Goal: Task Accomplishment & Management: Complete application form

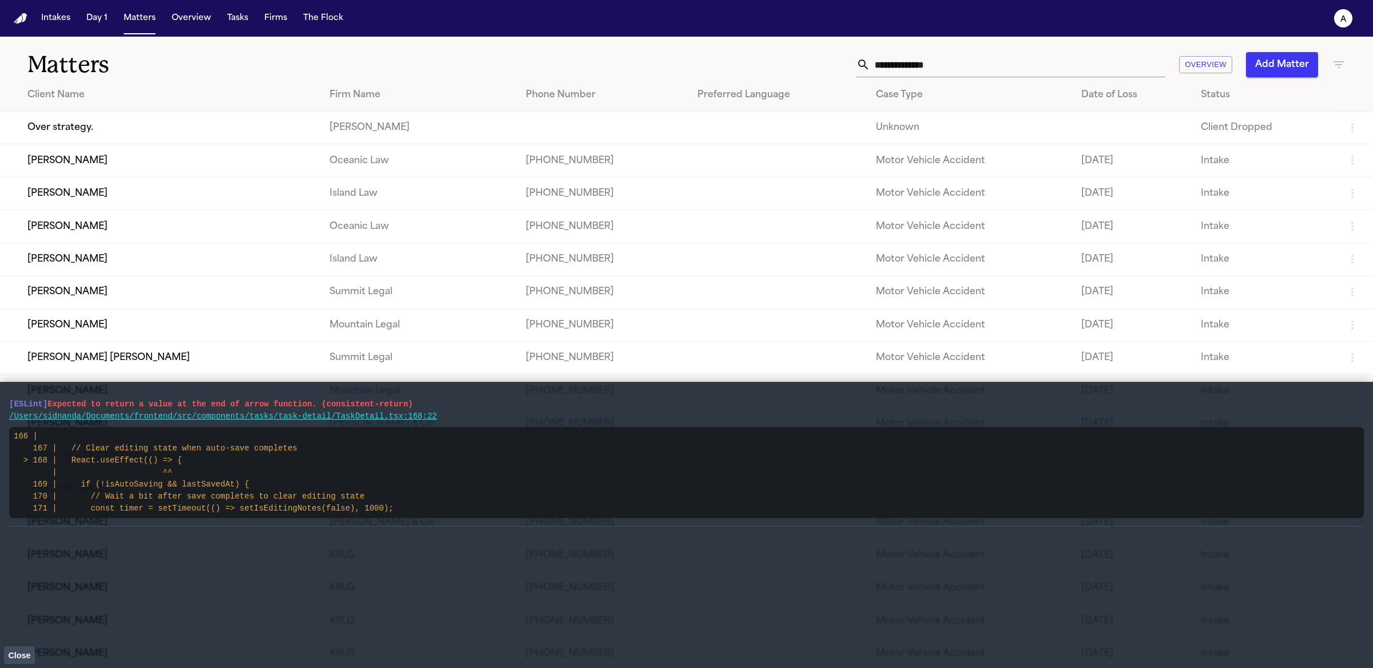
drag, startPoint x: 428, startPoint y: 407, endPoint x: 9, endPoint y: 406, distance: 419.3
click at [9, 406] on pre "[ESLint] Expected to return a value at the end of arrow function. (consistent-r…" at bounding box center [686, 404] width 1355 height 12
drag, startPoint x: 469, startPoint y: 421, endPoint x: 2, endPoint y: 403, distance: 467.7
click at [2, 403] on main "[ESLint] Expected to return a value at the end of arrow function. (consistent-r…" at bounding box center [686, 525] width 1373 height 286
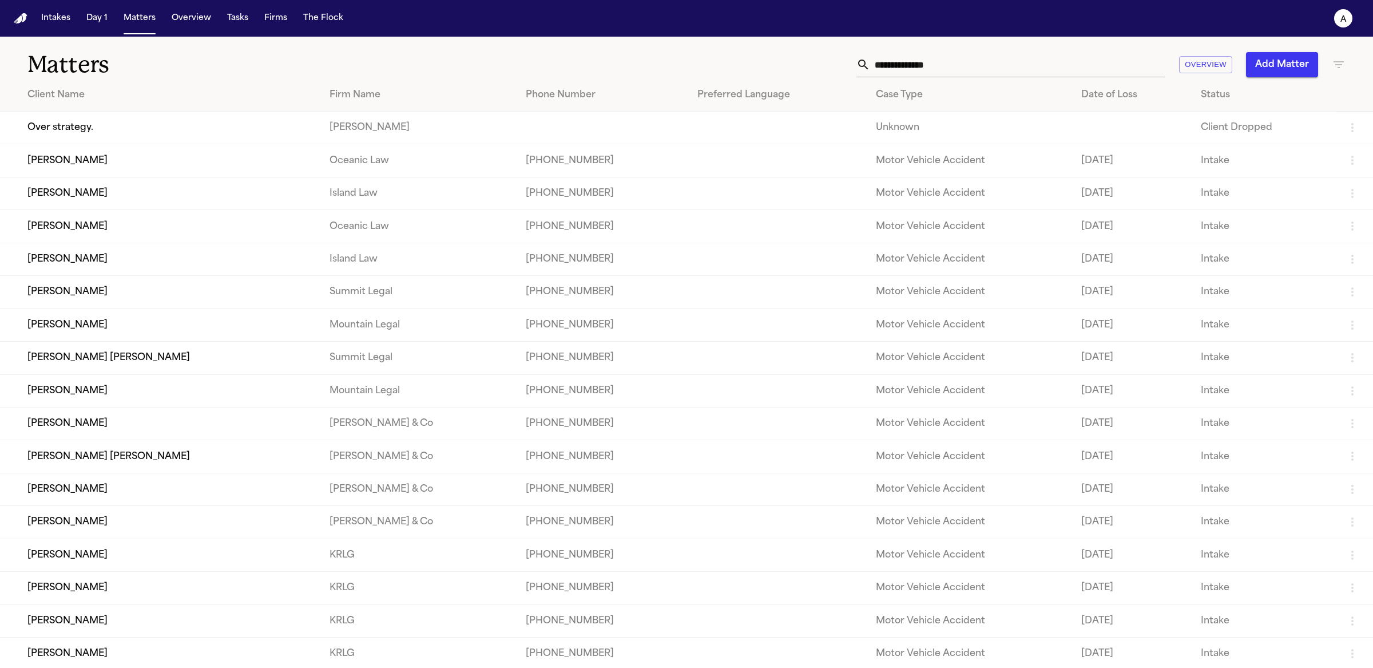
click at [68, 170] on td "[PERSON_NAME]" at bounding box center [160, 160] width 320 height 33
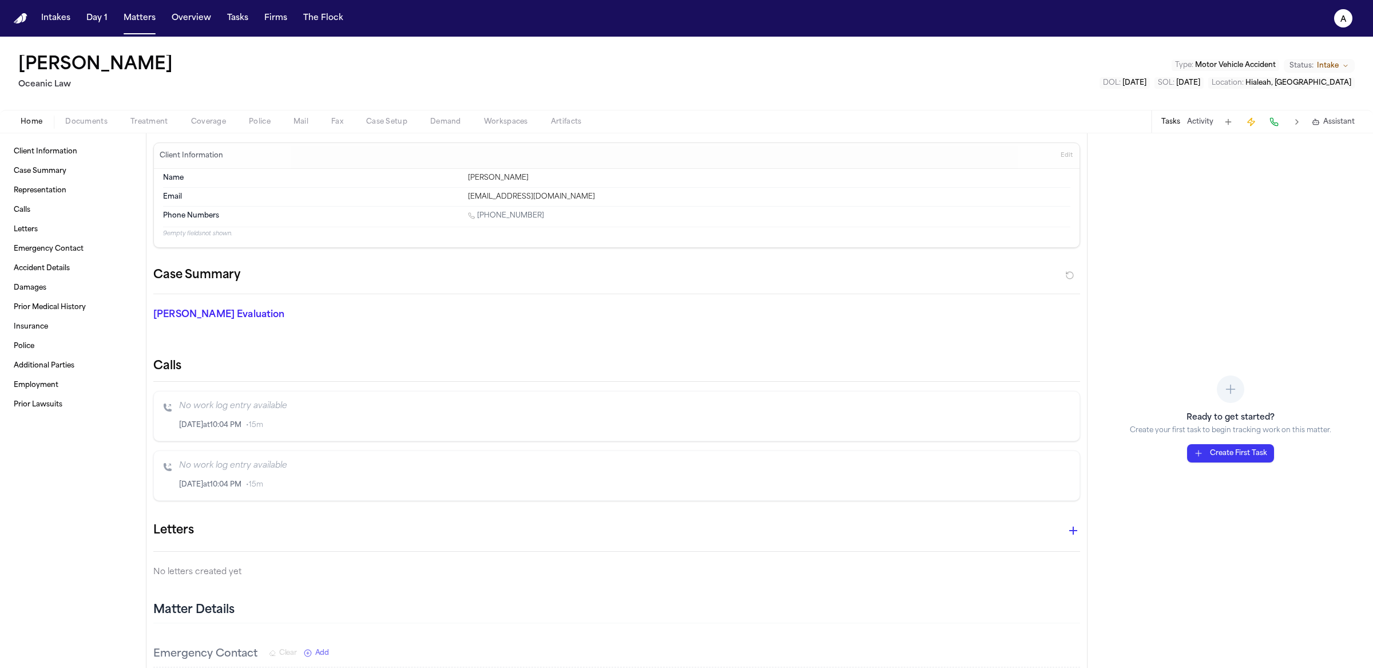
click at [1168, 123] on button "Tasks" at bounding box center [1170, 121] width 19 height 9
click at [1242, 468] on div "Ready to get started? Create your first task to begin tracking work on this mat…" at bounding box center [1229, 400] width 285 height 534
click at [1237, 450] on button "Create First Task" at bounding box center [1230, 453] width 87 height 18
click at [1237, 451] on button "Create First Task" at bounding box center [1230, 453] width 87 height 18
click at [1208, 450] on button "Create First Task" at bounding box center [1230, 453] width 87 height 18
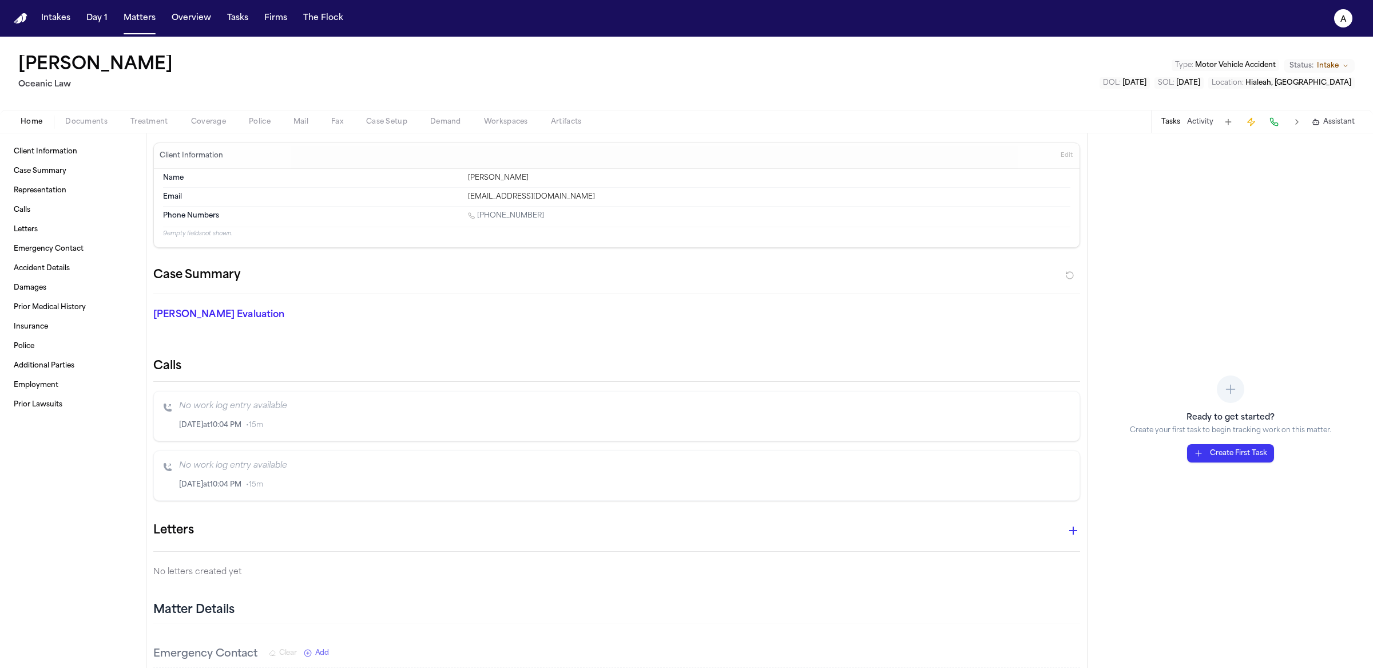
click at [1205, 452] on button "Create First Task" at bounding box center [1230, 453] width 87 height 18
click at [1204, 452] on button "Create First Task" at bounding box center [1230, 453] width 87 height 18
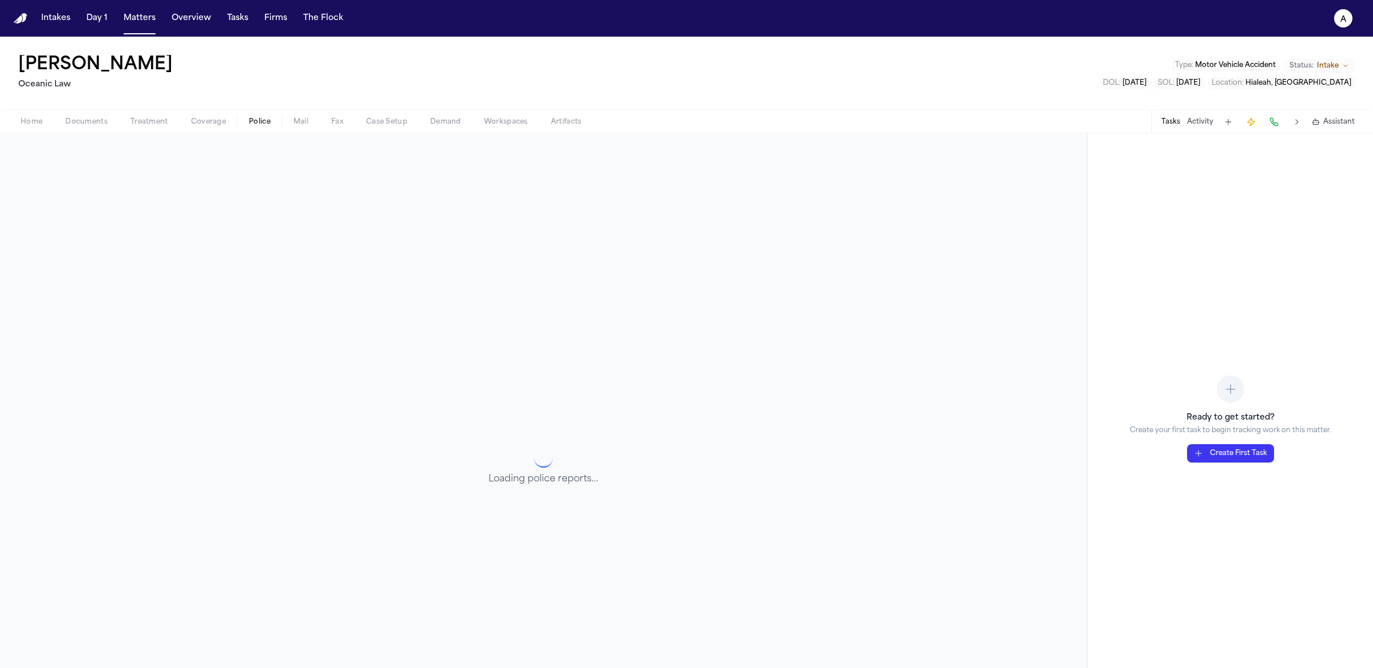
click at [254, 124] on span "Police" at bounding box center [260, 121] width 22 height 9
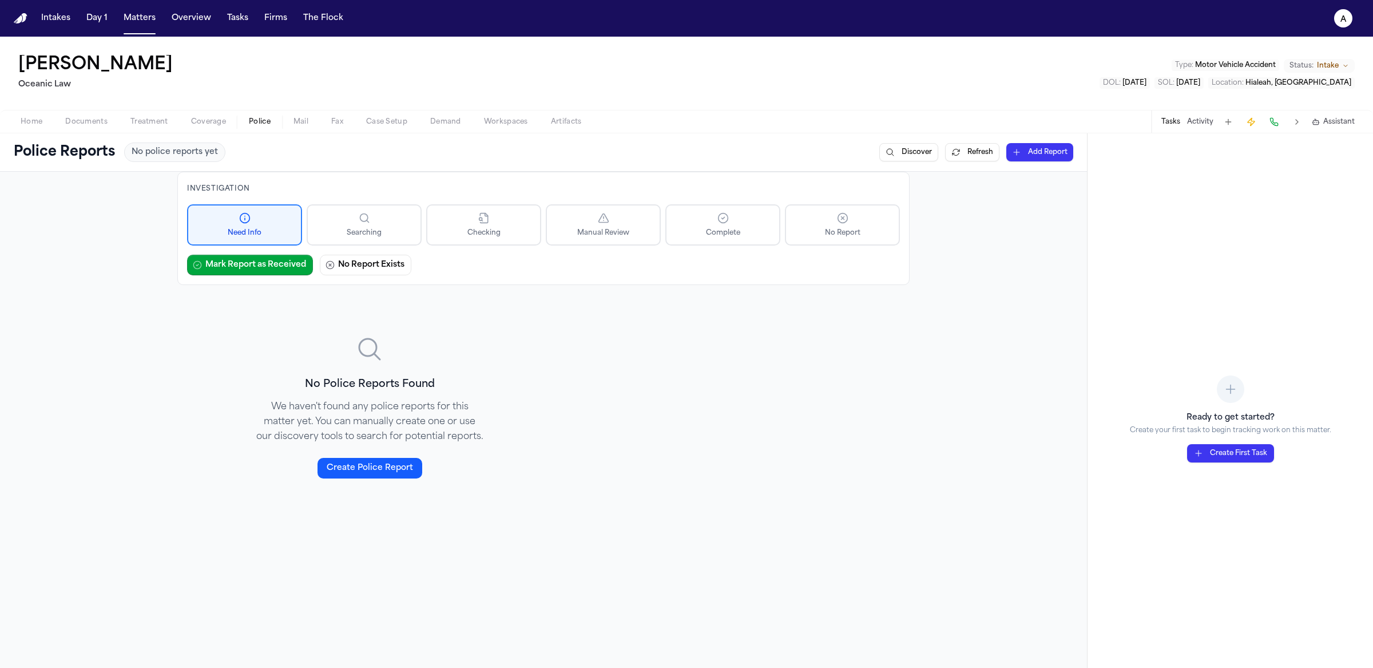
click at [198, 119] on span "Coverage" at bounding box center [208, 121] width 35 height 9
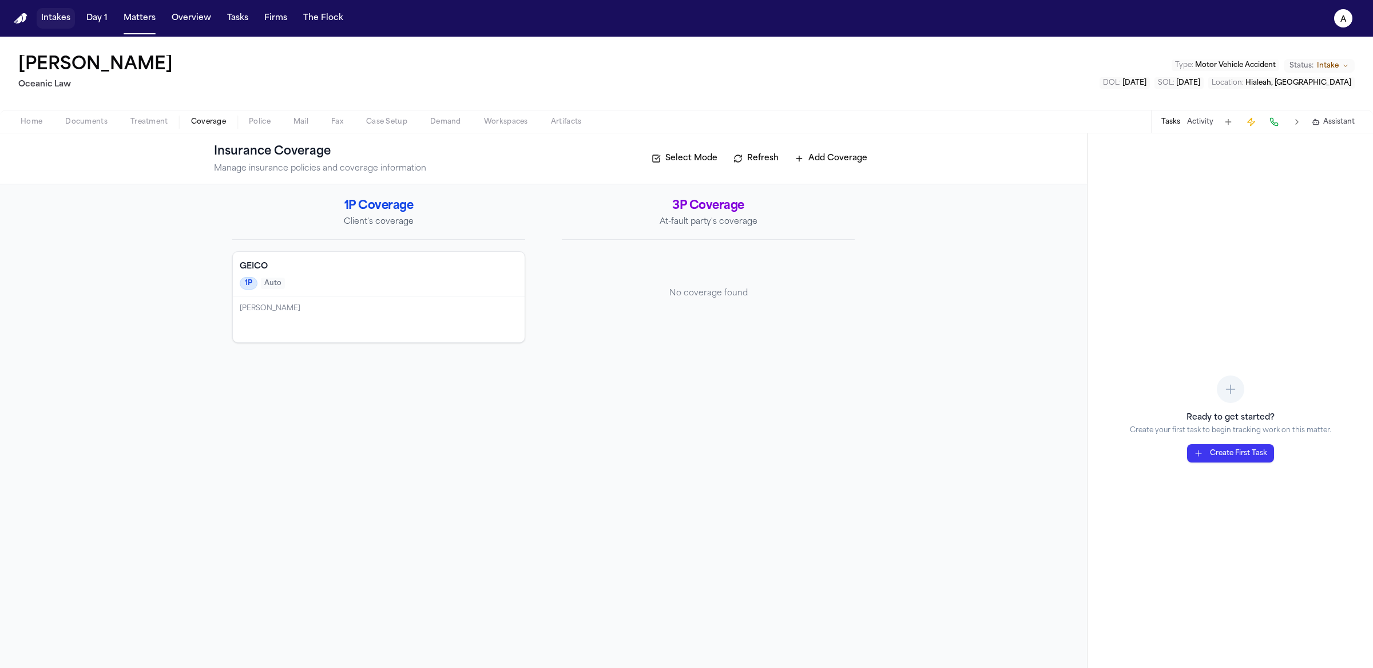
click at [69, 20] on button "Intakes" at bounding box center [56, 18] width 38 height 21
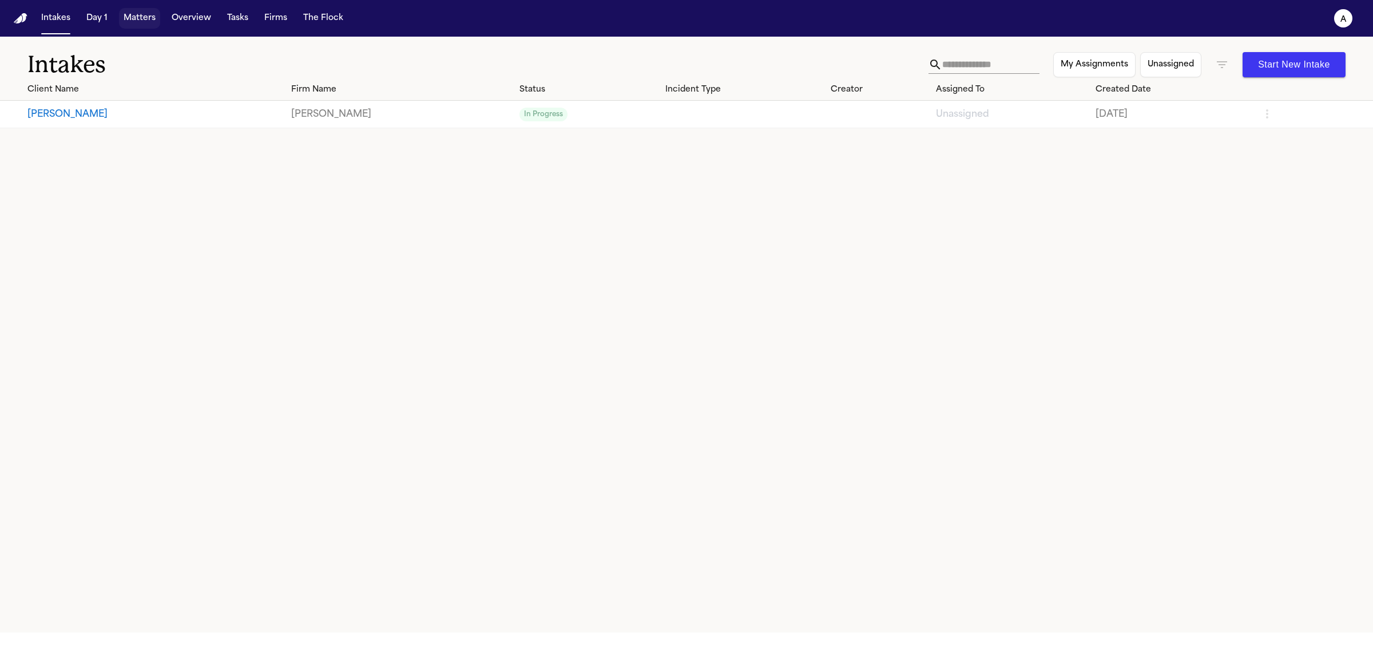
click at [154, 25] on button "Matters" at bounding box center [139, 18] width 41 height 21
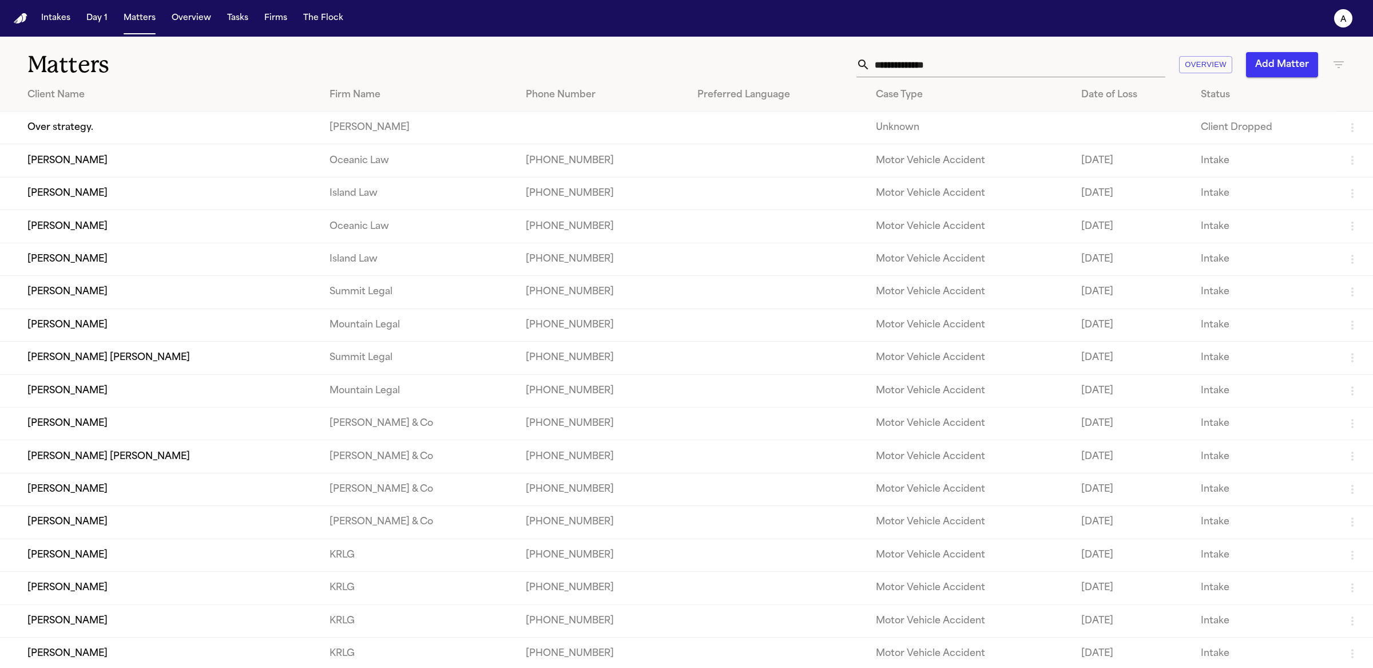
click at [70, 196] on td "[PERSON_NAME]" at bounding box center [160, 193] width 320 height 33
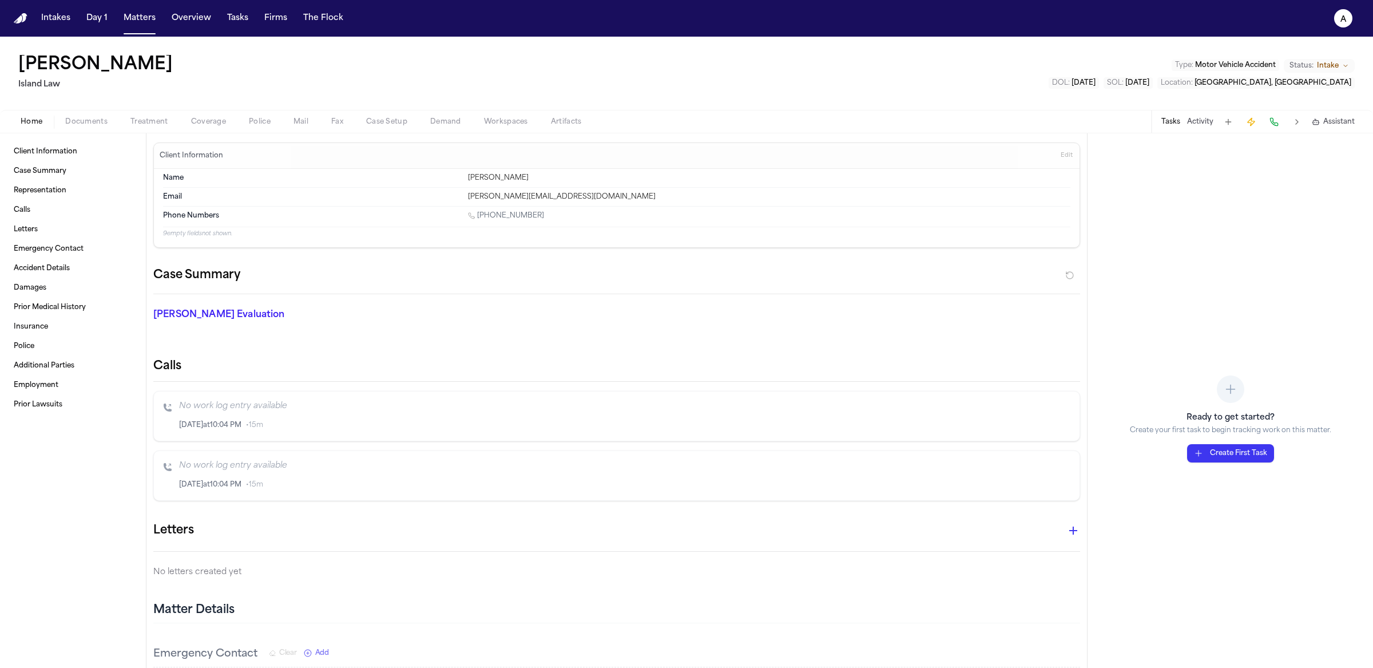
click at [1232, 452] on button "Create First Task" at bounding box center [1230, 453] width 87 height 18
click at [1271, 347] on div "Ready to get started? Create your first task to begin tracking work on this mat…" at bounding box center [1229, 400] width 285 height 534
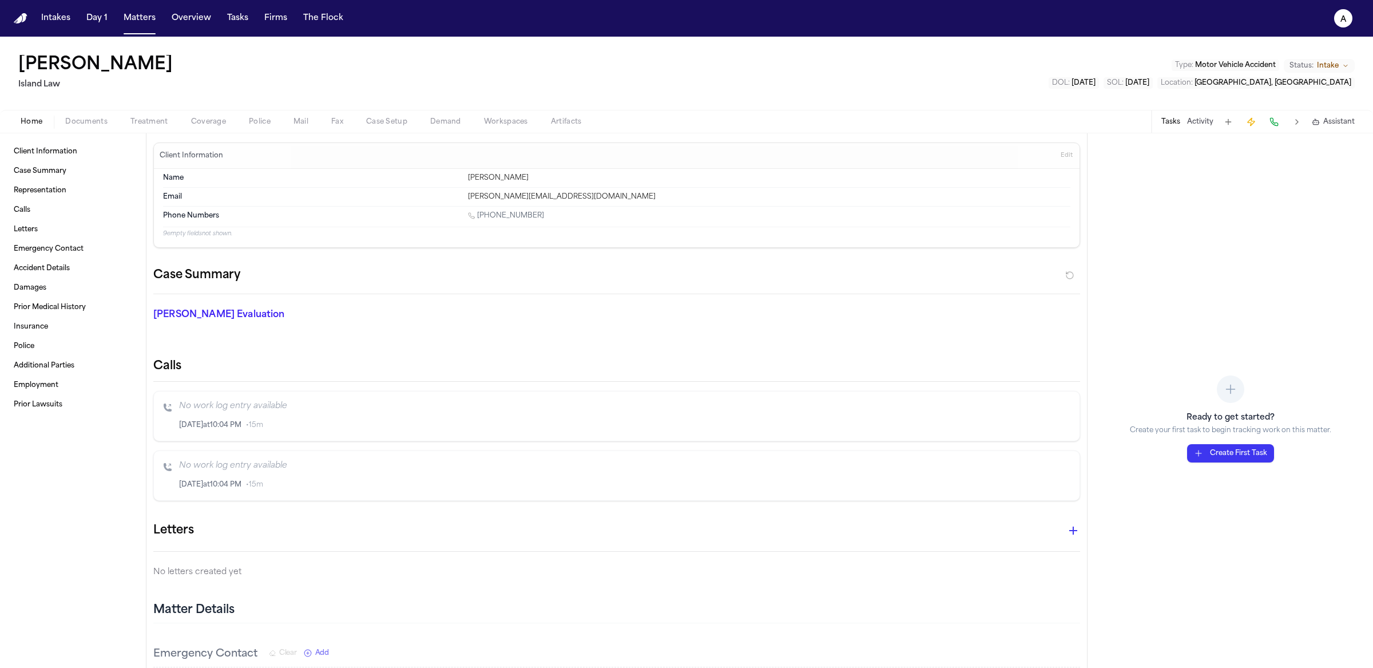
click at [179, 213] on span "Phone Numbers" at bounding box center [191, 215] width 56 height 9
click at [1230, 454] on button "Create First Task" at bounding box center [1230, 453] width 87 height 18
click at [1230, 453] on button "Create First Task" at bounding box center [1230, 453] width 87 height 18
click at [1232, 451] on button "Create First Task" at bounding box center [1230, 453] width 87 height 18
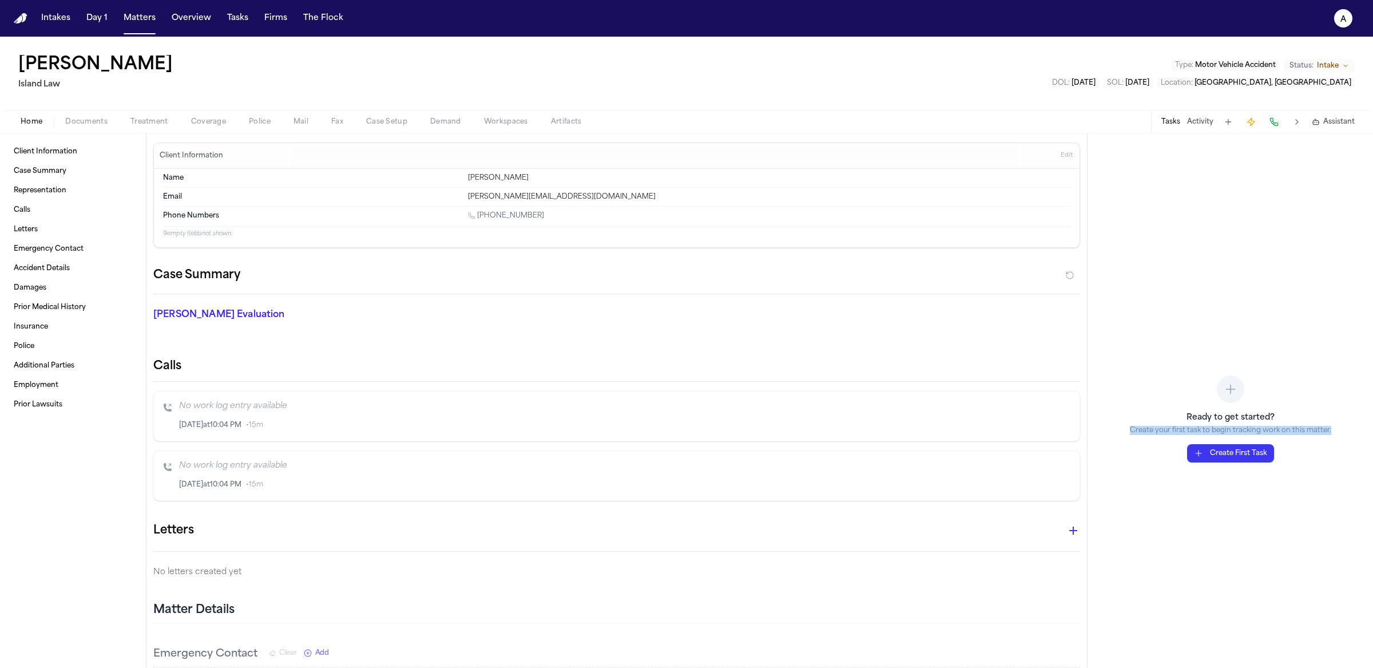
drag, startPoint x: 1299, startPoint y: 442, endPoint x: 1092, endPoint y: 424, distance: 207.8
click at [1092, 424] on div "Ready to get started? Create your first task to begin tracking work on this mat…" at bounding box center [1229, 400] width 285 height 534
click at [220, 128] on span "button" at bounding box center [208, 128] width 49 height 1
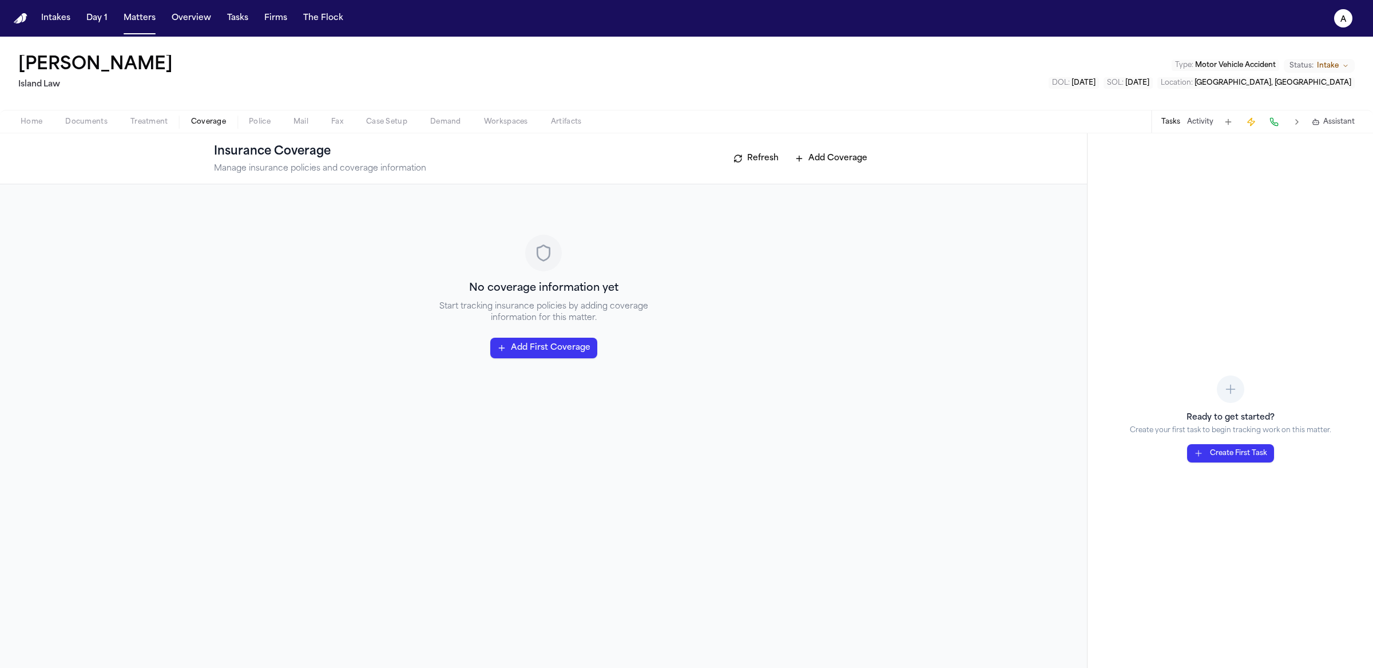
click at [557, 355] on button "Add First Coverage" at bounding box center [543, 348] width 107 height 21
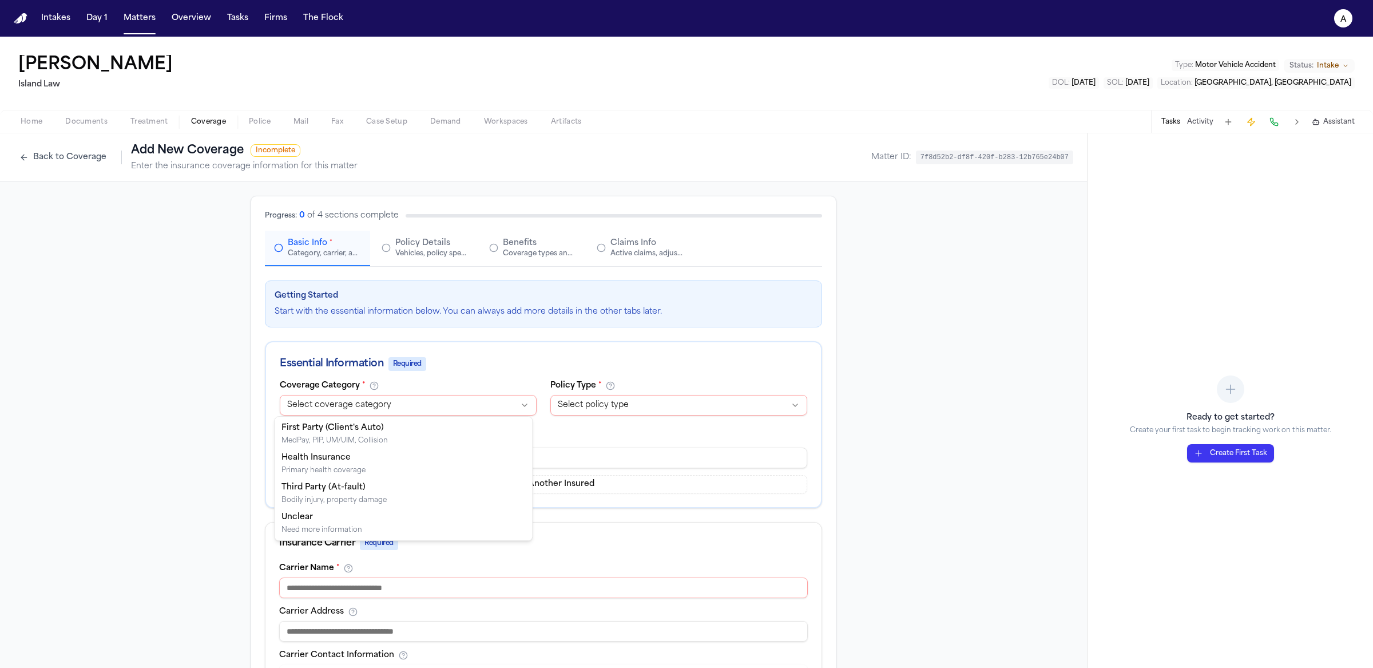
click at [495, 401] on html "**********" at bounding box center [686, 334] width 1373 height 668
select select "**********"
drag, startPoint x: 464, startPoint y: 444, endPoint x: 478, endPoint y: 440, distance: 14.3
click at [655, 408] on html "Intakes Day 1 Matters Overview Tasks Firms The Flock a Leilani H. Kaʻanāʻanā Is…" at bounding box center [686, 334] width 1373 height 668
select select "****"
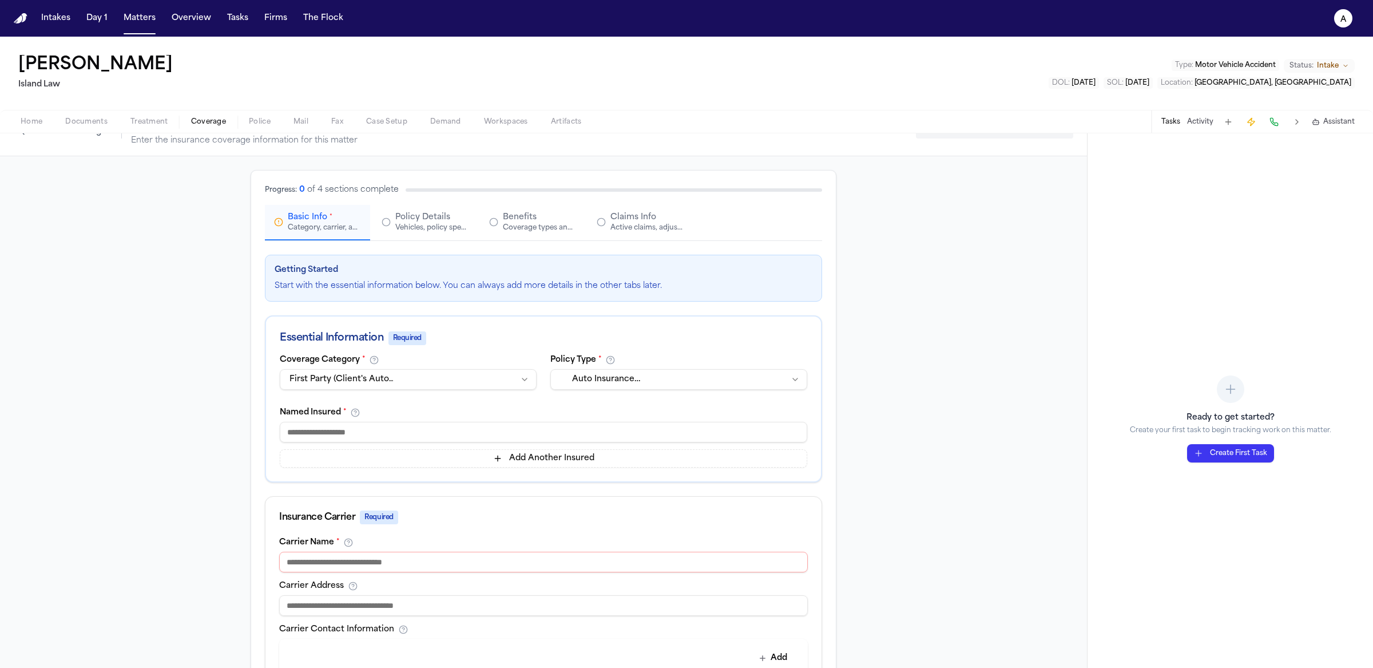
scroll to position [123, 0]
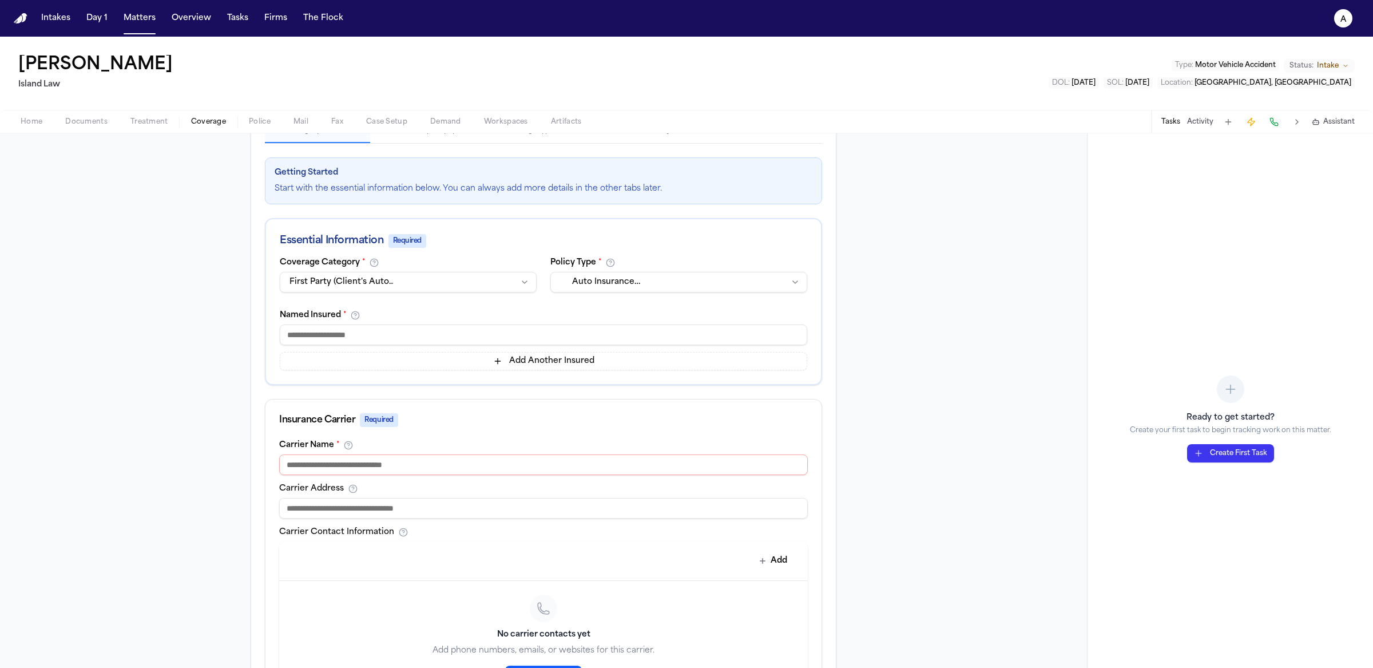
click at [480, 473] on div "Carrier Name * Carrier Address Carrier Contact Information Add No carrier conta…" at bounding box center [543, 576] width 556 height 273
click at [484, 465] on input at bounding box center [543, 464] width 529 height 21
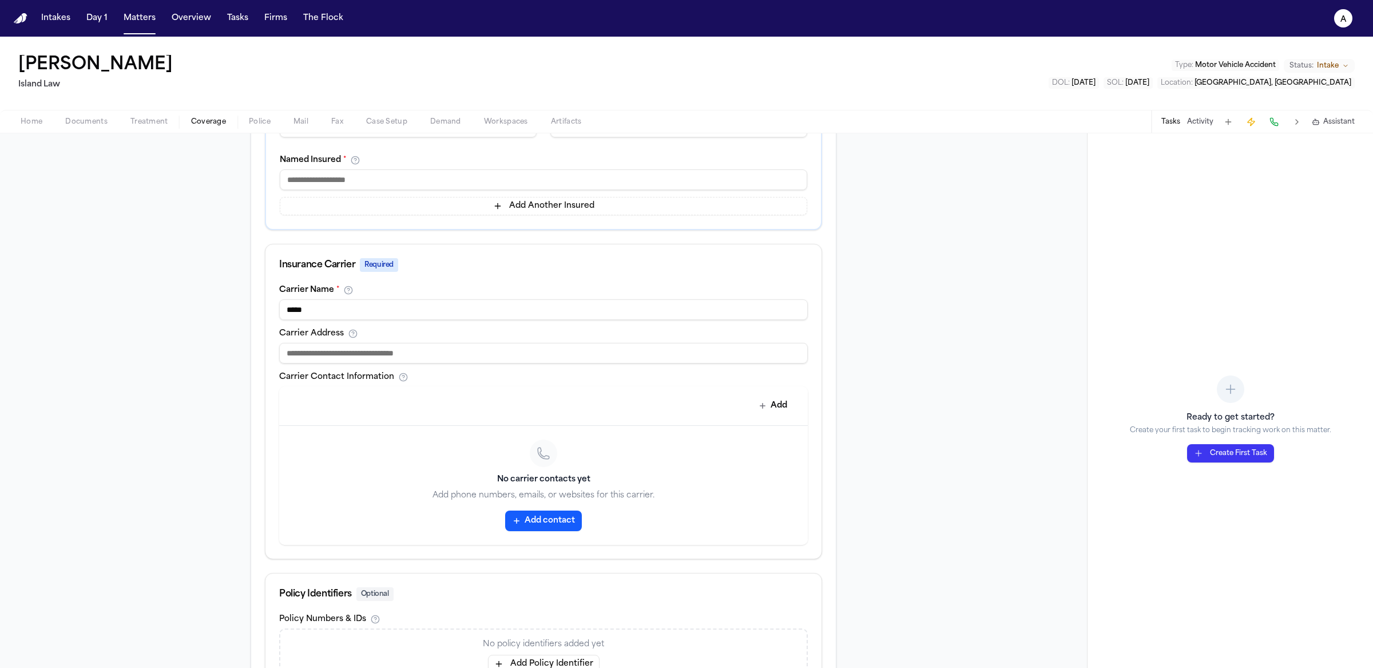
scroll to position [16, 0]
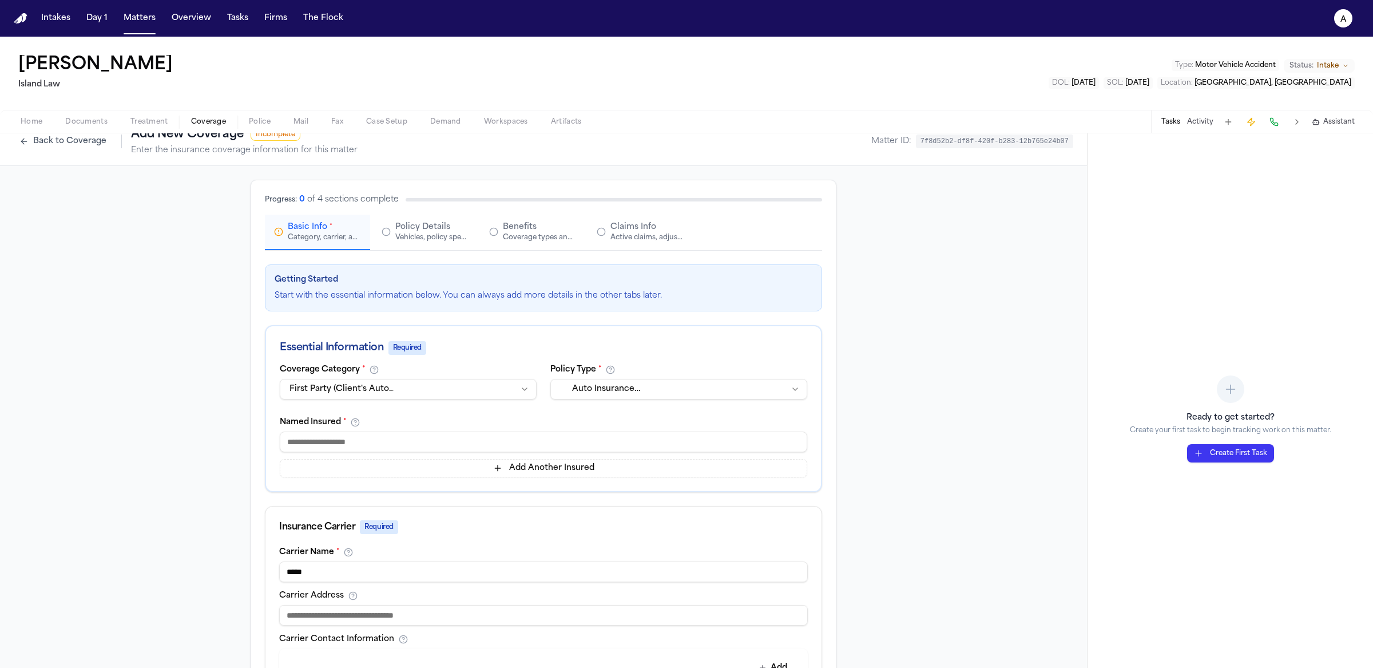
type input "*****"
click at [502, 440] on input at bounding box center [543, 441] width 527 height 21
drag, startPoint x: 208, startPoint y: 68, endPoint x: 4, endPoint y: 72, distance: 204.3
click at [4, 72] on div "Leilani H. Kaʻanāʻanā Island Law Type : Motor Vehicle Accident Status: Intake D…" at bounding box center [686, 73] width 1373 height 73
copy h1 "[PERSON_NAME]"
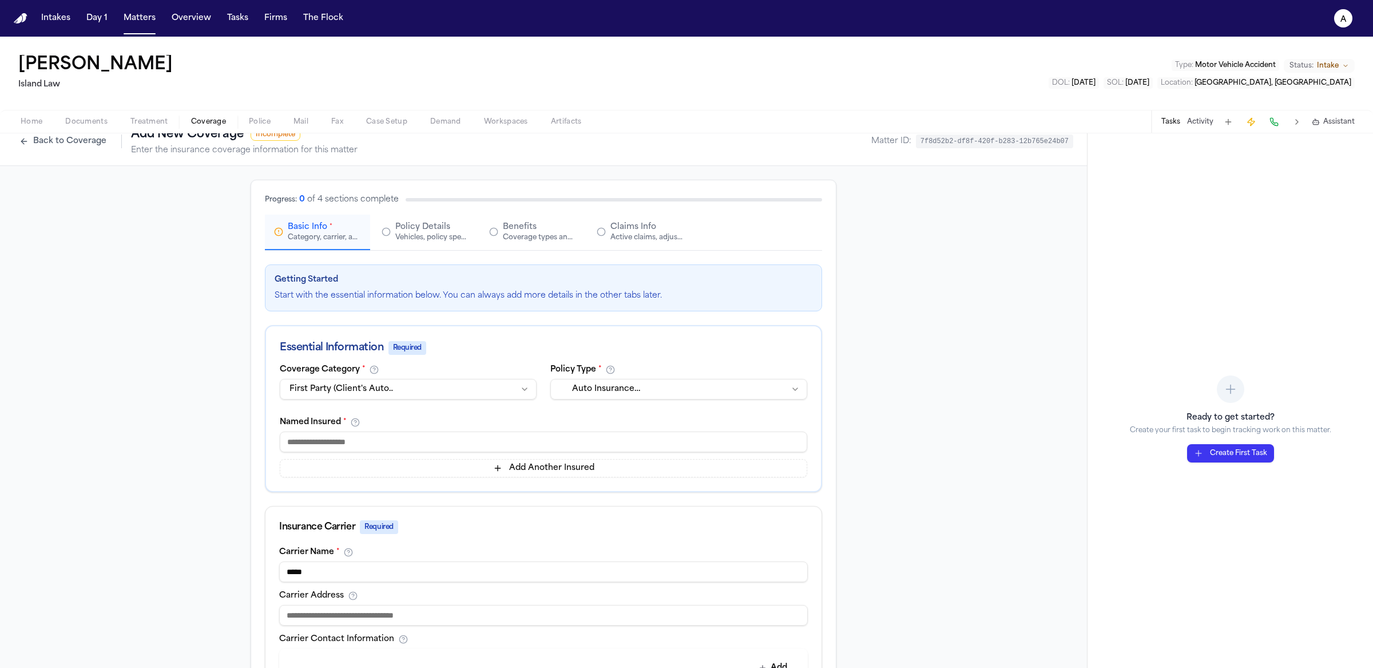
click at [413, 439] on input at bounding box center [543, 441] width 527 height 21
paste input "**********"
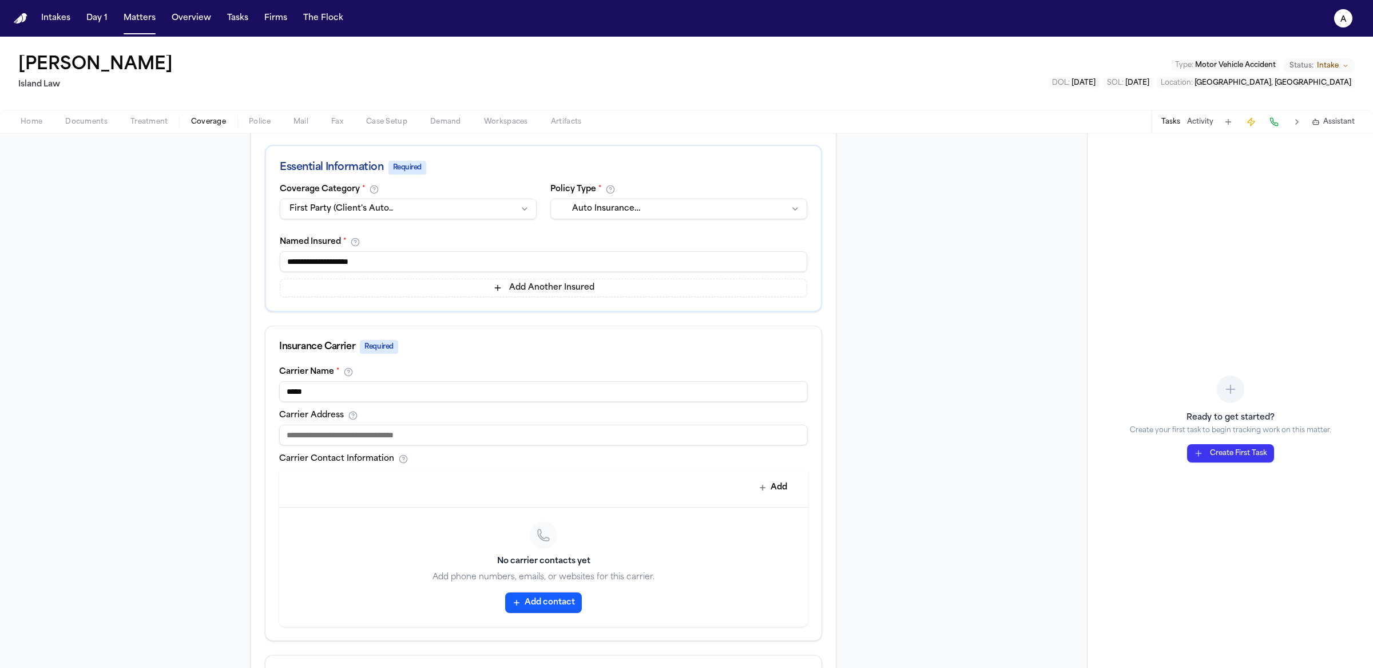
scroll to position [380, 0]
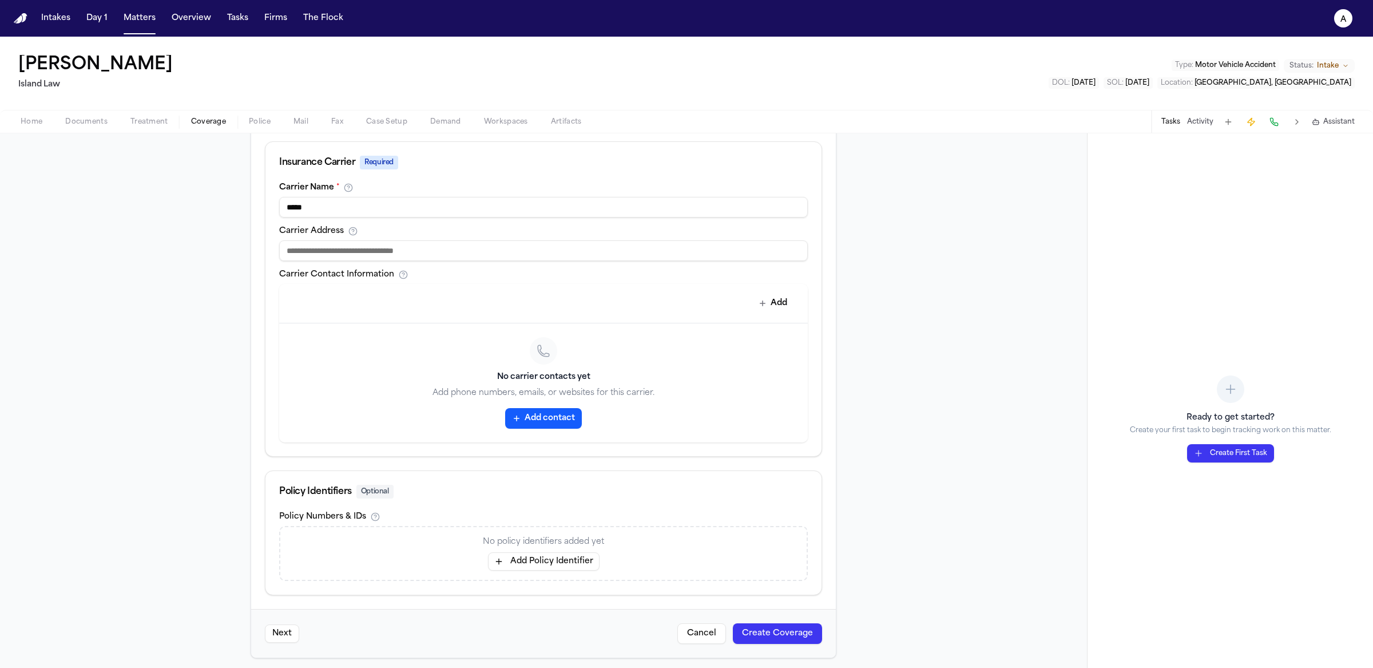
type input "**********"
click at [795, 609] on div "Next Cancel Create Coverage" at bounding box center [543, 633] width 585 height 49
click at [796, 623] on button "Create Coverage" at bounding box center [777, 633] width 89 height 21
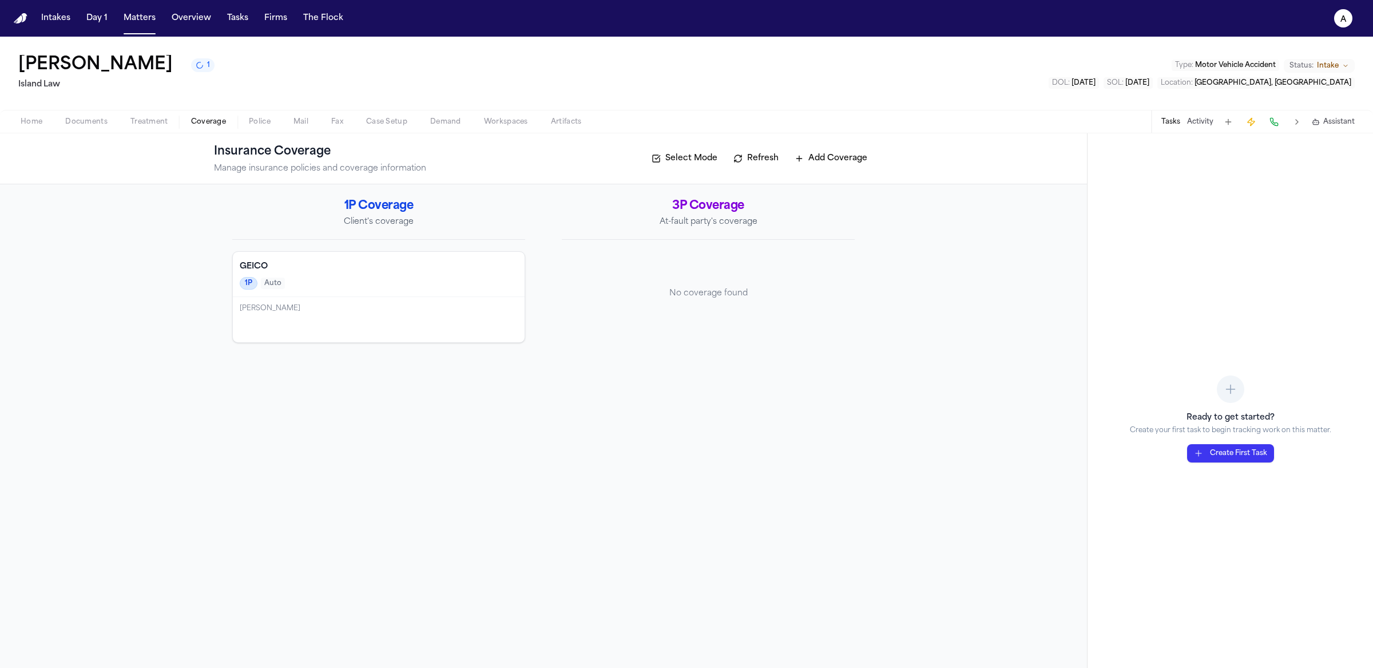
click at [1241, 457] on button "Create First Task" at bounding box center [1230, 453] width 87 height 18
click at [645, 287] on div "No coverage found" at bounding box center [708, 293] width 293 height 85
click at [870, 159] on button "Add Coverage" at bounding box center [831, 158] width 84 height 18
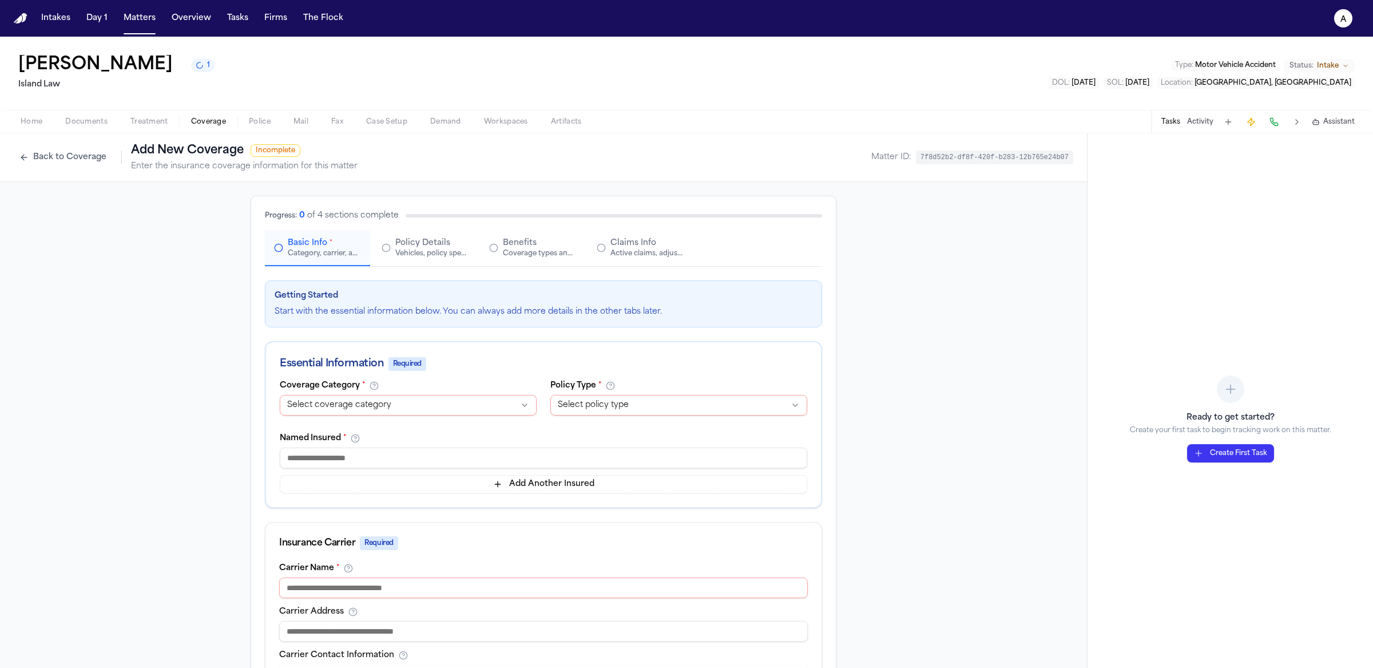
click at [211, 117] on span "Coverage" at bounding box center [208, 121] width 35 height 9
click at [153, 121] on span "Treatment" at bounding box center [149, 121] width 38 height 9
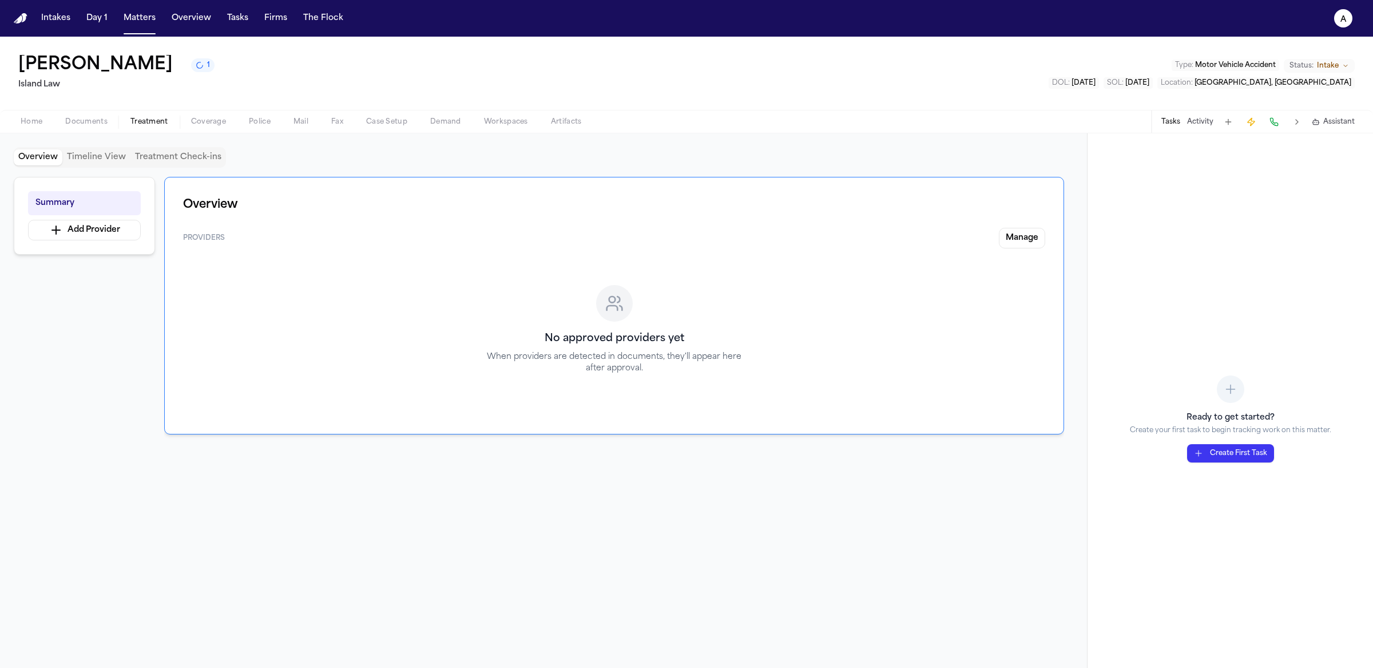
click at [93, 122] on span "Documents" at bounding box center [86, 121] width 42 height 9
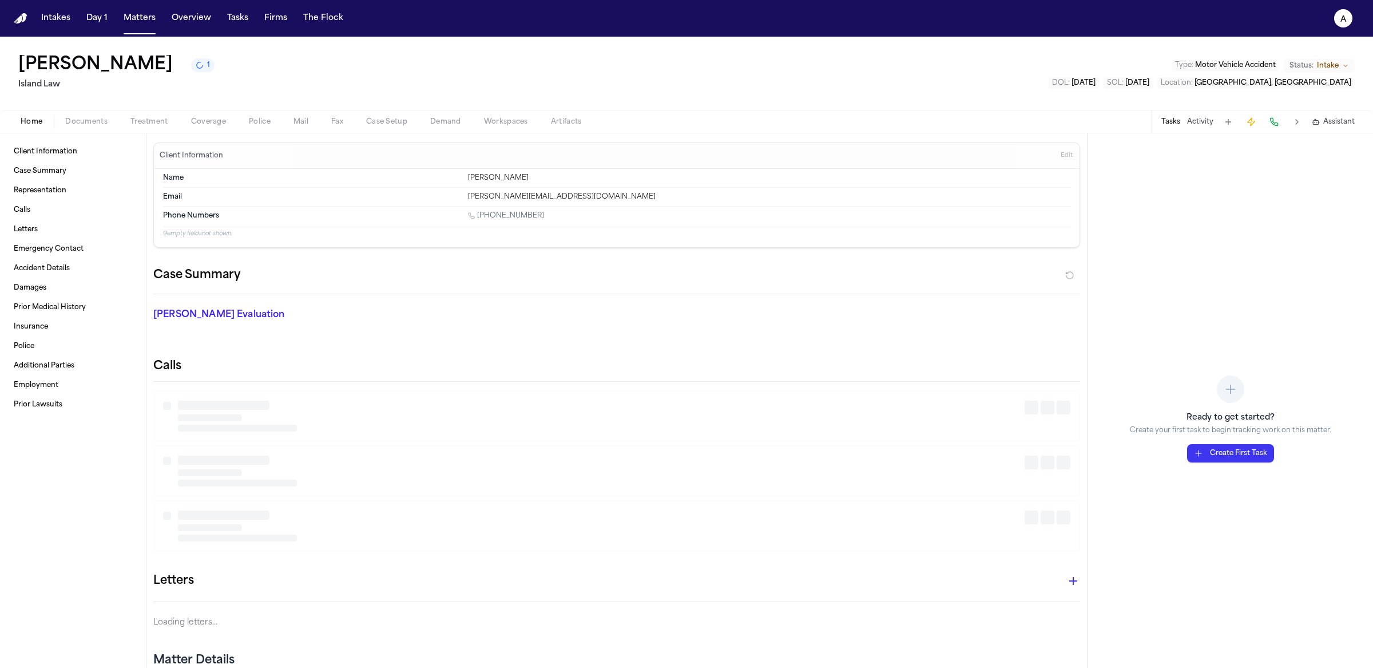
click at [19, 121] on button "Home" at bounding box center [31, 122] width 45 height 14
click at [1061, 158] on span "Edit" at bounding box center [1067, 156] width 12 height 8
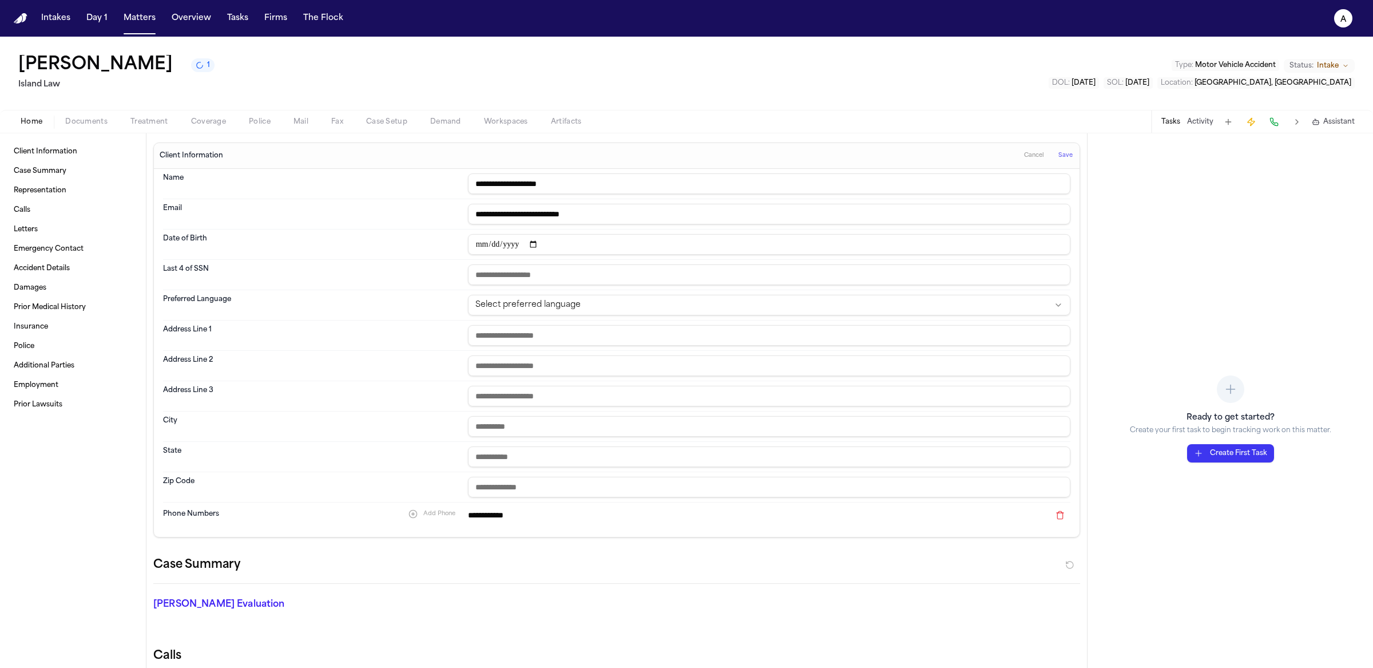
click at [1029, 153] on span "Cancel" at bounding box center [1034, 156] width 20 height 8
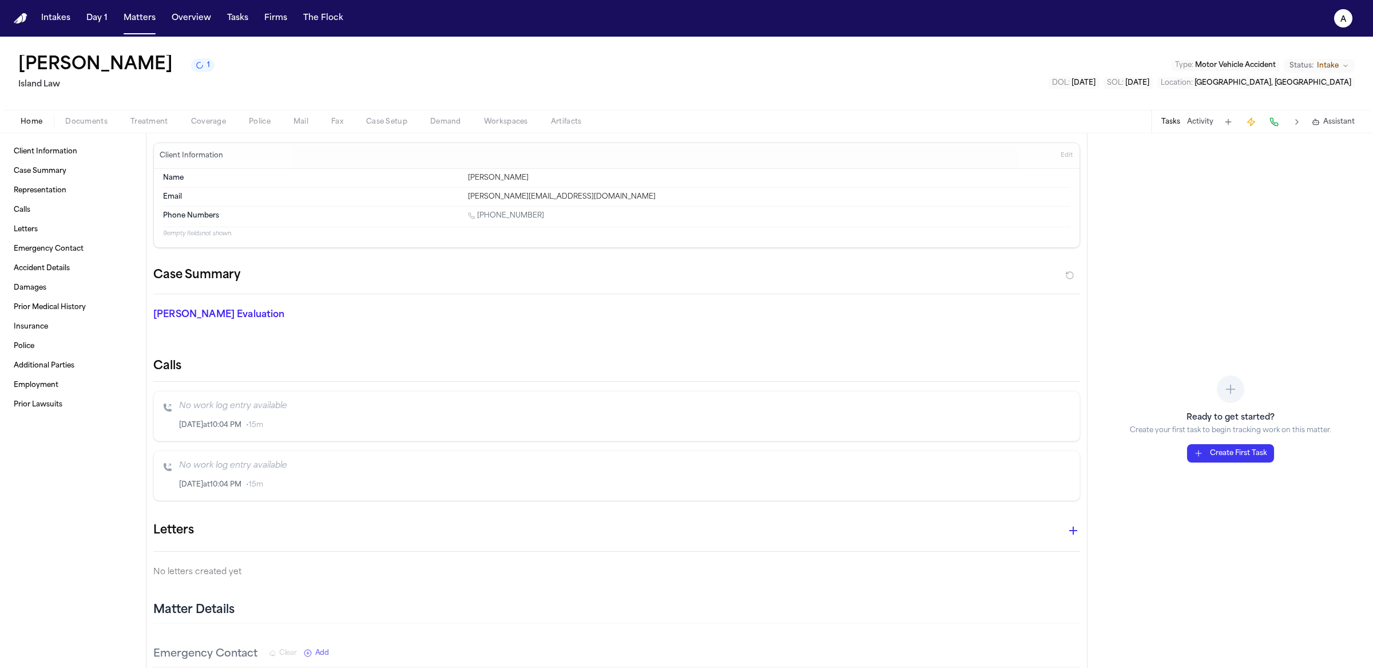
click at [214, 72] on button "1" at bounding box center [202, 65] width 23 height 14
drag, startPoint x: 152, startPoint y: 360, endPoint x: 219, endPoint y: 365, distance: 66.5
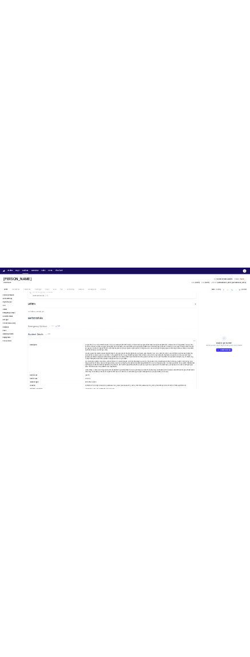
scroll to position [535, 0]
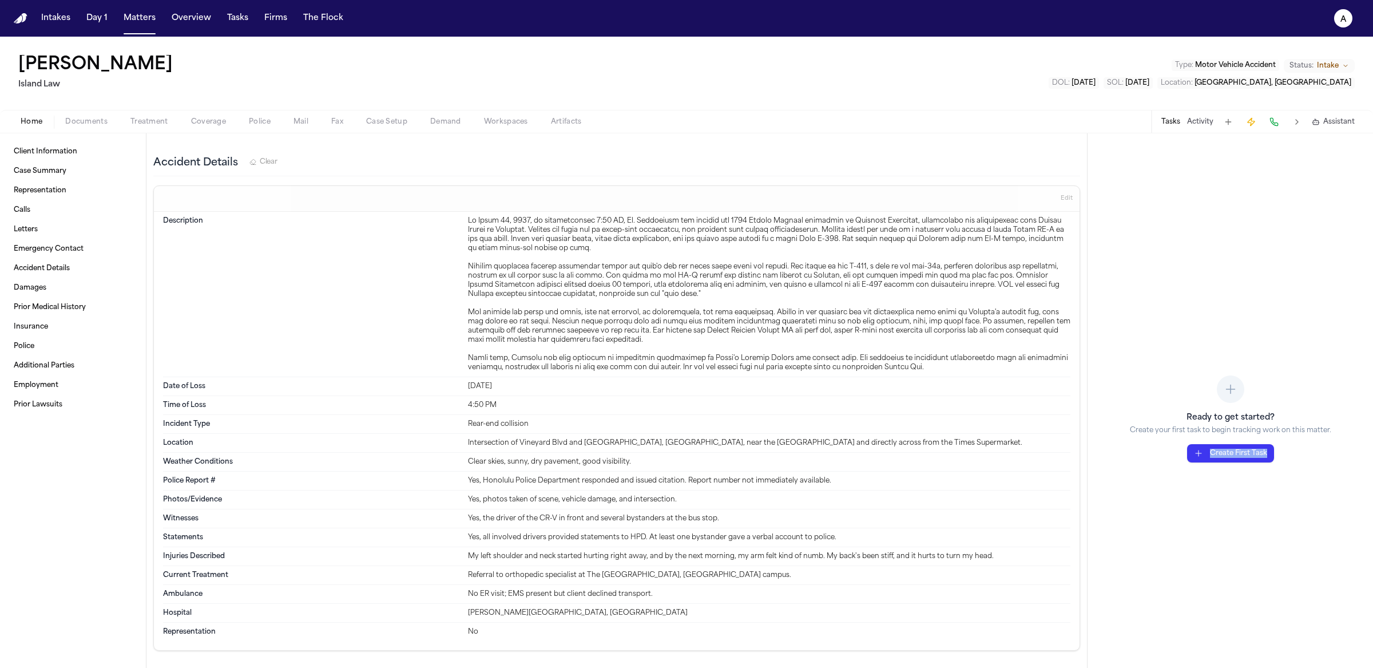
drag, startPoint x: 1341, startPoint y: 458, endPoint x: 1189, endPoint y: 453, distance: 152.3
click at [1189, 453] on div "Ready to get started? Create your first task to begin tracking work on this mat…" at bounding box center [1229, 400] width 285 height 534
copy button "Create First Task"
drag, startPoint x: 13, startPoint y: 70, endPoint x: 177, endPoint y: 74, distance: 164.2
click at [177, 74] on div "[PERSON_NAME] Island Law Type : Motor Vehicle Accident Status: Intake DOL : [DA…" at bounding box center [686, 73] width 1373 height 73
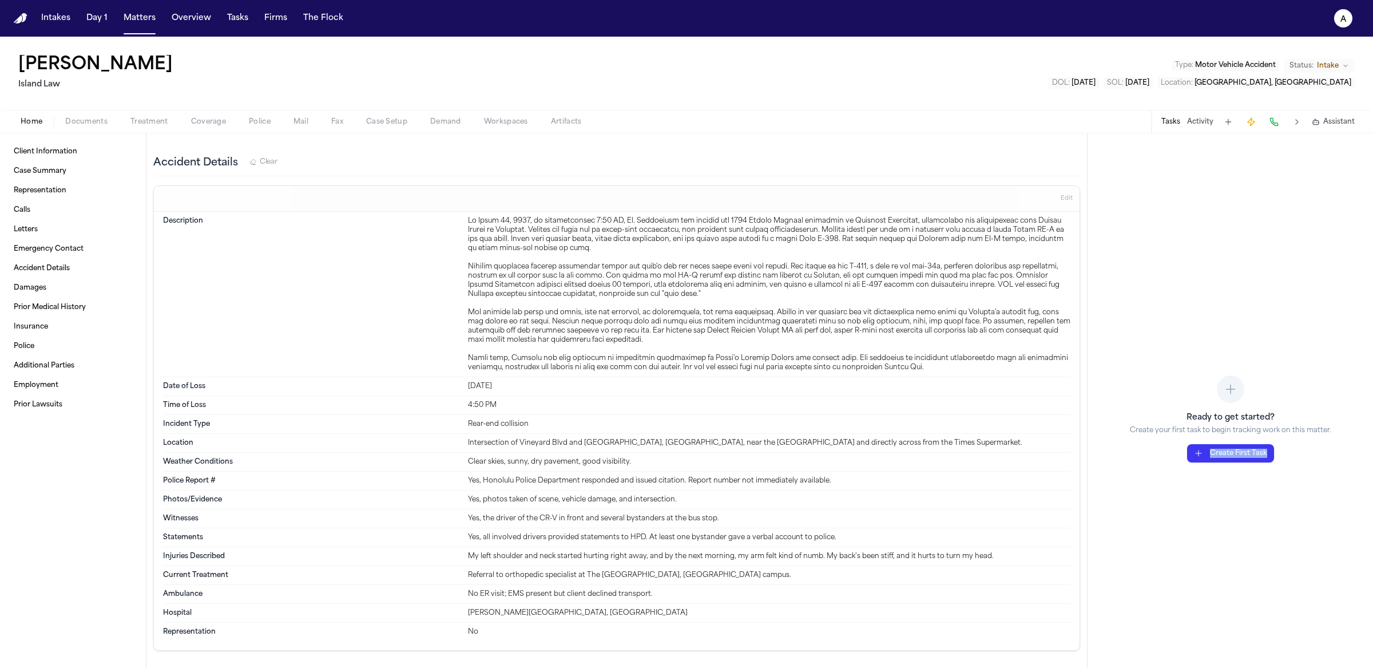
drag, startPoint x: 199, startPoint y: 73, endPoint x: 3, endPoint y: 67, distance: 196.3
click at [0, 66] on div "[PERSON_NAME] Island Law Type : Motor Vehicle Accident Status: Intake DOL : [DA…" at bounding box center [686, 73] width 1373 height 73
copy h1 "[PERSON_NAME]"
click at [1243, 447] on button "Create First Task" at bounding box center [1230, 453] width 87 height 18
click at [1243, 449] on button "Create First Task" at bounding box center [1230, 453] width 87 height 18
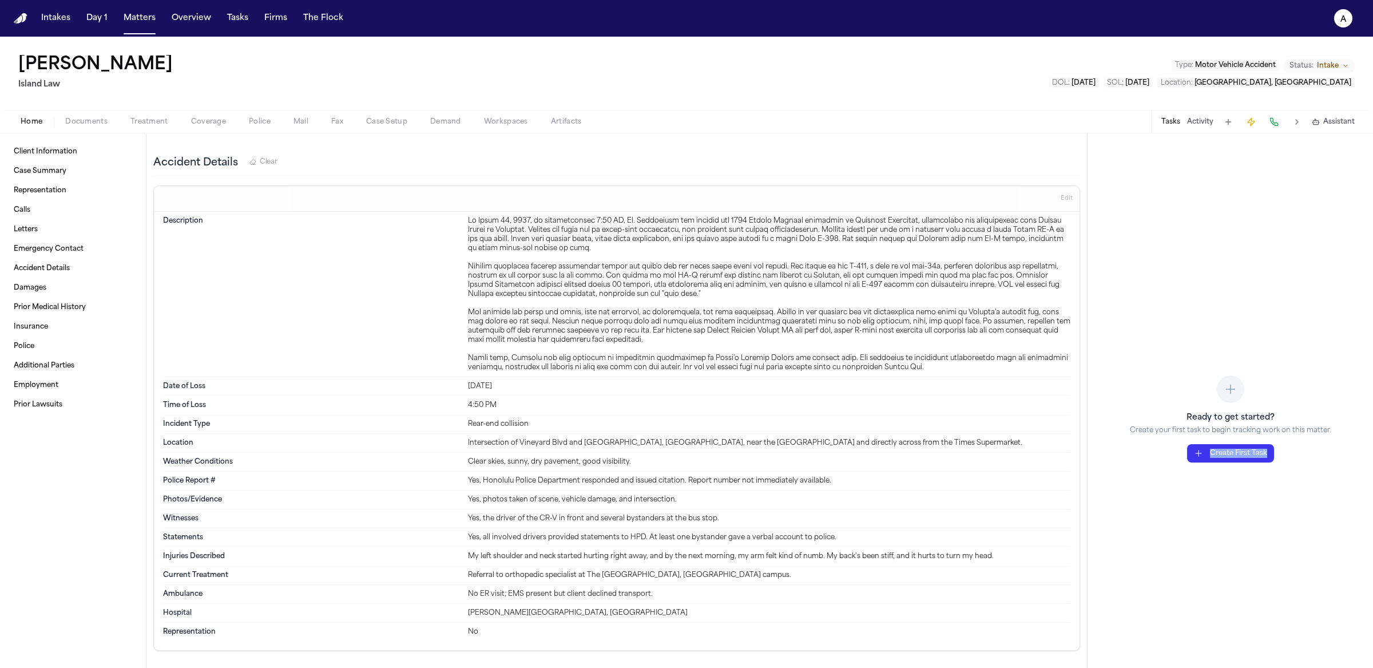
click at [1242, 449] on button "Create First Task" at bounding box center [1230, 453] width 87 height 18
click at [1241, 448] on button "Create First Task" at bounding box center [1230, 453] width 87 height 18
click at [1241, 449] on button "Create First Task" at bounding box center [1230, 453] width 87 height 18
click at [1242, 449] on button "Create First Task" at bounding box center [1230, 453] width 87 height 18
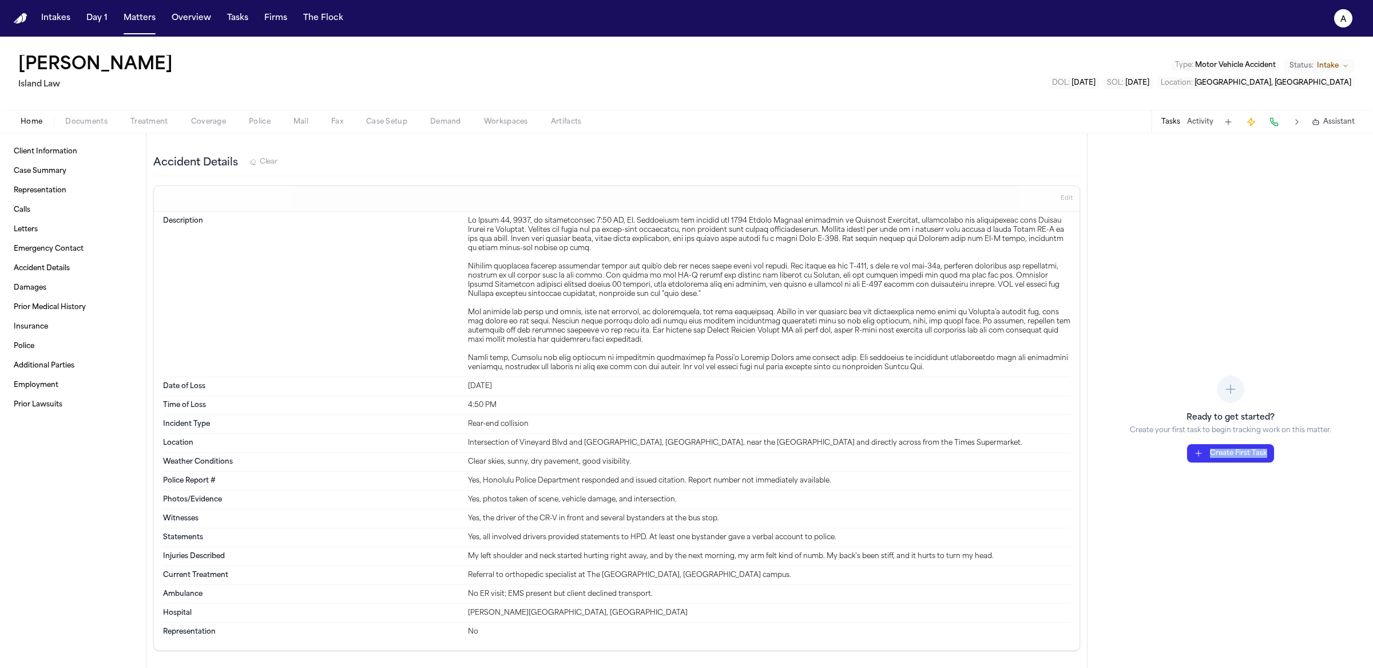
click at [1242, 449] on button "Create First Task" at bounding box center [1230, 453] width 87 height 18
drag, startPoint x: 1236, startPoint y: 454, endPoint x: 1197, endPoint y: 481, distance: 46.8
click at [1231, 453] on button "Create First Task" at bounding box center [1230, 453] width 87 height 18
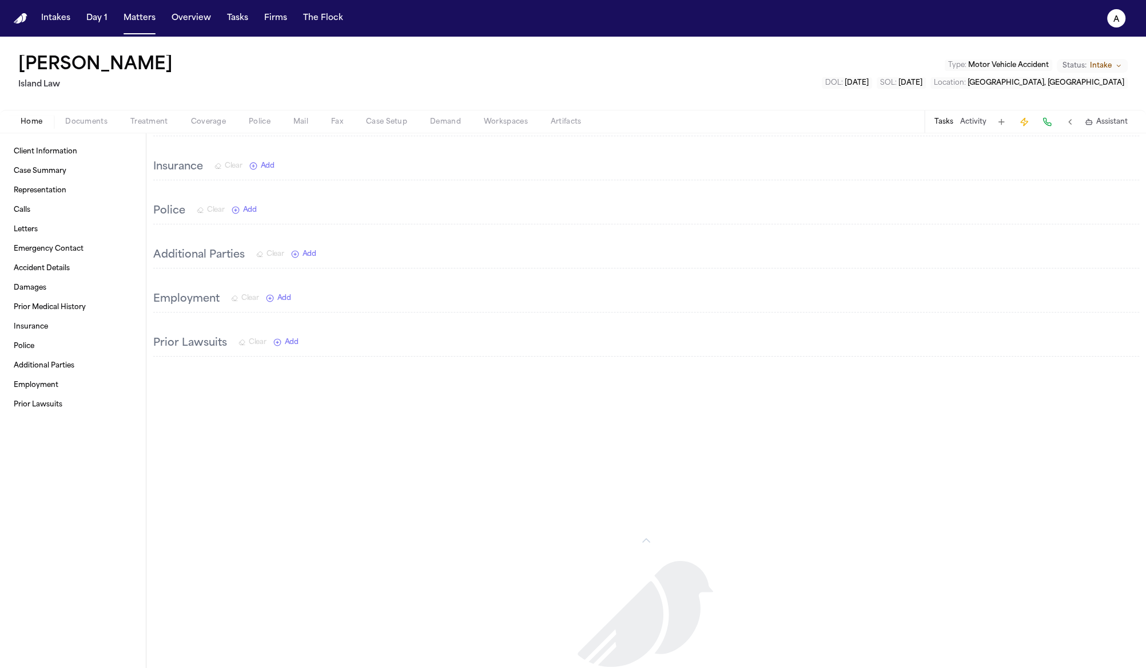
scroll to position [1310, 0]
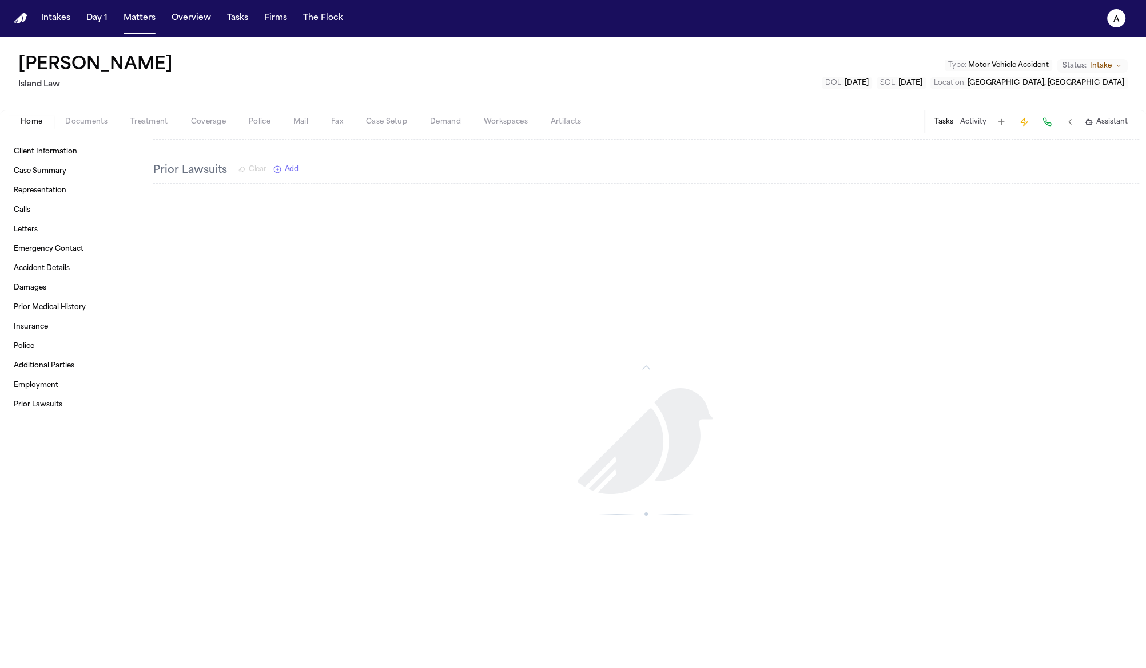
click at [950, 127] on div "Tasks Activity Assistant" at bounding box center [1030, 121] width 213 height 22
click at [950, 126] on button "Tasks" at bounding box center [944, 121] width 19 height 9
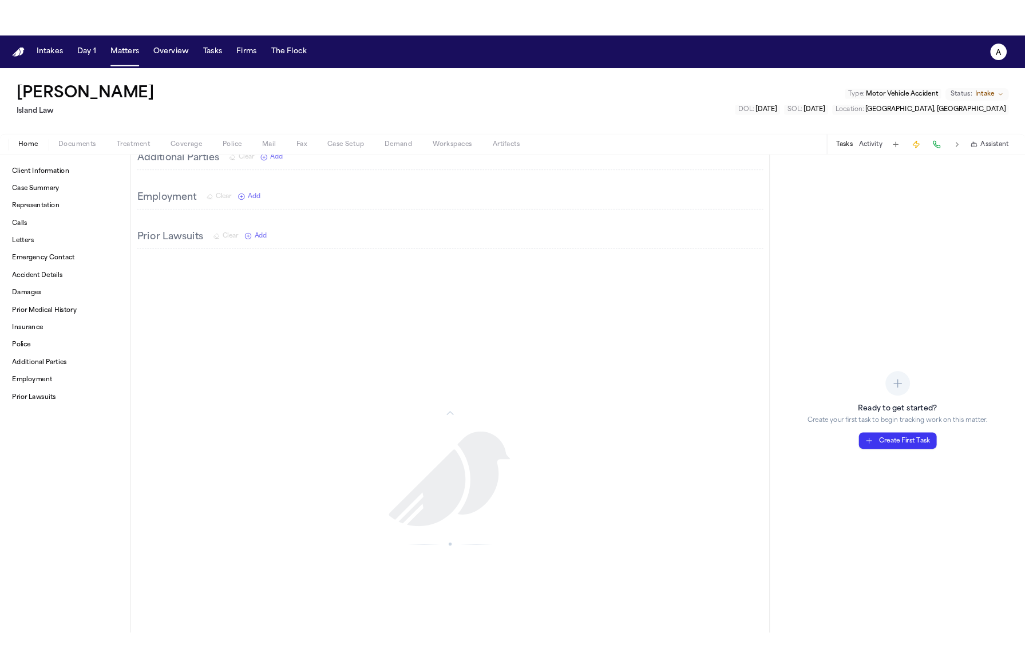
scroll to position [1365, 0]
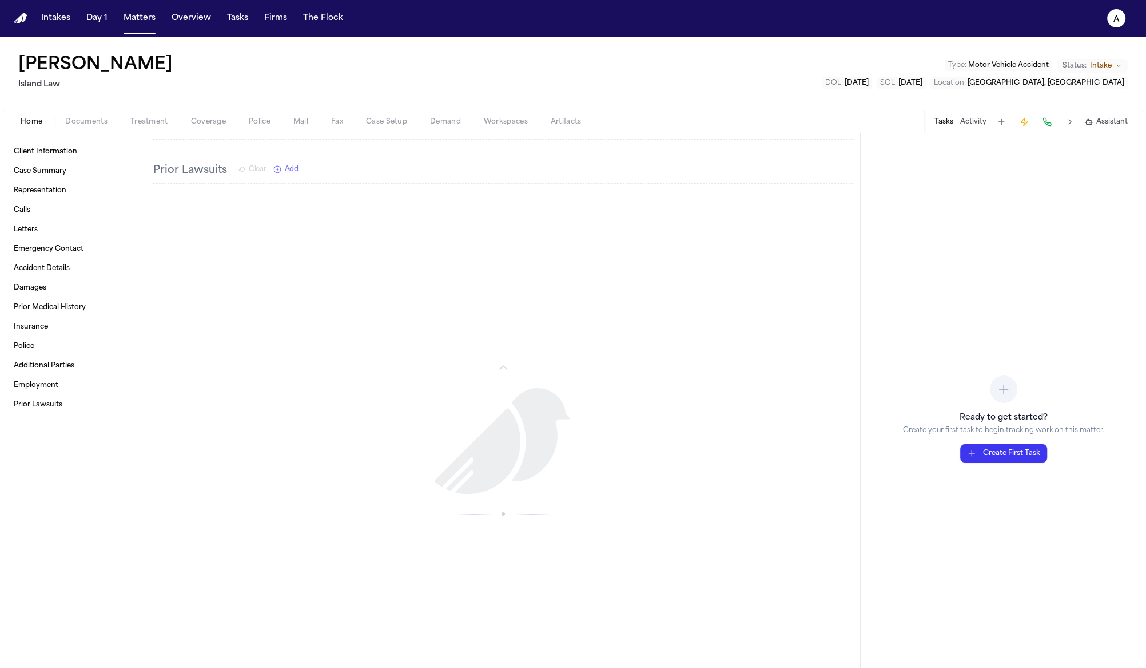
click at [1027, 455] on button "Create First Task" at bounding box center [1003, 453] width 87 height 18
click at [1027, 456] on button "Create First Task" at bounding box center [1003, 453] width 87 height 18
click at [994, 450] on button "Create First Task" at bounding box center [1003, 453] width 87 height 18
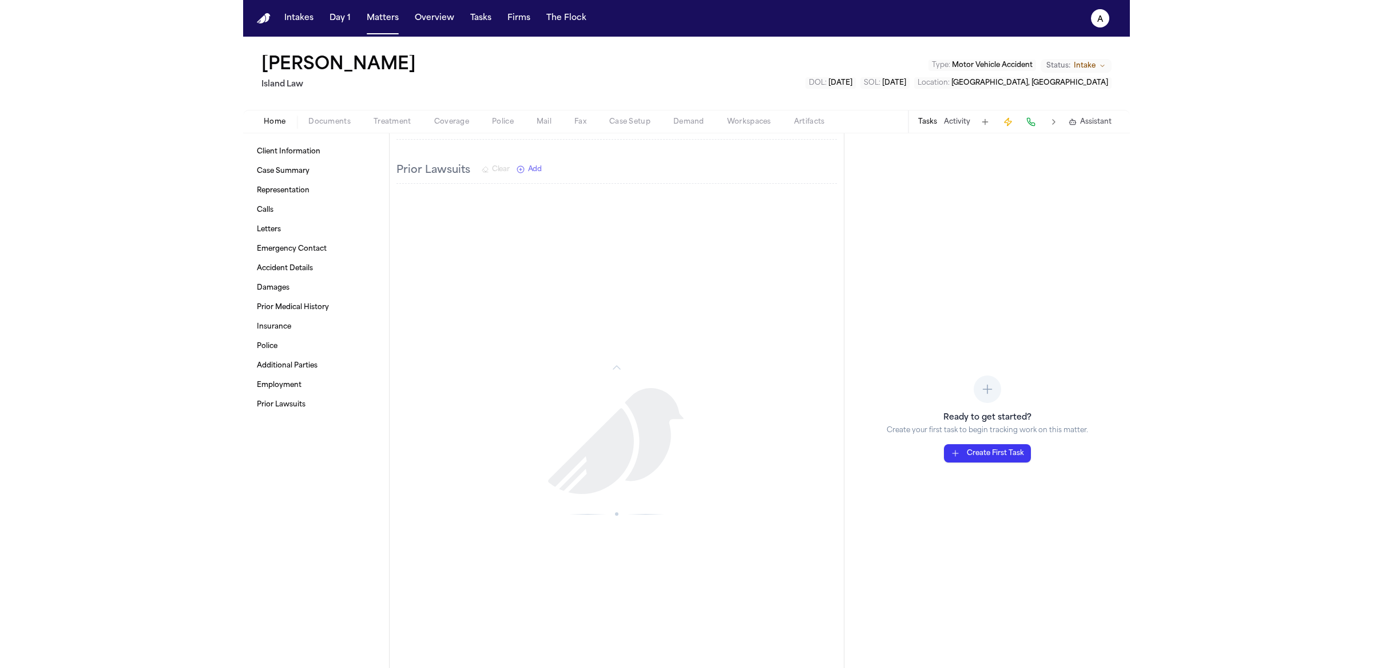
scroll to position [1539, 0]
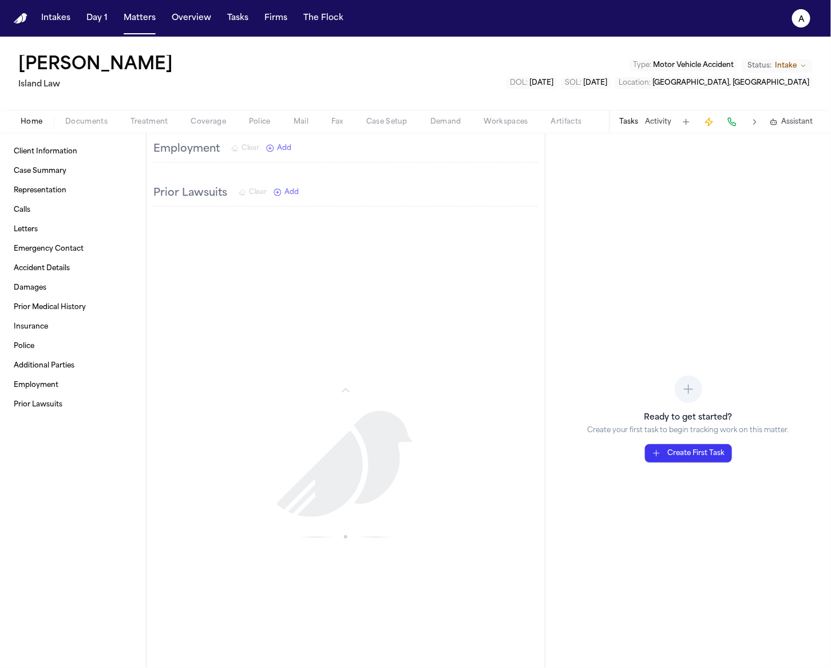
click at [702, 454] on button "Create First Task" at bounding box center [688, 453] width 87 height 18
drag, startPoint x: 705, startPoint y: 449, endPoint x: 713, endPoint y: 450, distance: 7.5
click at [705, 449] on button "Create First Task" at bounding box center [688, 453] width 87 height 18
click at [690, 440] on div "Ready to get started? Create your first task to begin tracking work on this mat…" at bounding box center [687, 437] width 201 height 50
click at [689, 456] on button "Create First Task" at bounding box center [688, 453] width 87 height 18
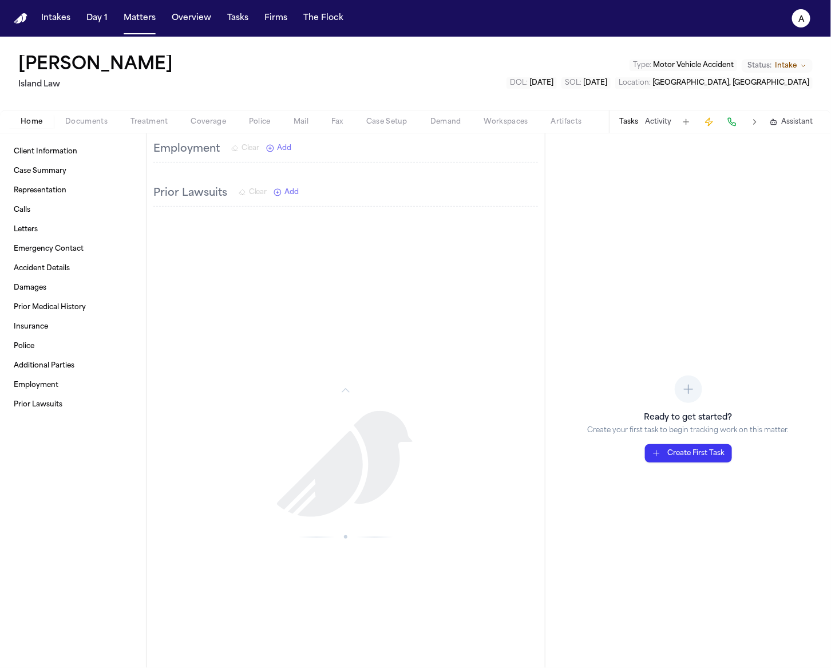
click at [689, 459] on button "Create First Task" at bounding box center [688, 453] width 87 height 18
click at [678, 454] on button "Create First Task" at bounding box center [688, 453] width 87 height 18
click at [677, 450] on button "Create First Task" at bounding box center [688, 453] width 87 height 18
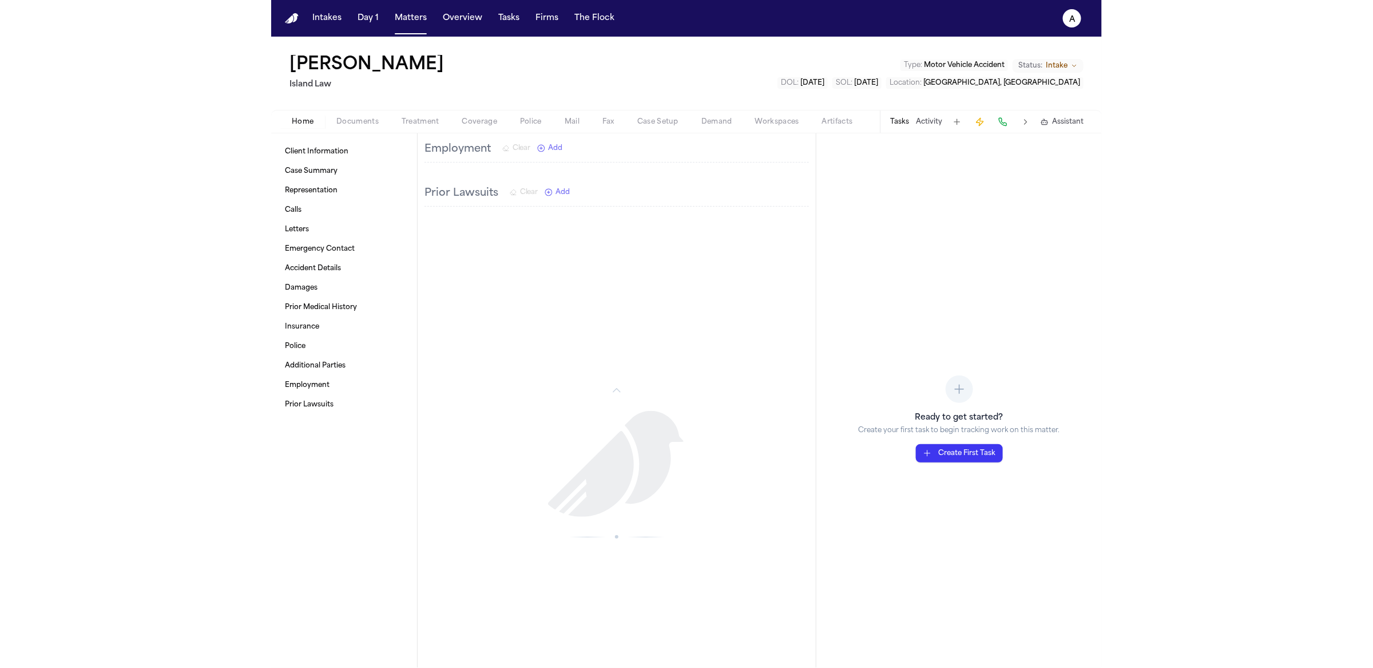
scroll to position [1310, 0]
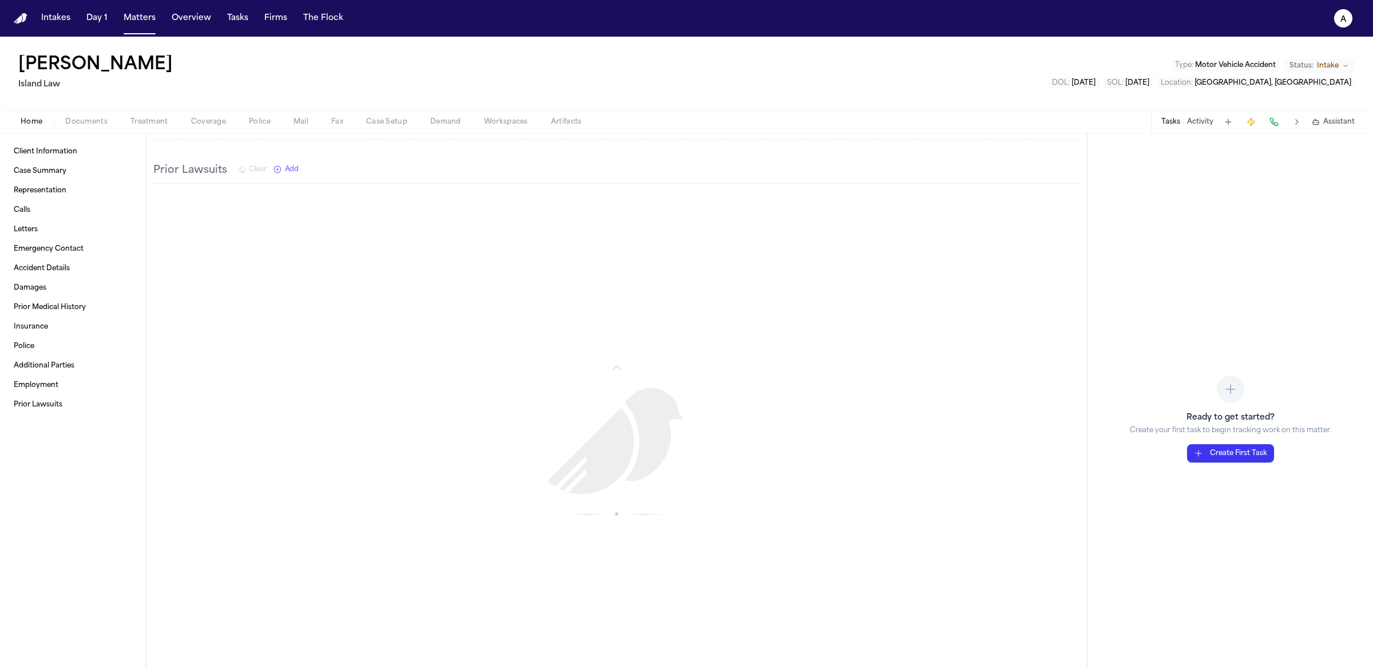
click at [1248, 454] on button "Create First Task" at bounding box center [1230, 453] width 87 height 18
click at [1239, 455] on button "Create First Task" at bounding box center [1230, 453] width 87 height 18
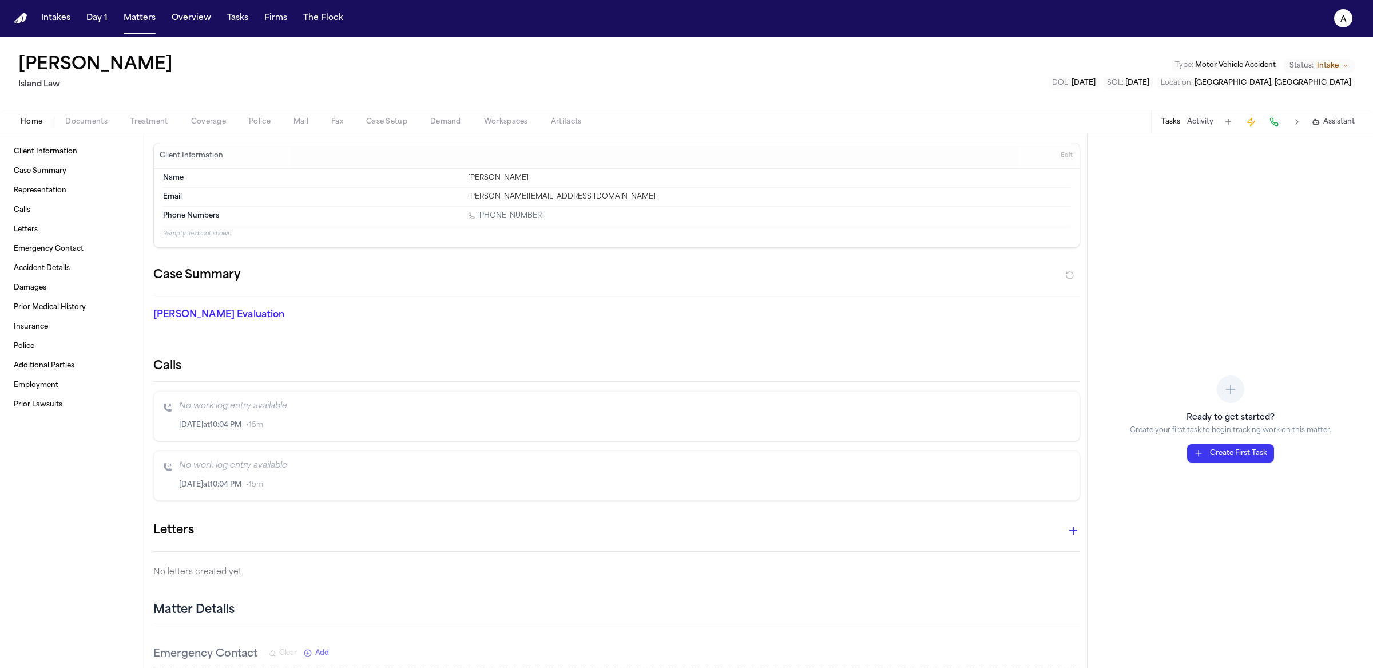
click at [1232, 124] on button at bounding box center [1228, 122] width 16 height 16
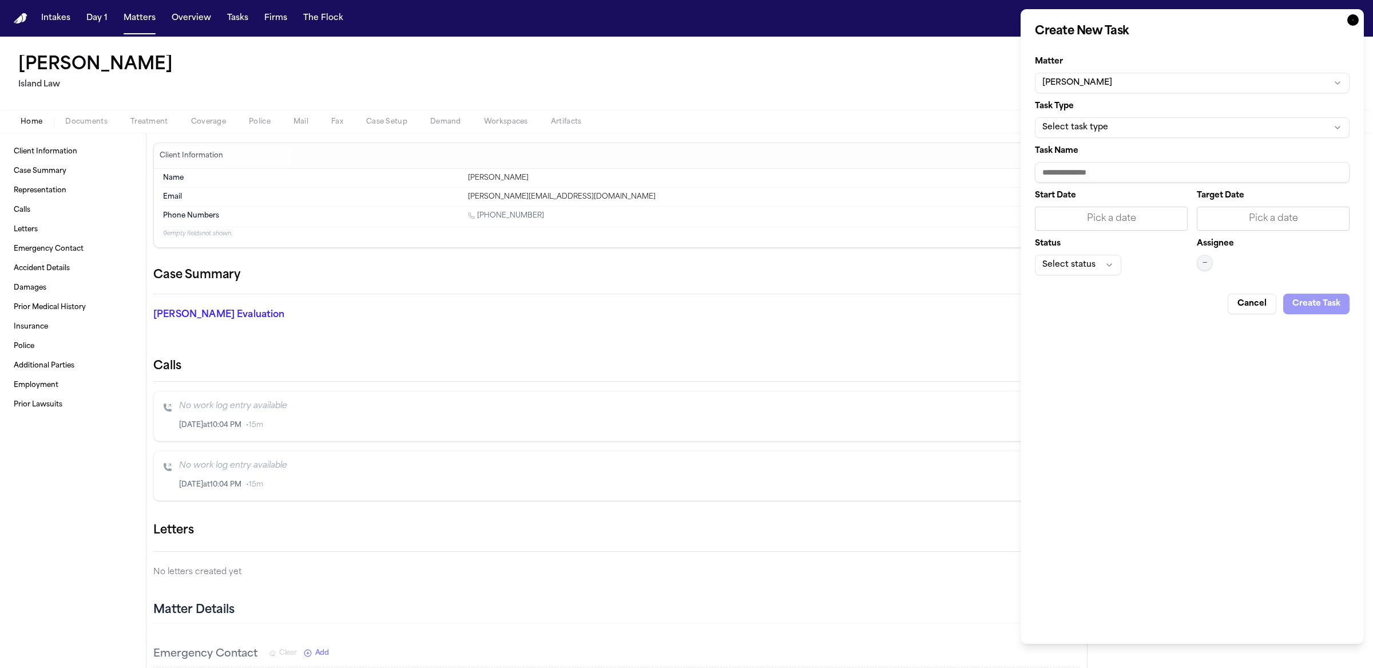
click at [1258, 300] on button "Cancel" at bounding box center [1252, 303] width 49 height 21
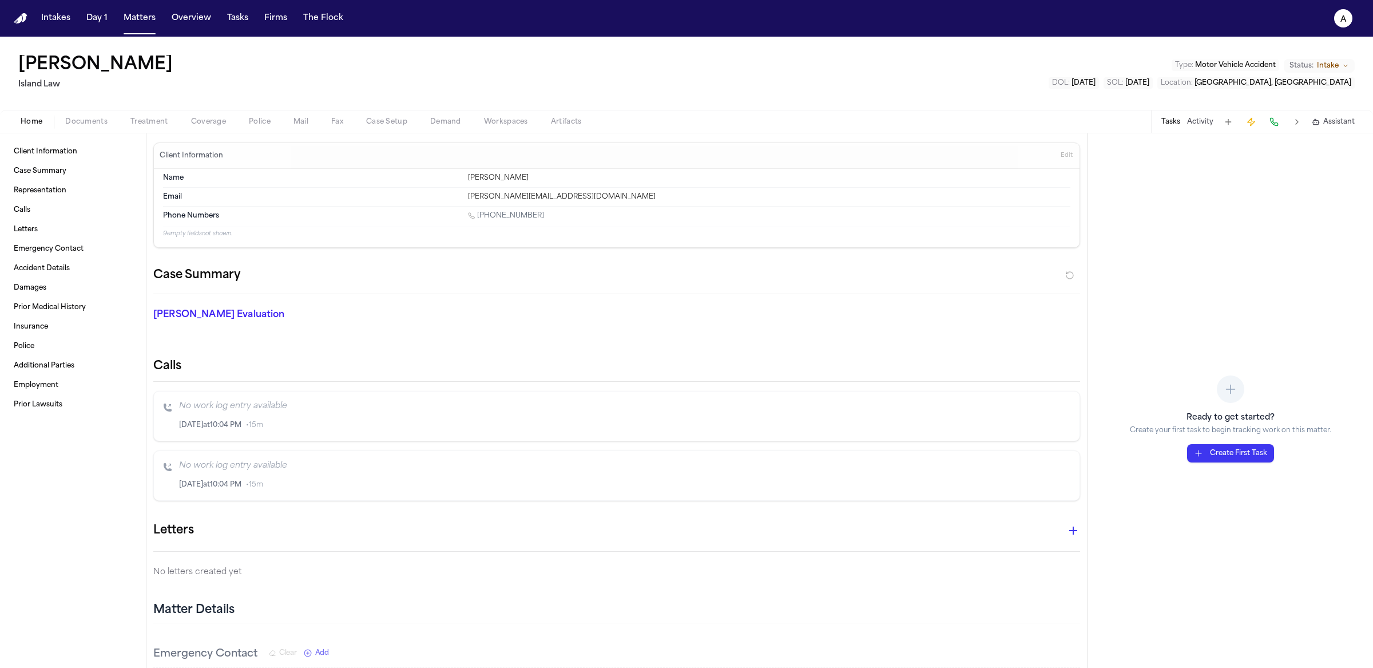
click at [1202, 454] on button "Create First Task" at bounding box center [1230, 453] width 87 height 18
click at [1224, 121] on button at bounding box center [1228, 122] width 16 height 16
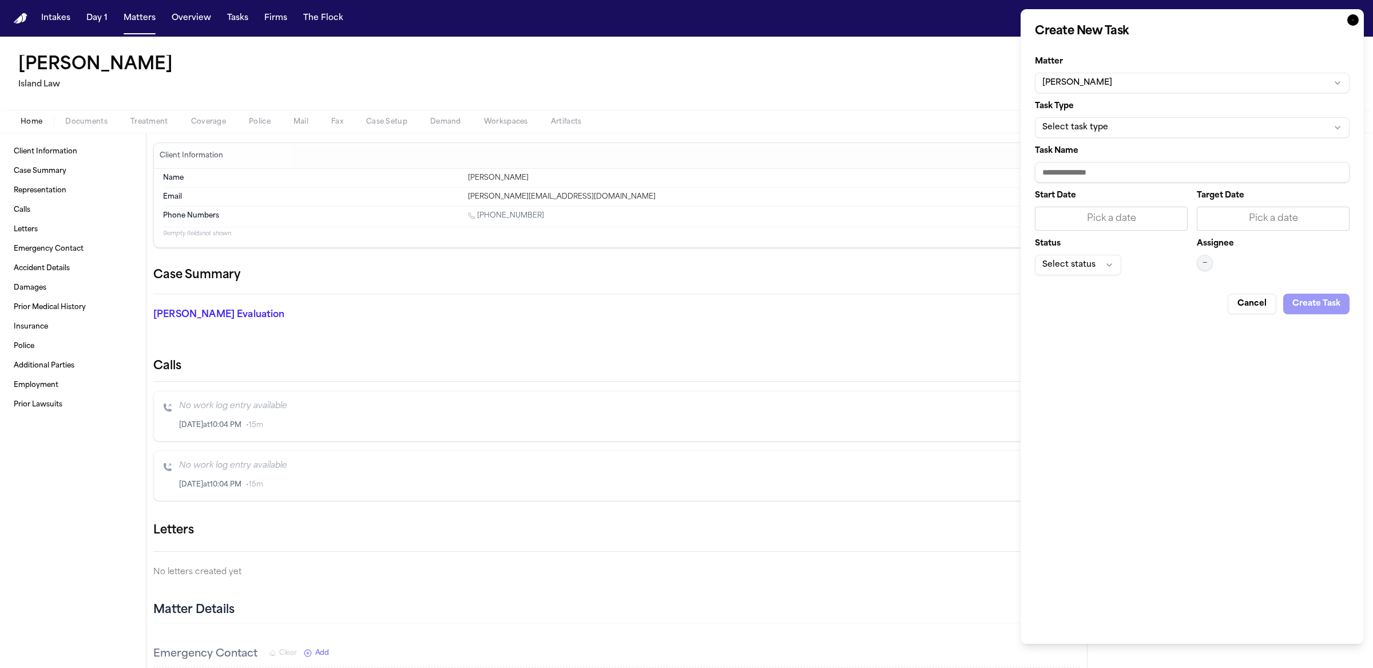
click at [1254, 313] on div "Create New Task Matter Leilani H. Kaʻanāʻanā Task Type Select task type Task Na…" at bounding box center [1192, 326] width 343 height 634
click at [1261, 305] on button "Cancel" at bounding box center [1252, 303] width 49 height 21
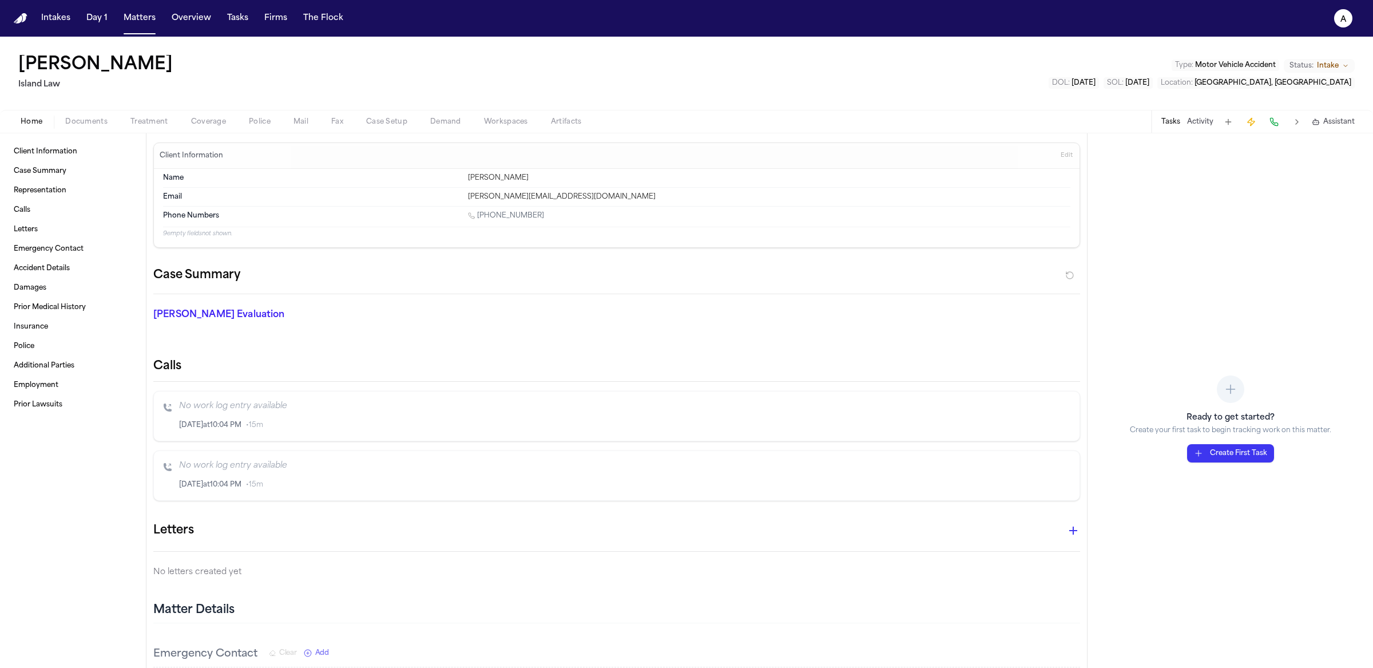
click at [1202, 468] on div "Ready to get started? Create your first task to begin tracking work on this mat…" at bounding box center [1229, 400] width 285 height 534
click at [1210, 460] on button "Create First Task" at bounding box center [1230, 453] width 87 height 18
click at [1255, 435] on p "Create your first task to begin tracking work on this matter." at bounding box center [1230, 430] width 201 height 9
click at [1246, 458] on button "Create First Task" at bounding box center [1230, 453] width 87 height 18
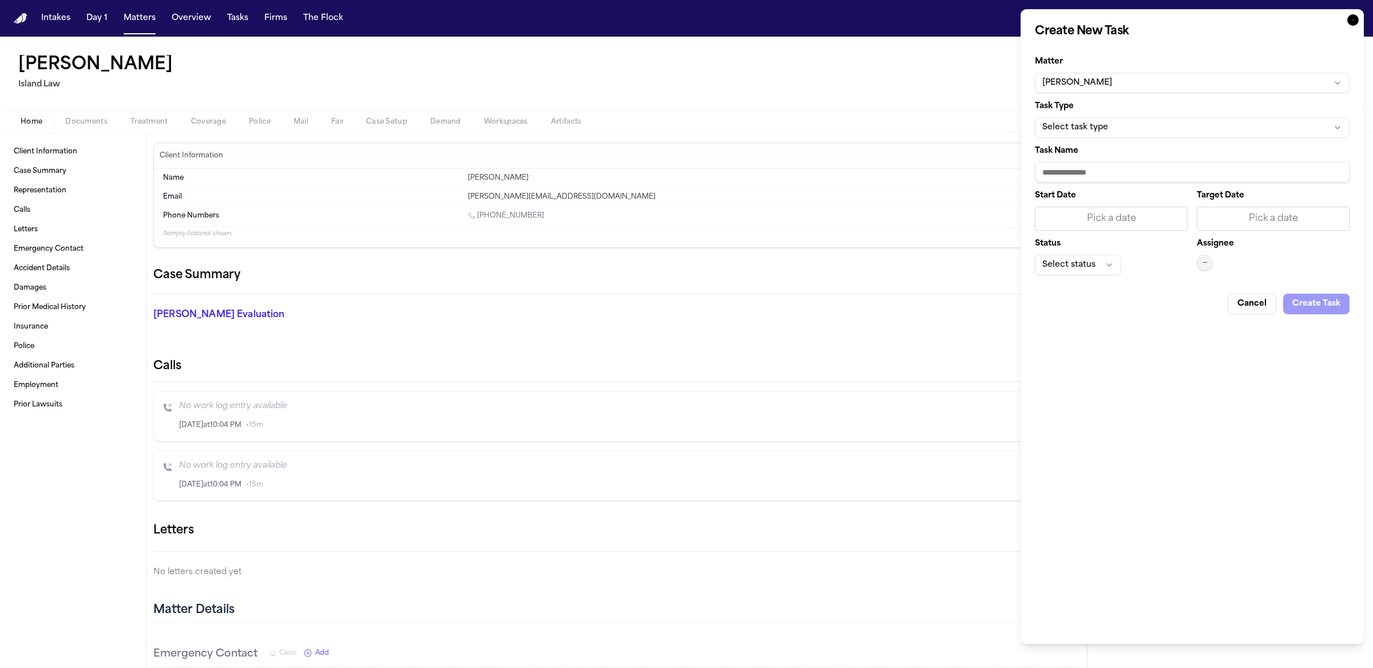
click at [1353, 19] on icon "button" at bounding box center [1352, 19] width 11 height 11
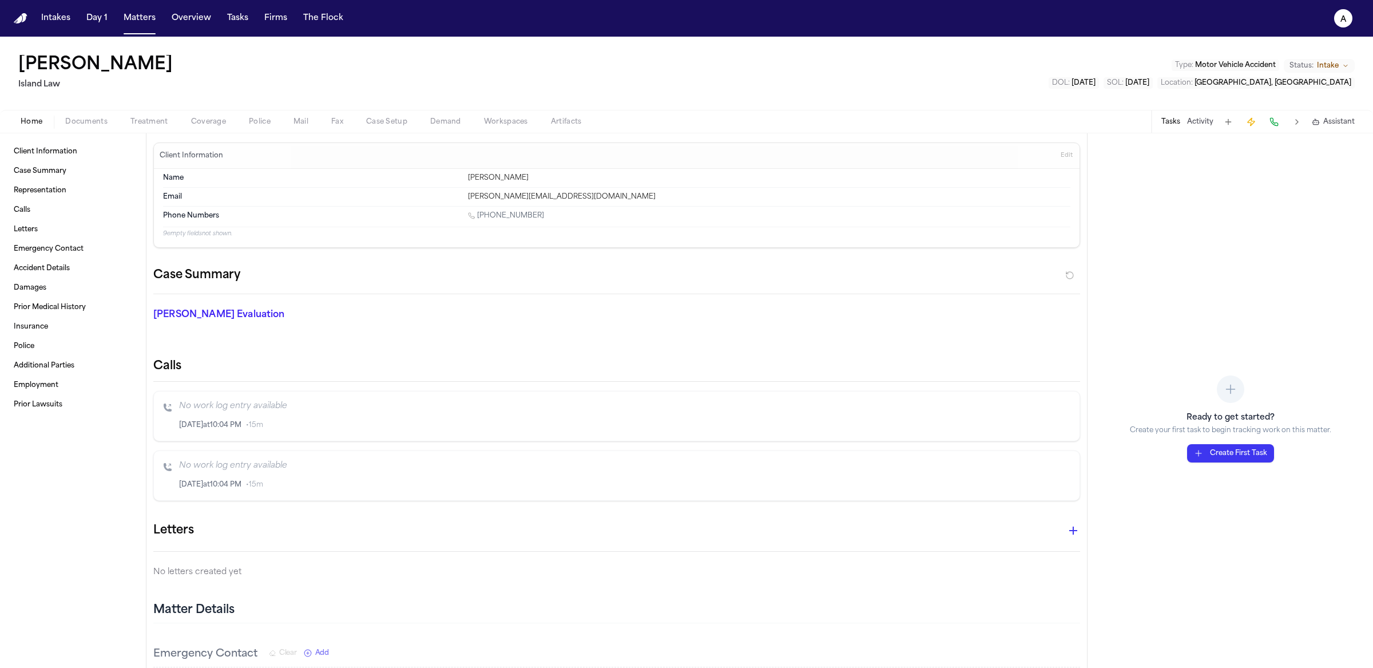
click at [1227, 122] on button at bounding box center [1228, 122] width 16 height 16
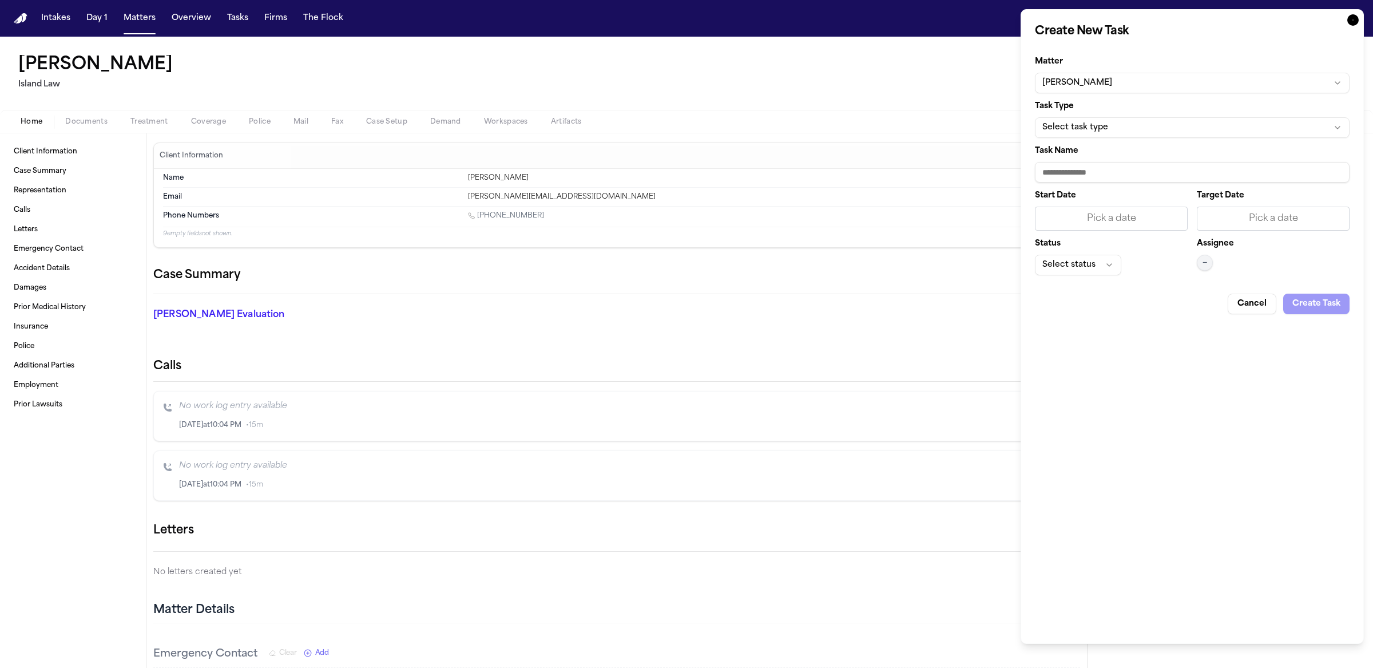
click at [1352, 19] on icon "button" at bounding box center [1352, 19] width 11 height 11
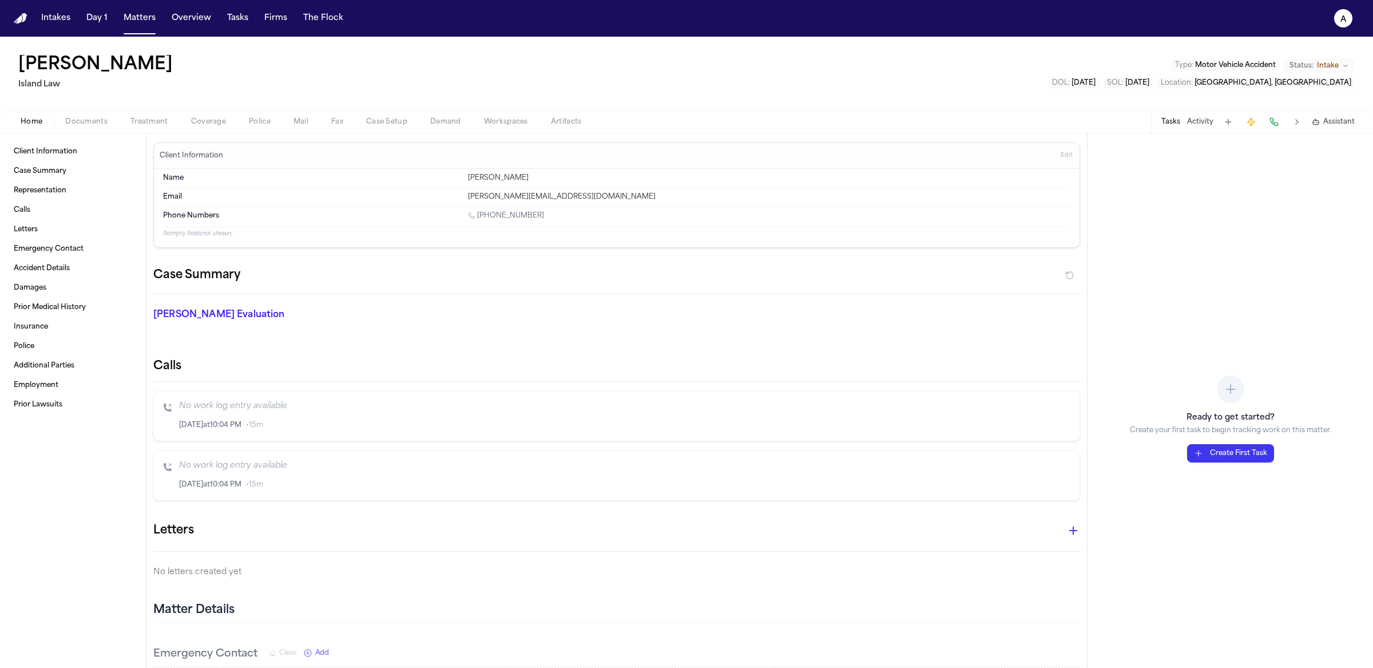
click at [1228, 450] on button "Create First Task" at bounding box center [1230, 453] width 87 height 18
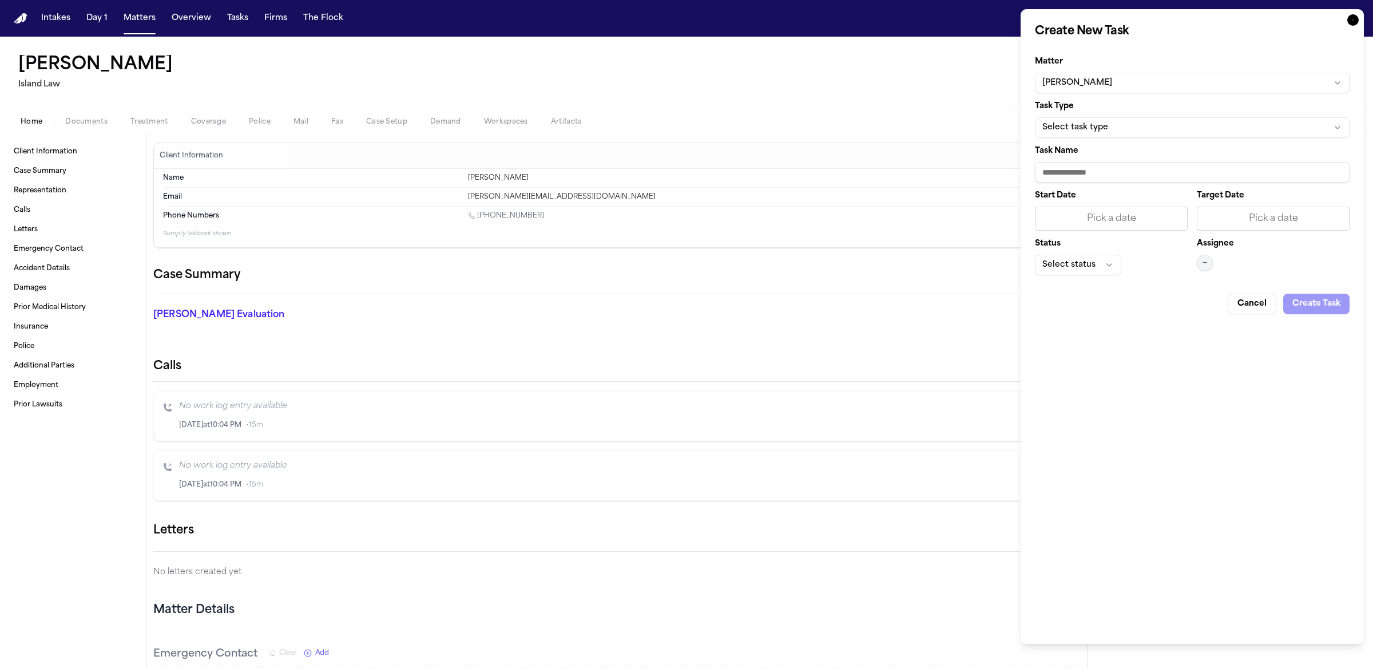
click at [1142, 121] on button "Select task type" at bounding box center [1192, 127] width 315 height 21
type input "*"
drag, startPoint x: 1074, startPoint y: 176, endPoint x: 1079, endPoint y: 169, distance: 8.6
click at [1074, 176] on body "Intakes Day 1 Matters Overview Tasks Firms The Flock a Leilani H. Kaʻanāʻanā Is…" at bounding box center [686, 334] width 1373 height 668
click at [1082, 162] on input "Task Name" at bounding box center [1192, 172] width 315 height 21
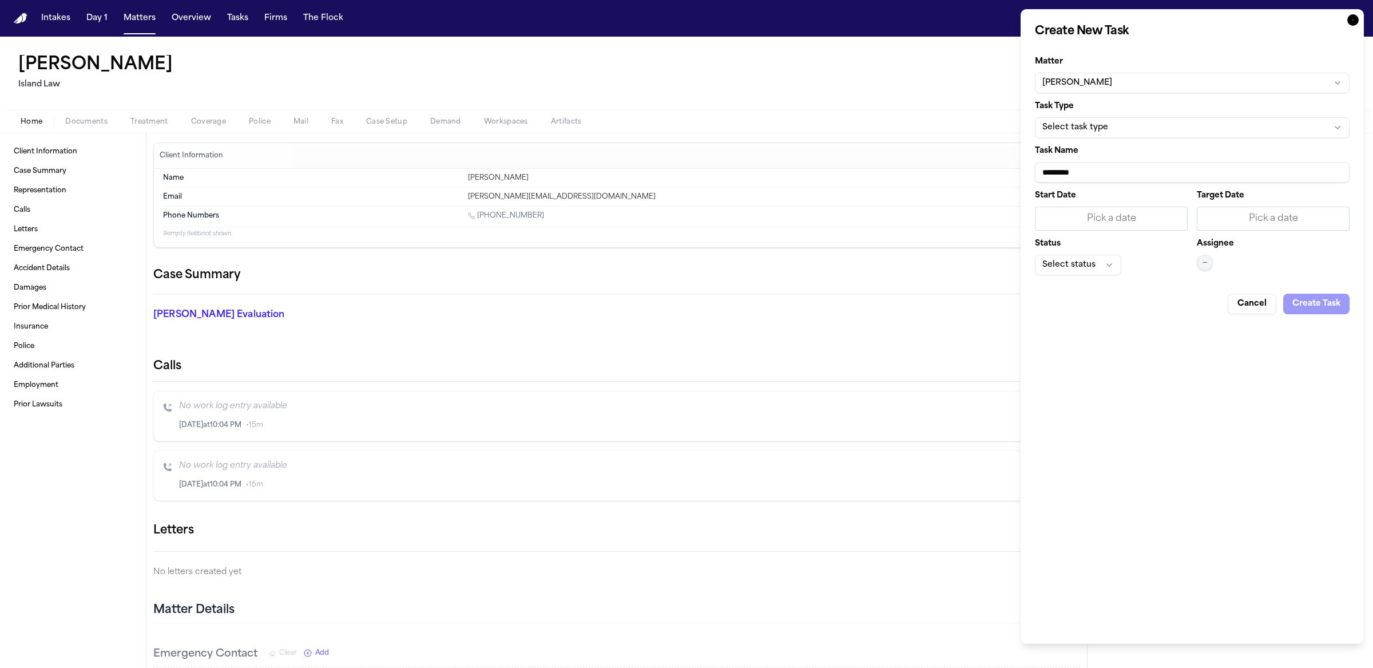
type input "*********"
click at [1070, 273] on button "Select status" at bounding box center [1078, 265] width 86 height 21
click at [1327, 303] on body "Intakes Day 1 Matters Overview Tasks Firms The Flock a Leilani H. Kaʻanāʻanā Is…" at bounding box center [686, 334] width 1373 height 668
click at [1323, 305] on div "Cancel Create Task" at bounding box center [1192, 299] width 315 height 30
click at [1320, 304] on div "Cancel Create Task" at bounding box center [1192, 299] width 315 height 30
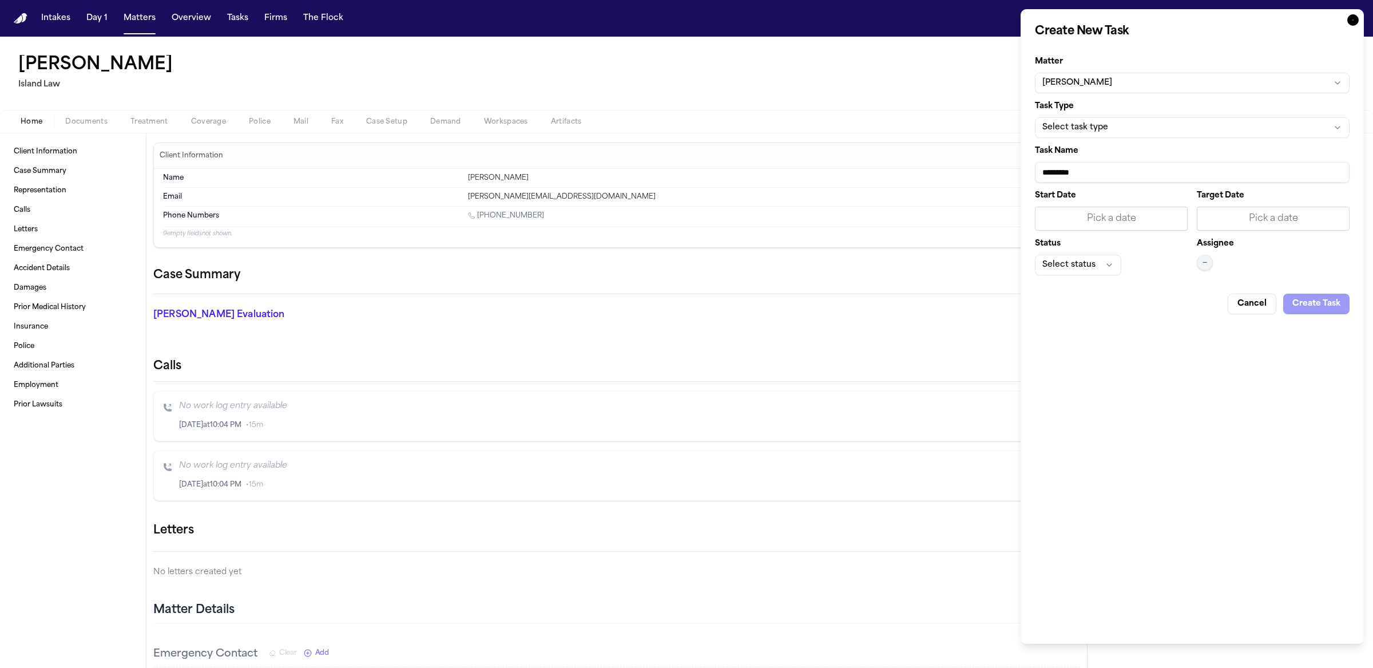
click at [1200, 134] on button "Select task type" at bounding box center [1192, 127] width 315 height 21
click at [1196, 184] on div "No results found." at bounding box center [1192, 183] width 170 height 39
click at [1199, 151] on input "text" at bounding box center [1197, 151] width 145 height 23
type input "******"
click at [1300, 204] on body "Intakes Day 1 Matters Overview Tasks Firms The Flock a Leilani H. Kaʻanāʻanā Is…" at bounding box center [686, 334] width 1373 height 668
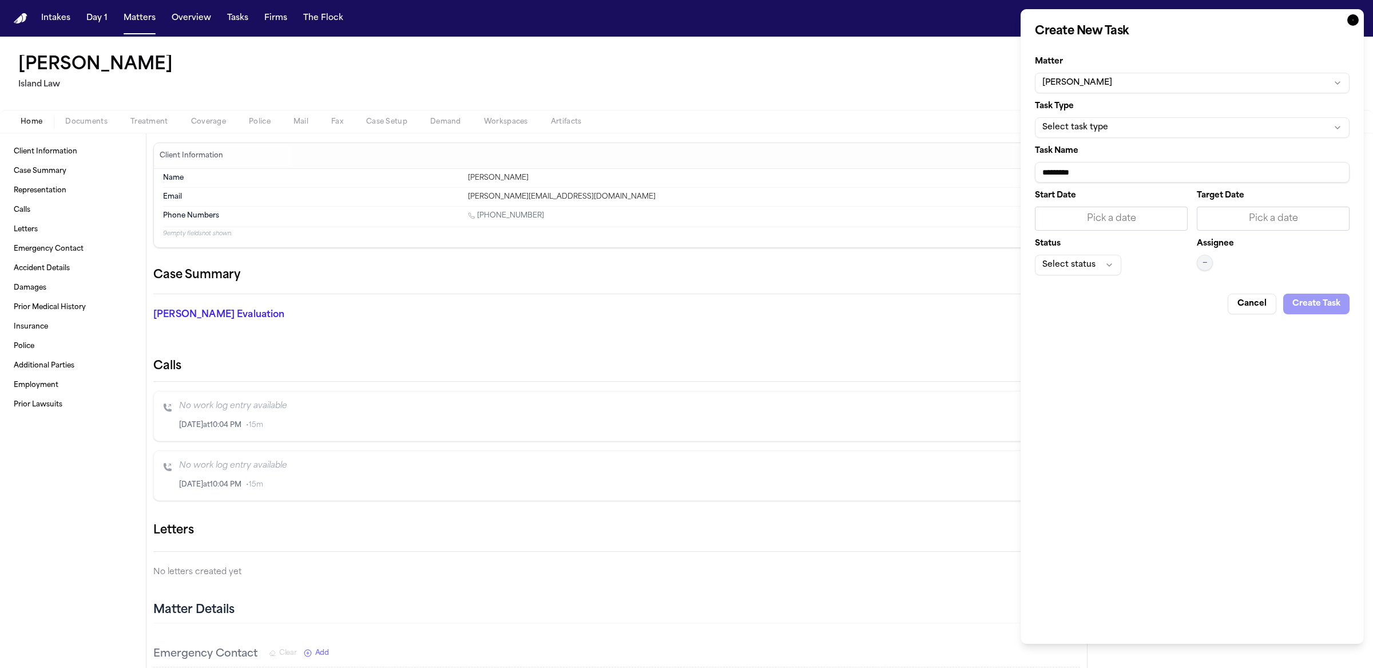
click at [1218, 177] on input "*********" at bounding box center [1192, 172] width 315 height 21
type input "**********"
click at [1117, 216] on div "Pick a date" at bounding box center [1111, 219] width 138 height 14
click at [1145, 301] on tbody "27 28 29 30 31 1 2 3 4 5 6 7 8 9 10 11 12 13 14 15 16 17 18 19 20 21 22 23 24 2…" at bounding box center [1106, 347] width 128 height 141
click at [1136, 319] on button "8" at bounding box center [1143, 314] width 18 height 18
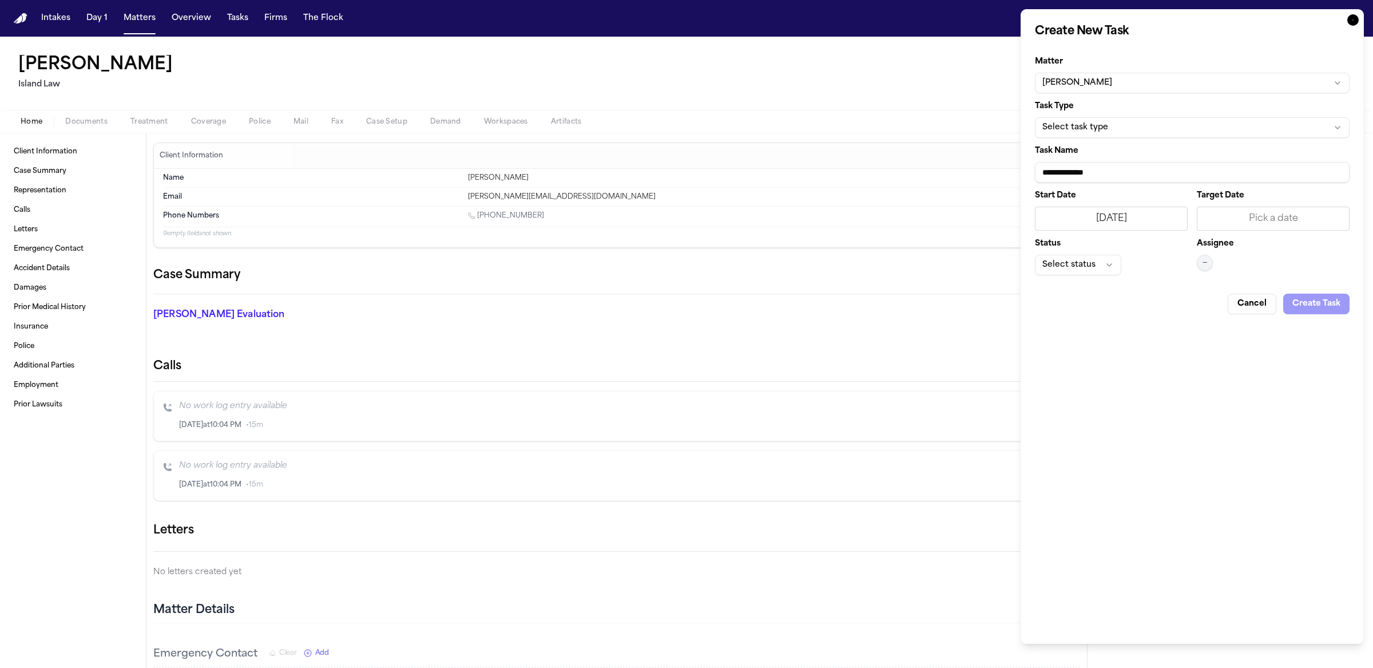
click at [1279, 225] on div "Pick a date" at bounding box center [1273, 219] width 138 height 14
click at [1260, 293] on button "30" at bounding box center [1268, 290] width 18 height 18
click at [1063, 257] on button "Select status" at bounding box center [1078, 265] width 86 height 21
type input "****"
click at [1200, 268] on body "Intakes Day 1 Matters Overview Tasks Firms The Flock a Leilani H. Kaʻanāʻanā Is…" at bounding box center [686, 334] width 1373 height 668
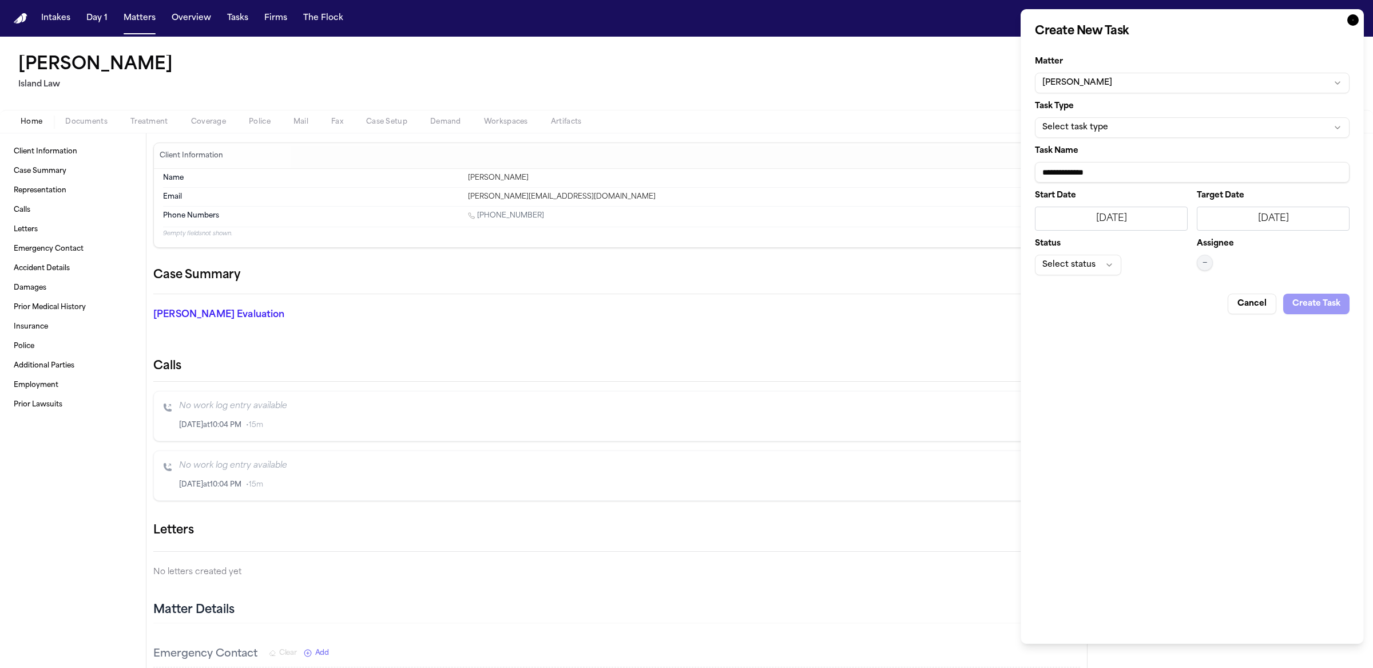
click at [1203, 266] on span "—" at bounding box center [1204, 262] width 5 height 9
click at [1244, 319] on div "Suggestions" at bounding box center [1204, 325] width 109 height 16
click at [1265, 307] on button "Cancel" at bounding box center [1252, 303] width 49 height 21
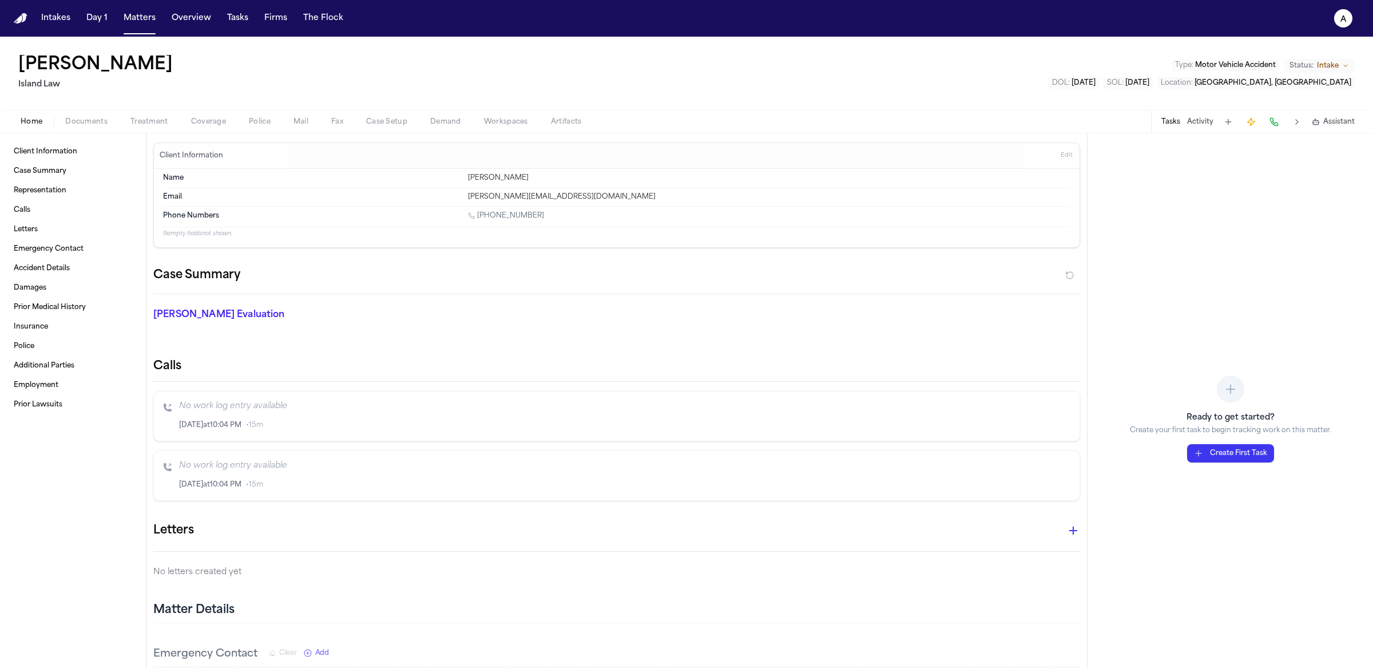
click at [1242, 450] on button "Create First Task" at bounding box center [1230, 453] width 87 height 18
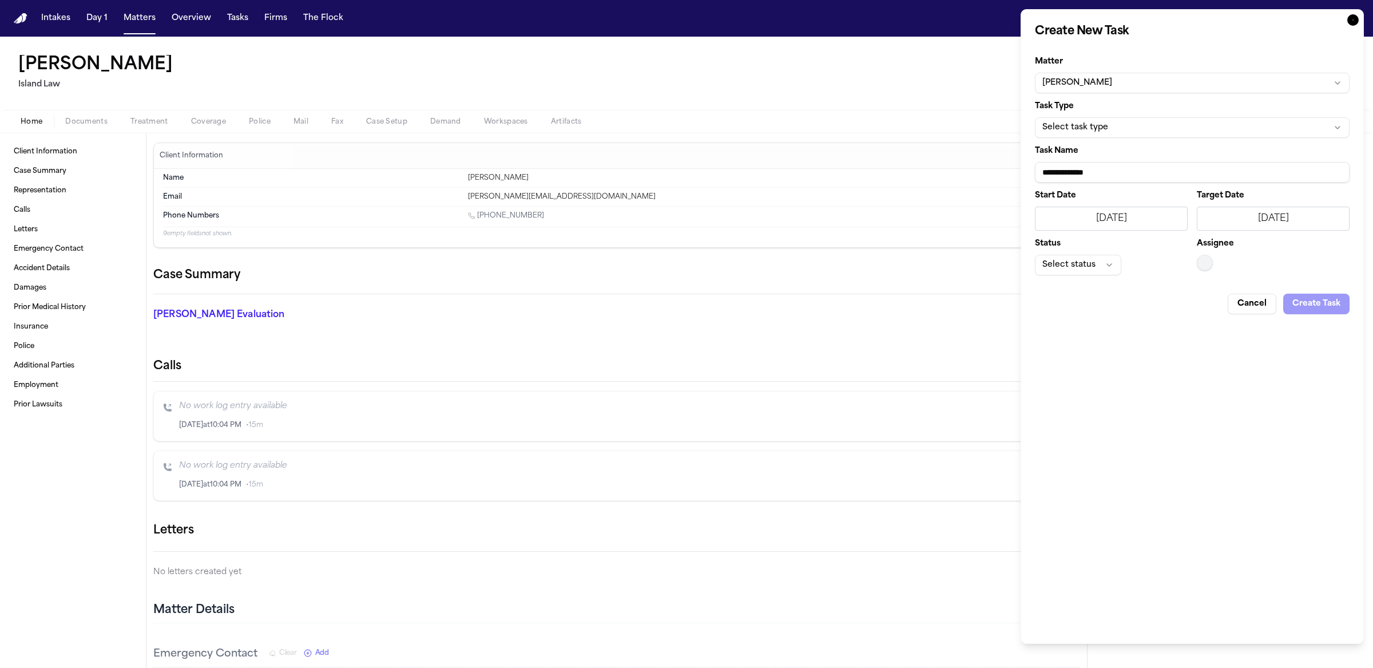
click at [1250, 412] on div "**********" at bounding box center [1192, 326] width 343 height 634
click at [1360, 39] on div "**********" at bounding box center [1192, 326] width 343 height 634
click at [1356, 23] on icon "button" at bounding box center [1352, 19] width 11 height 11
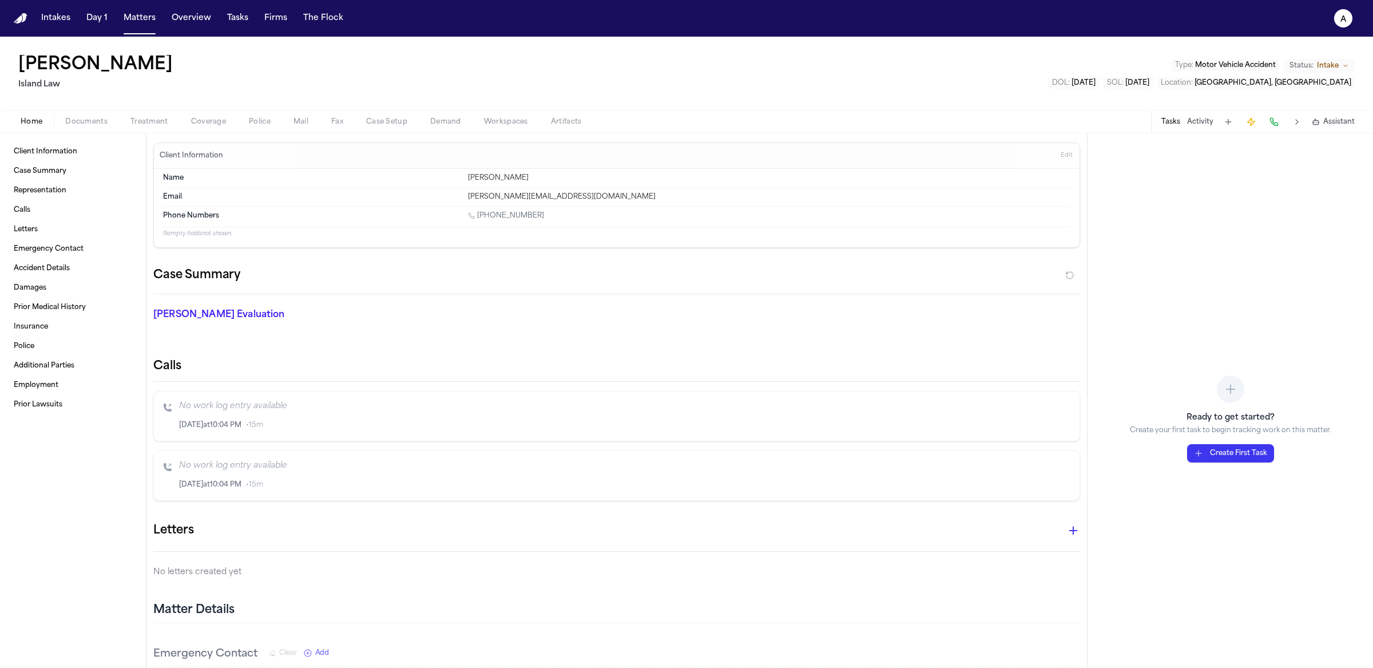
click at [1224, 124] on button at bounding box center [1228, 122] width 16 height 16
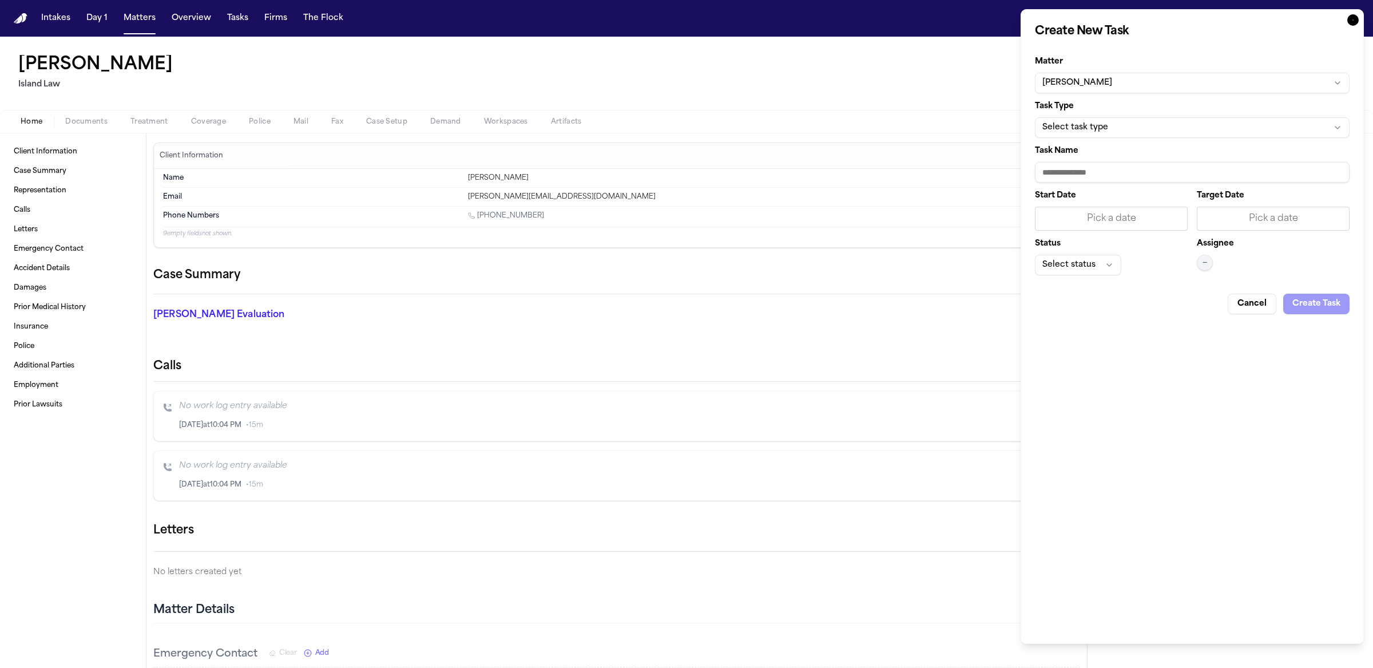
click at [1117, 176] on input "Task Name" at bounding box center [1192, 172] width 315 height 21
click at [1341, 309] on div "Cancel Create Task" at bounding box center [1192, 299] width 315 height 30
click at [1339, 309] on div "Cancel Create Task" at bounding box center [1192, 299] width 315 height 30
click at [1148, 132] on button "Select task type" at bounding box center [1192, 127] width 315 height 21
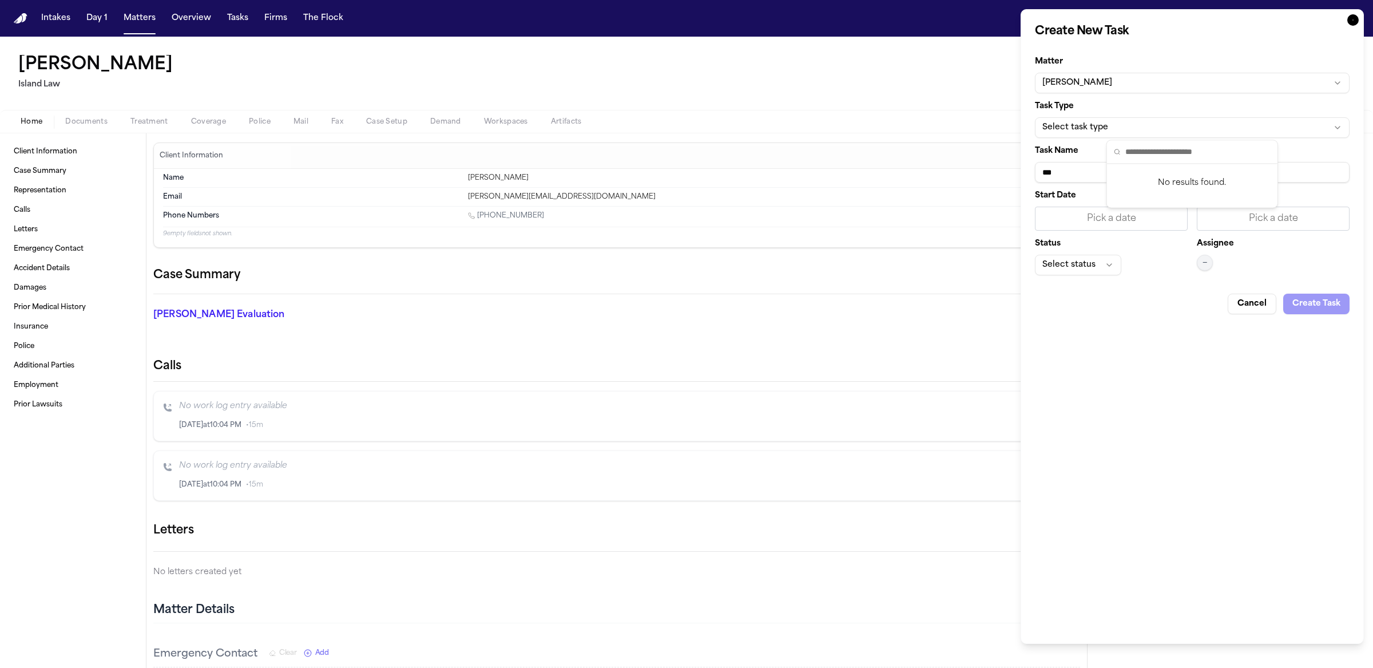
click at [1148, 133] on body "Intakes Day 1 Matters Overview Tasks Firms The Flock a Leilani H. Kaʻanāʻanā Is…" at bounding box center [686, 334] width 1373 height 668
click at [1138, 172] on input "***" at bounding box center [1192, 172] width 315 height 21
type input "**********"
click at [1155, 221] on div "Pick a date" at bounding box center [1111, 219] width 138 height 14
click at [1121, 325] on tbody "27 28 29 30 31 1 2 3 4 5 6 7 8 9 10 11 12 13 14 15 16 17 18 19 20 21 22 23 24 2…" at bounding box center [1106, 347] width 128 height 141
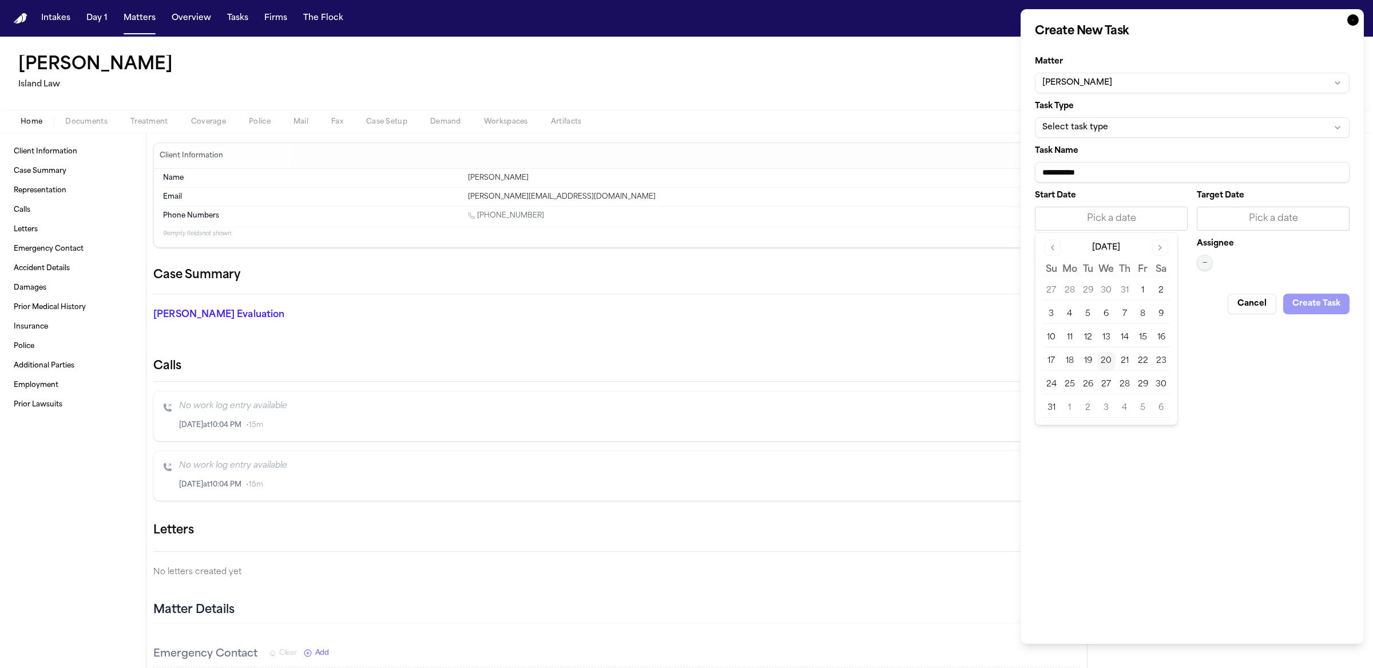
click at [1129, 312] on button "7" at bounding box center [1124, 314] width 18 height 18
click at [1269, 214] on div "Pick a date" at bounding box center [1273, 219] width 138 height 14
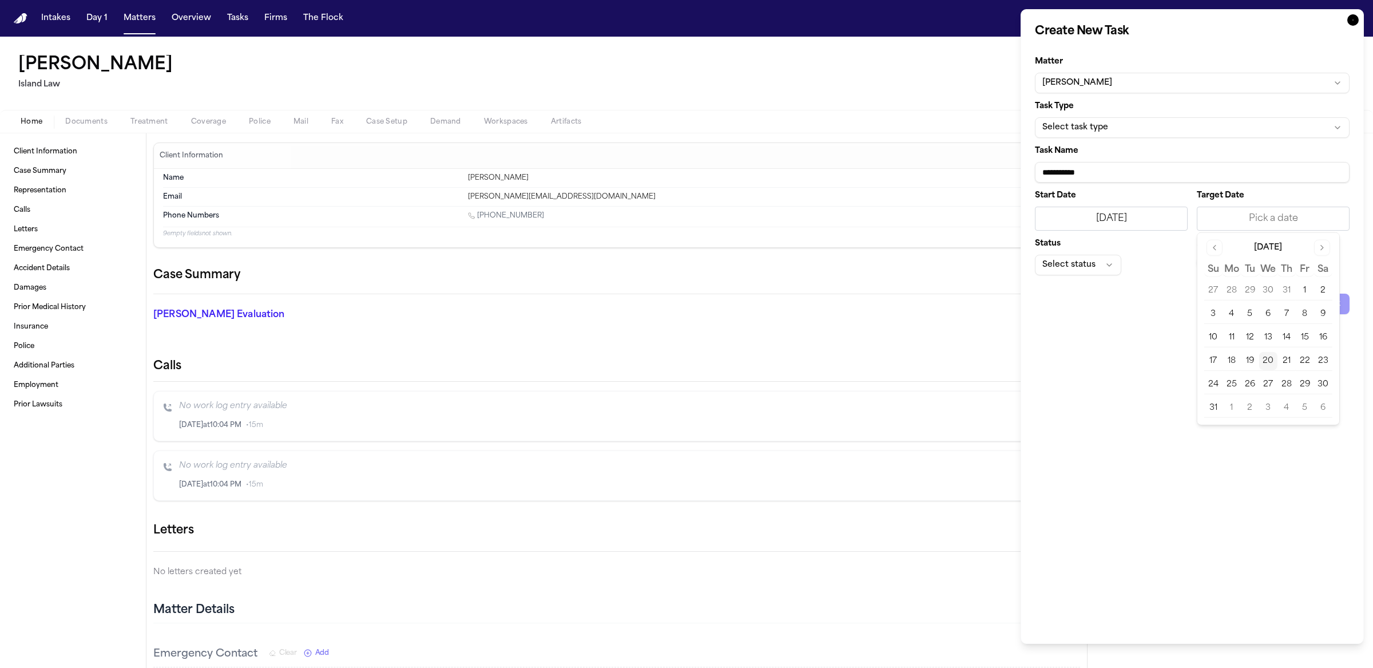
click at [1289, 372] on tbody "27 28 29 30 31 1 2 3 4 5 6 7 8 9 10 11 12 13 14 15 16 17 18 19 20 21 22 23 24 2…" at bounding box center [1268, 347] width 128 height 141
click at [1285, 380] on button "28" at bounding box center [1286, 384] width 18 height 18
drag, startPoint x: 1073, startPoint y: 269, endPoint x: 1079, endPoint y: 267, distance: 6.0
click at [1067, 277] on form "**********" at bounding box center [1192, 181] width 315 height 265
click at [1082, 267] on button "Select status" at bounding box center [1078, 265] width 86 height 21
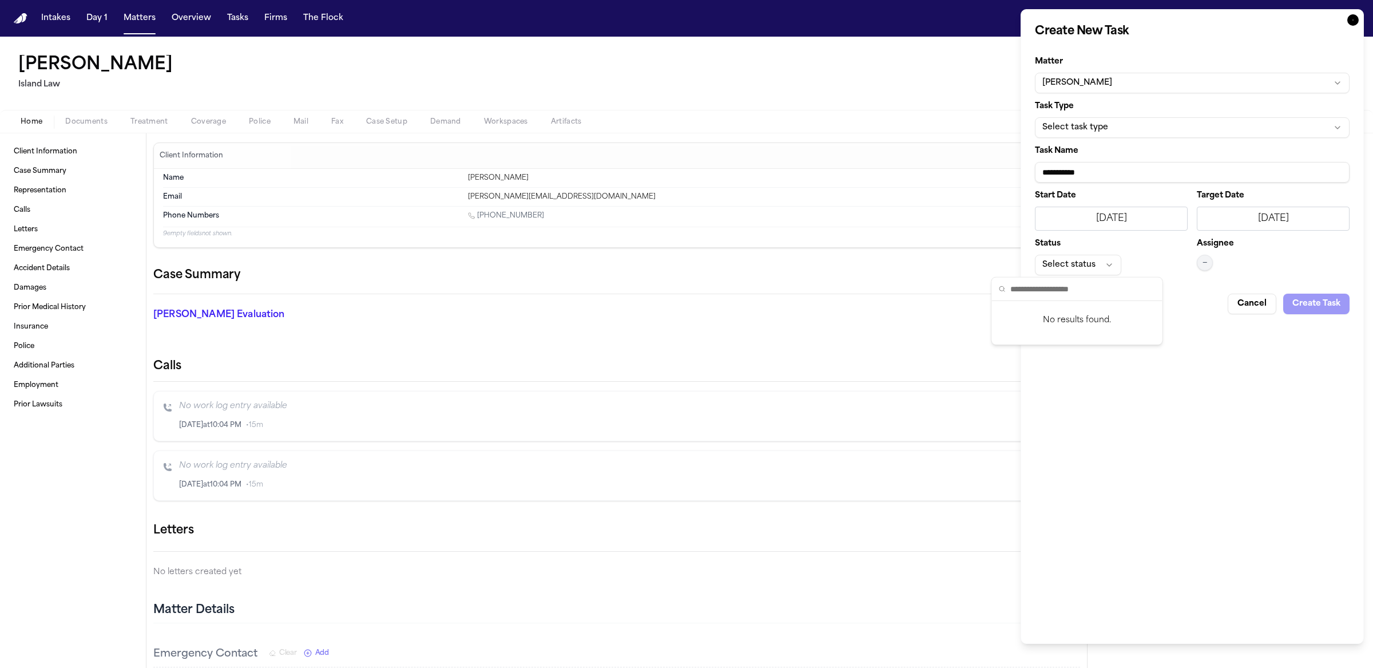
click at [1085, 265] on body "Intakes Day 1 Matters Overview Tasks Firms The Flock a Leilani H. Kaʻanāʻanā Is…" at bounding box center [686, 334] width 1373 height 668
click at [1323, 303] on div "Cancel Create Task" at bounding box center [1192, 299] width 315 height 30
drag, startPoint x: 1121, startPoint y: 111, endPoint x: 1112, endPoint y: 136, distance: 26.1
click at [1118, 120] on div "Task Type Select task type" at bounding box center [1192, 119] width 315 height 35
drag, startPoint x: 1110, startPoint y: 138, endPoint x: 1114, endPoint y: 122, distance: 17.1
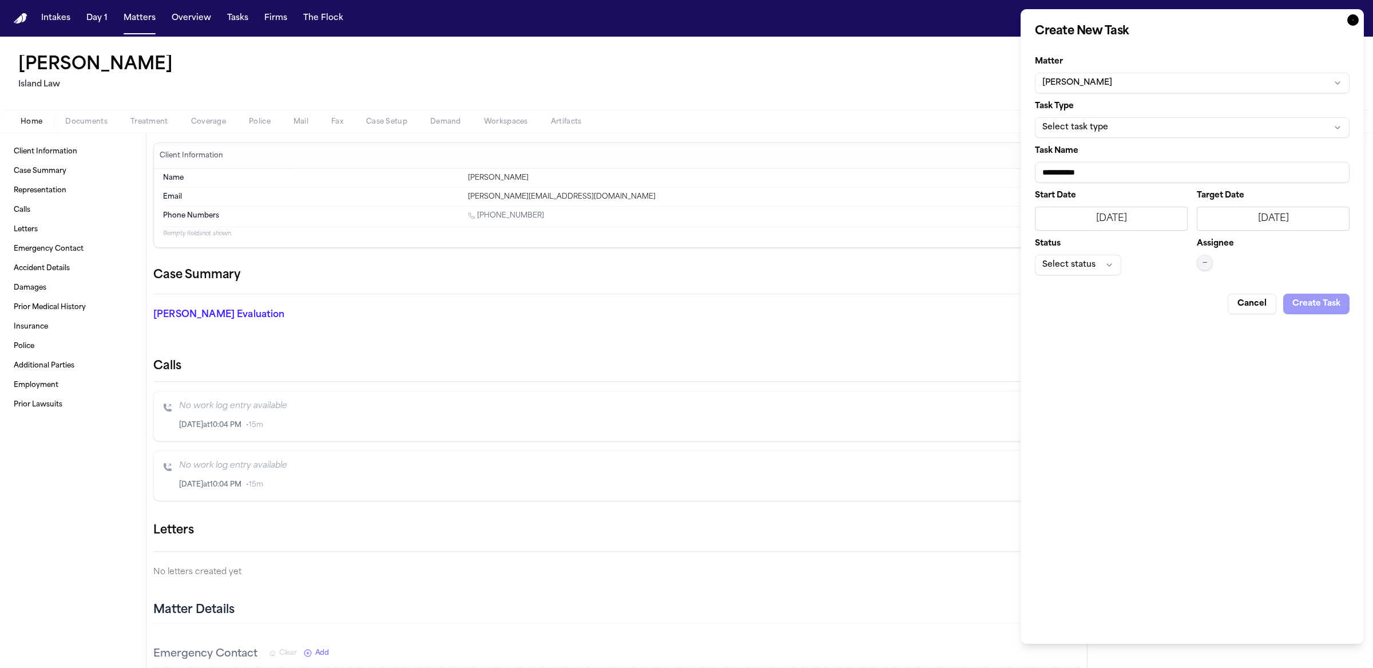
click at [1110, 138] on form "**********" at bounding box center [1192, 181] width 315 height 265
click at [1113, 123] on button "Select task type" at bounding box center [1192, 127] width 315 height 21
type input "******"
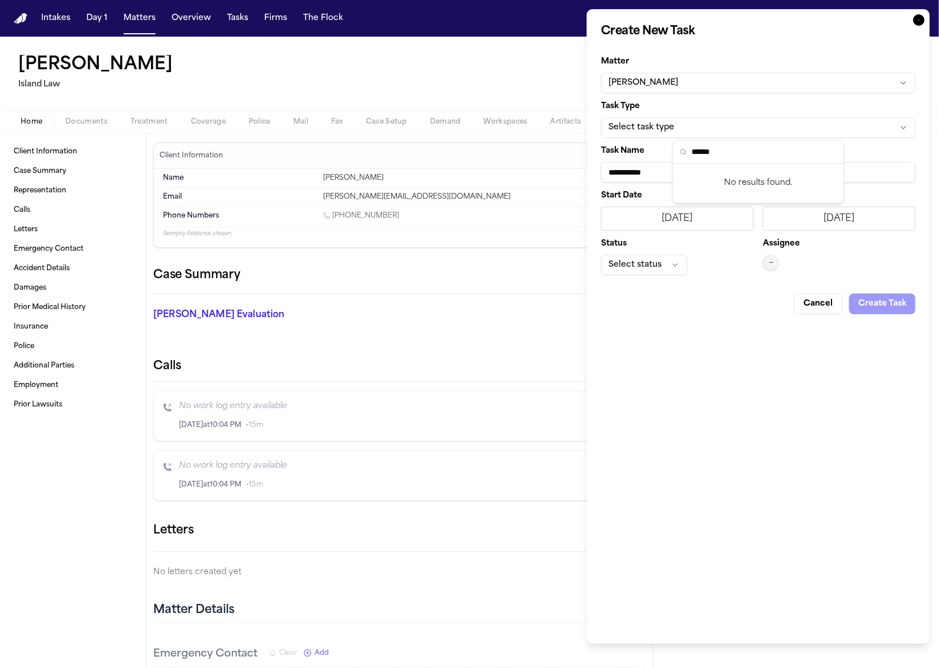
click at [725, 130] on body "Intakes Day 1 Matters Overview Tasks Firms The Flock a Leilani H. Kaʻanāʻanā Is…" at bounding box center [469, 334] width 939 height 668
click at [736, 128] on button "Select task type" at bounding box center [758, 127] width 315 height 21
drag, startPoint x: 810, startPoint y: 100, endPoint x: 820, endPoint y: 90, distance: 13.8
click at [810, 100] on body "Intakes Day 1 Matters Overview Tasks Firms The Flock a Leilani H. Kaʻanāʻanā Is…" at bounding box center [469, 334] width 939 height 668
click at [922, 25] on icon "button" at bounding box center [919, 19] width 11 height 11
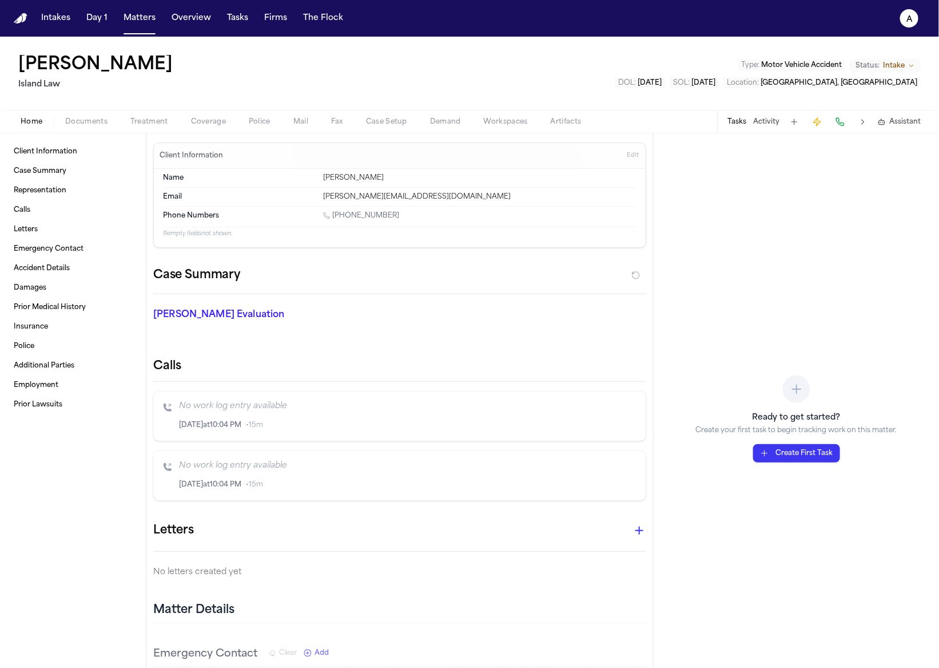
click at [803, 448] on button "Create First Task" at bounding box center [796, 453] width 87 height 18
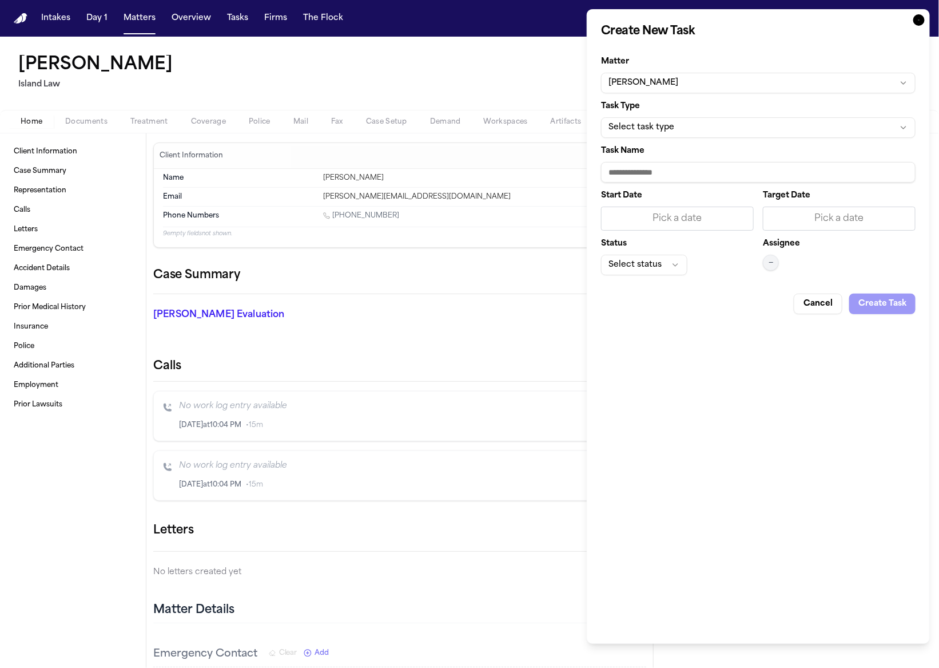
click at [712, 138] on form "Matter Leilani H. Kaʻanāʻanā Task Type Select task type Task Name Start Date Pi…" at bounding box center [758, 181] width 315 height 265
click at [720, 129] on button "Select task type" at bounding box center [758, 127] width 315 height 21
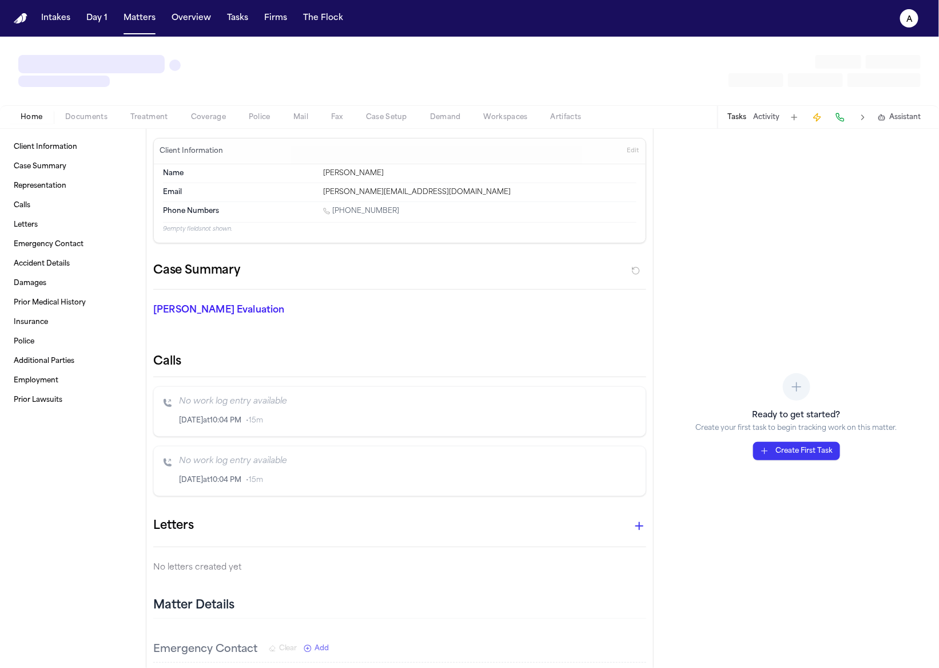
click at [812, 452] on button "Create First Task" at bounding box center [796, 451] width 87 height 18
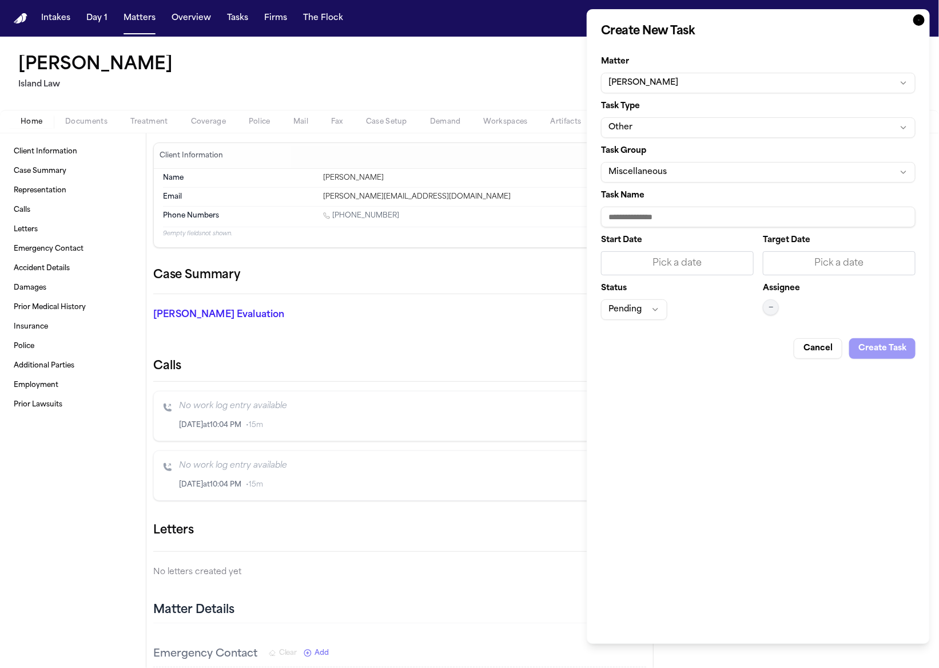
click at [726, 128] on button "Other" at bounding box center [758, 127] width 315 height 21
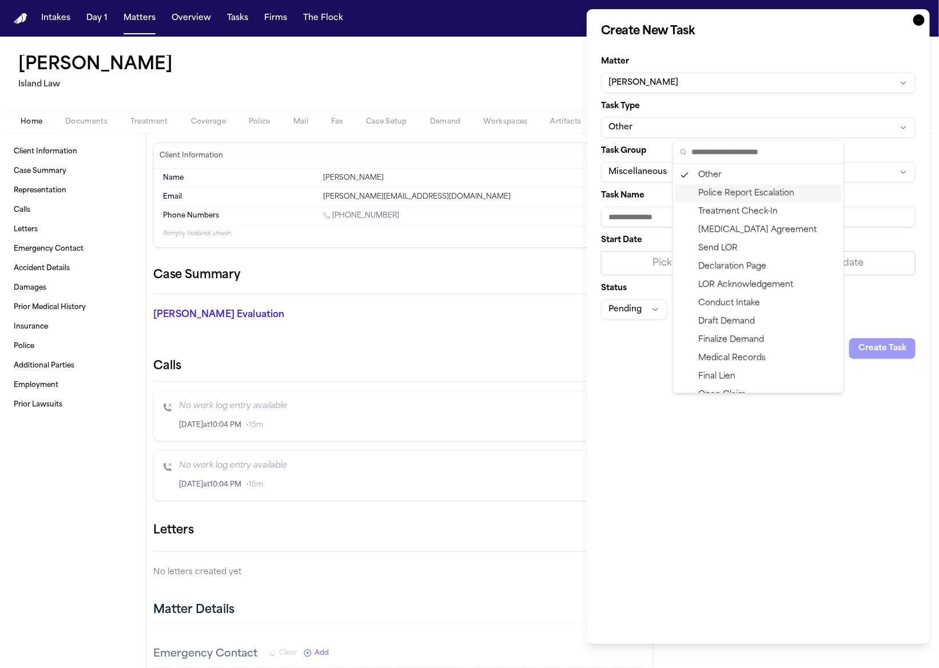
click at [789, 195] on div "Police Report Escalation" at bounding box center [759, 193] width 166 height 18
type input "**********"
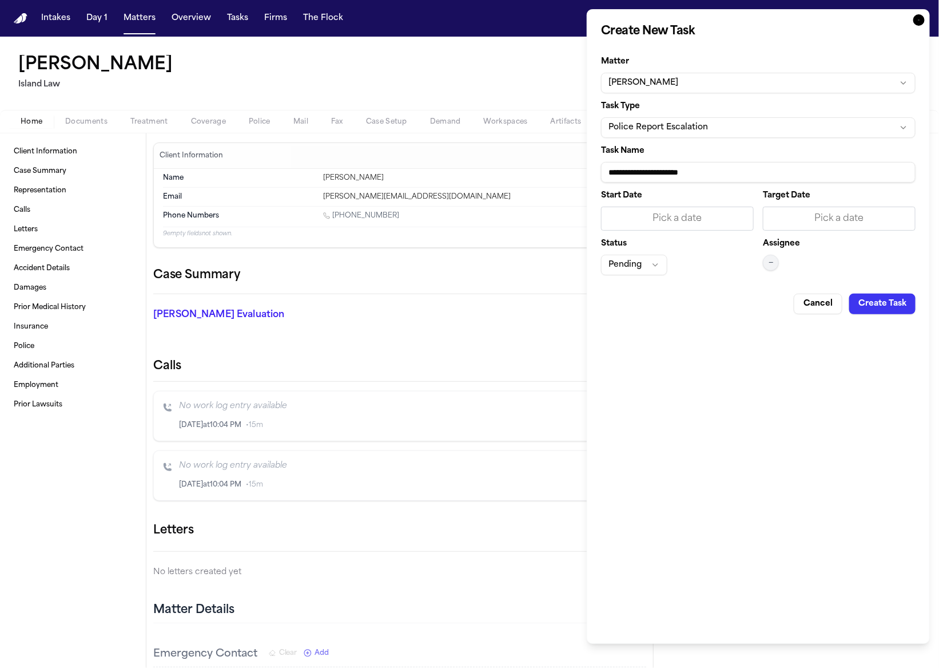
click at [704, 170] on input "**********" at bounding box center [758, 172] width 315 height 21
click at [610, 262] on button "Pending" at bounding box center [634, 265] width 66 height 21
click at [648, 308] on div "Pending" at bounding box center [634, 312] width 166 height 18
click at [876, 300] on button "Create Task" at bounding box center [882, 303] width 66 height 21
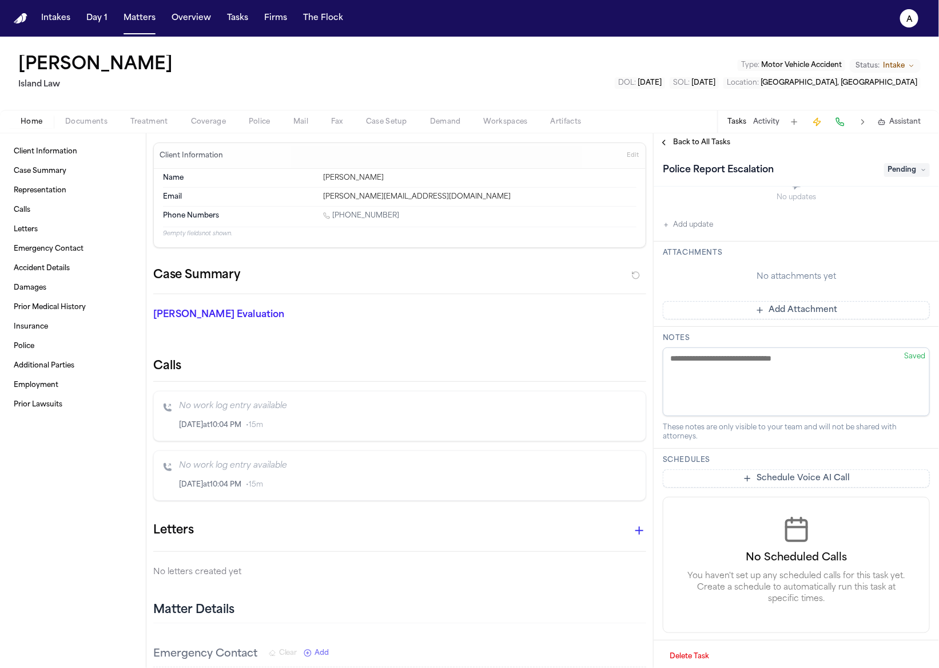
scroll to position [177, 0]
click at [828, 377] on textarea at bounding box center [796, 378] width 267 height 69
type textarea "**********"
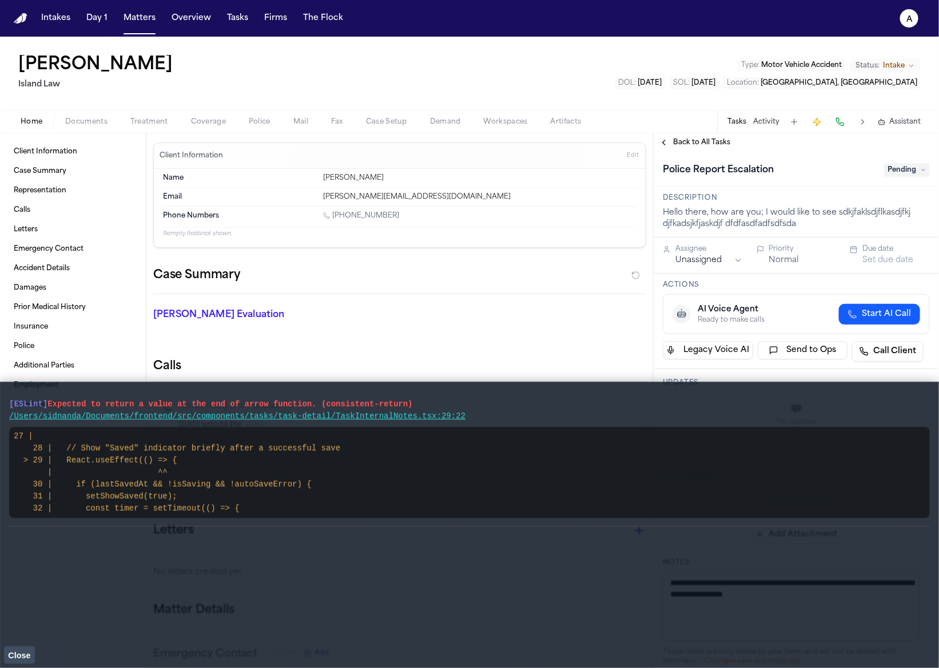
drag, startPoint x: 435, startPoint y: 407, endPoint x: 0, endPoint y: 399, distance: 434.8
click at [0, 399] on main "[ESLint] Expected to return a value at the end of arrow function. (consistent-r…" at bounding box center [469, 525] width 939 height 286
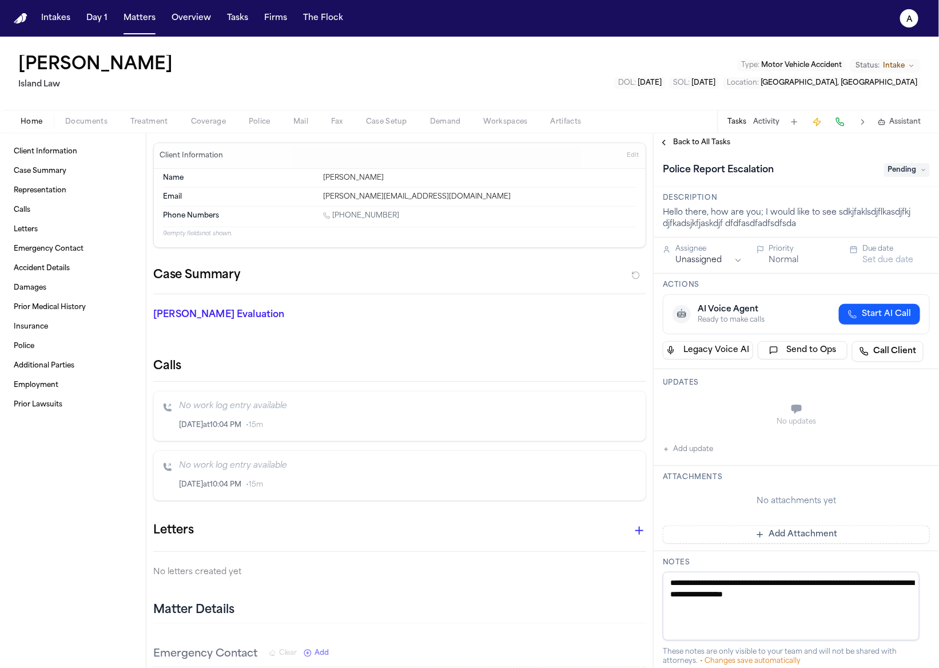
click at [862, 590] on textarea "**********" at bounding box center [791, 605] width 257 height 69
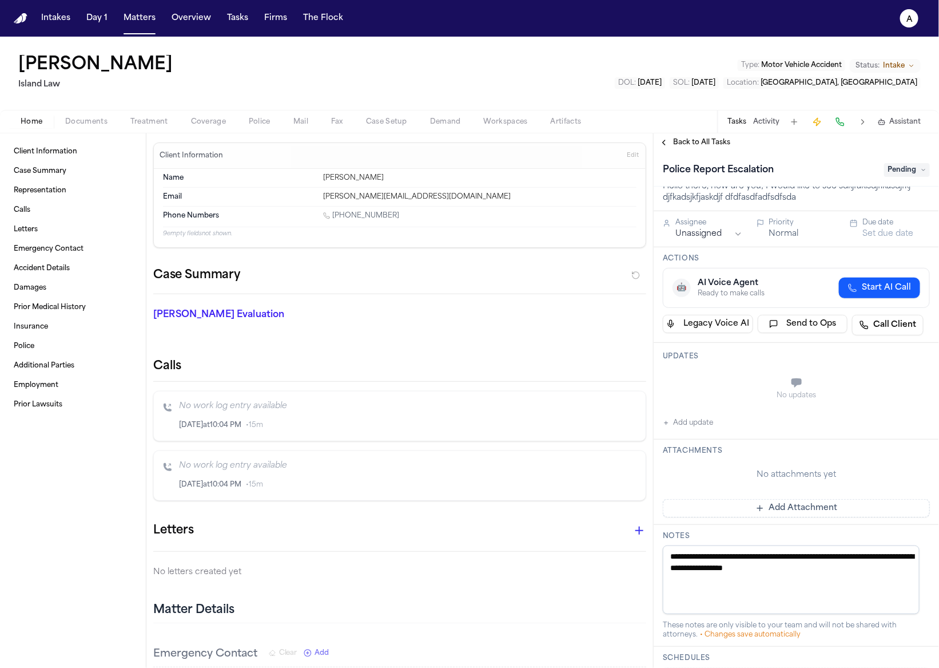
scroll to position [150, 0]
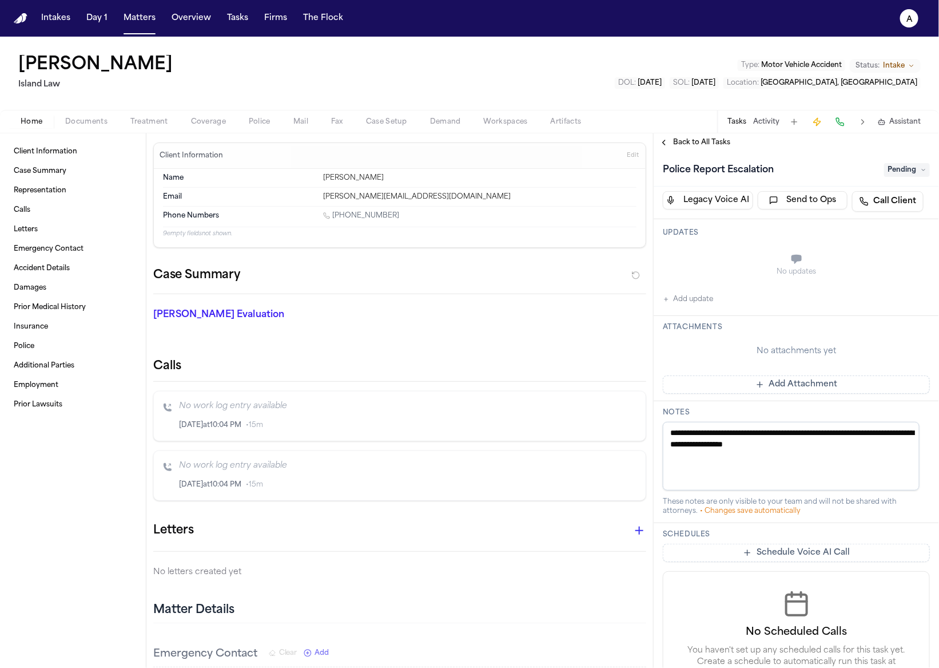
click at [912, 452] on textarea "**********" at bounding box center [791, 456] width 257 height 69
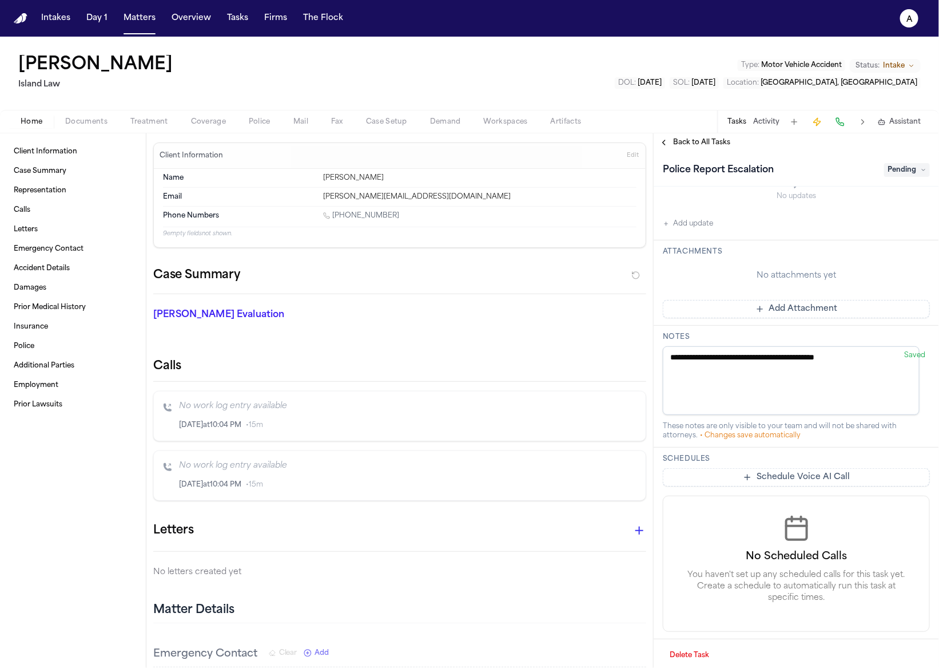
scroll to position [221, 0]
drag, startPoint x: 706, startPoint y: 354, endPoint x: 633, endPoint y: 359, distance: 74.0
click at [633, 359] on div "Client Information Case Summary Representation Calls Letters Emergency Contact …" at bounding box center [469, 400] width 939 height 534
click at [645, 355] on div "Client Information Edit Name [PERSON_NAME] Email [PERSON_NAME][EMAIL_ADDRESS][D…" at bounding box center [399, 400] width 507 height 534
drag, startPoint x: 704, startPoint y: 352, endPoint x: 644, endPoint y: 353, distance: 60.6
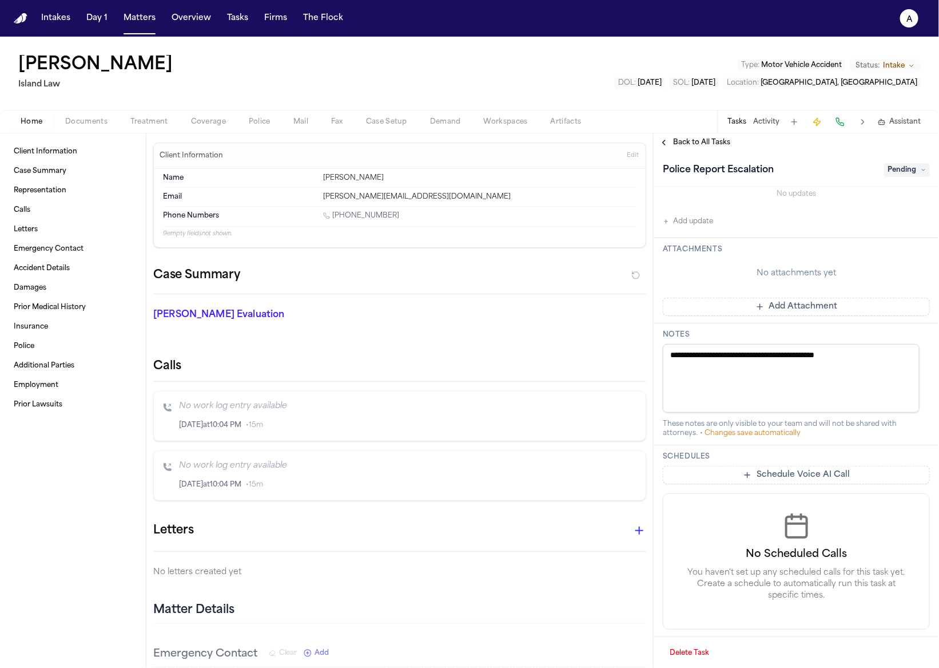
click at [644, 353] on div "Client Information Case Summary Representation Calls Letters Emergency Contact …" at bounding box center [469, 400] width 939 height 534
type textarea "**********"
click at [702, 146] on span "Back to All Tasks" at bounding box center [701, 142] width 57 height 9
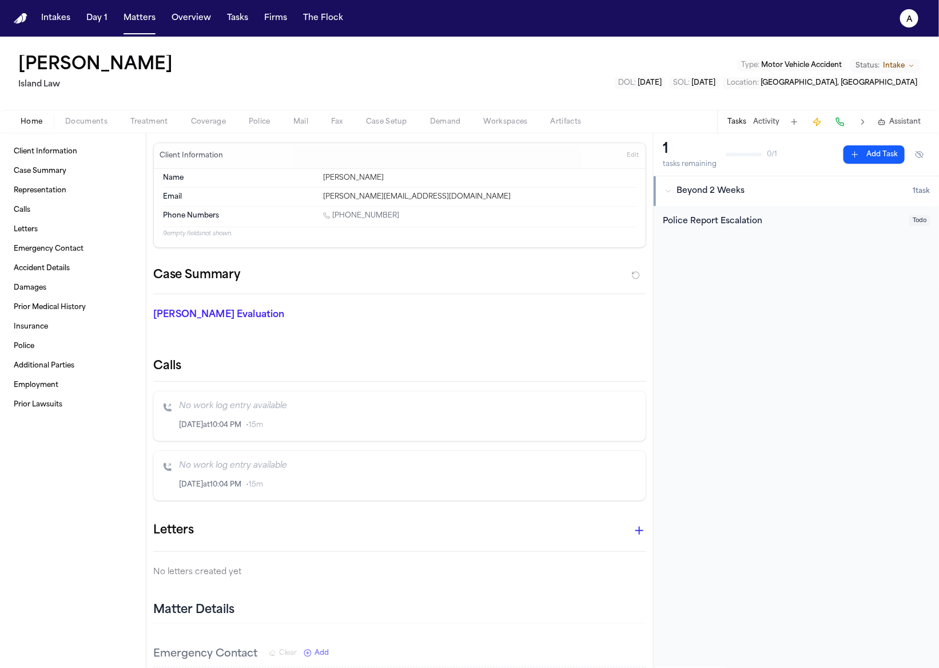
click at [712, 228] on div "Police Report Escalation" at bounding box center [783, 224] width 240 height 18
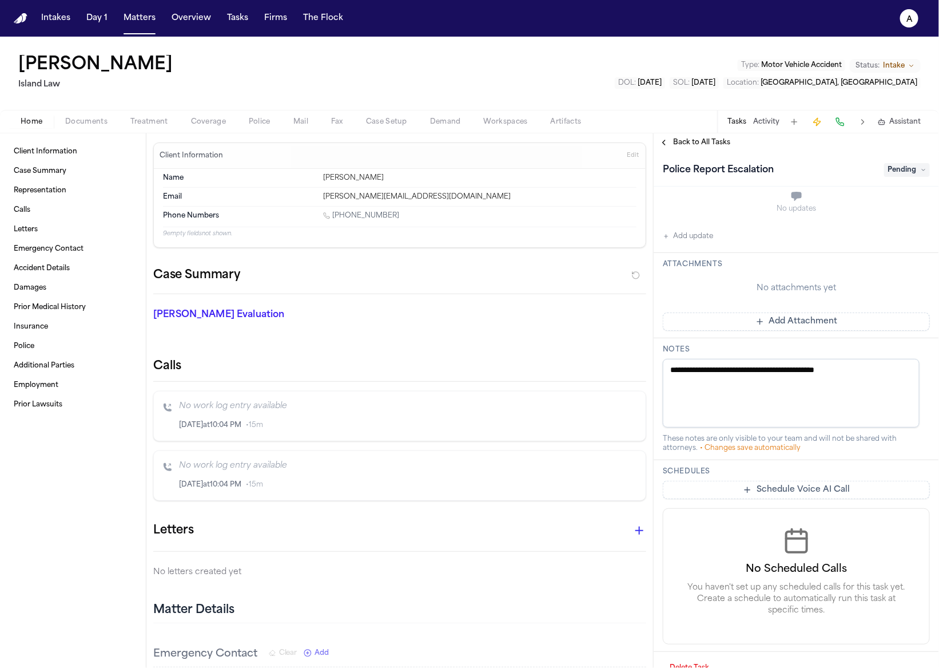
scroll to position [221, 0]
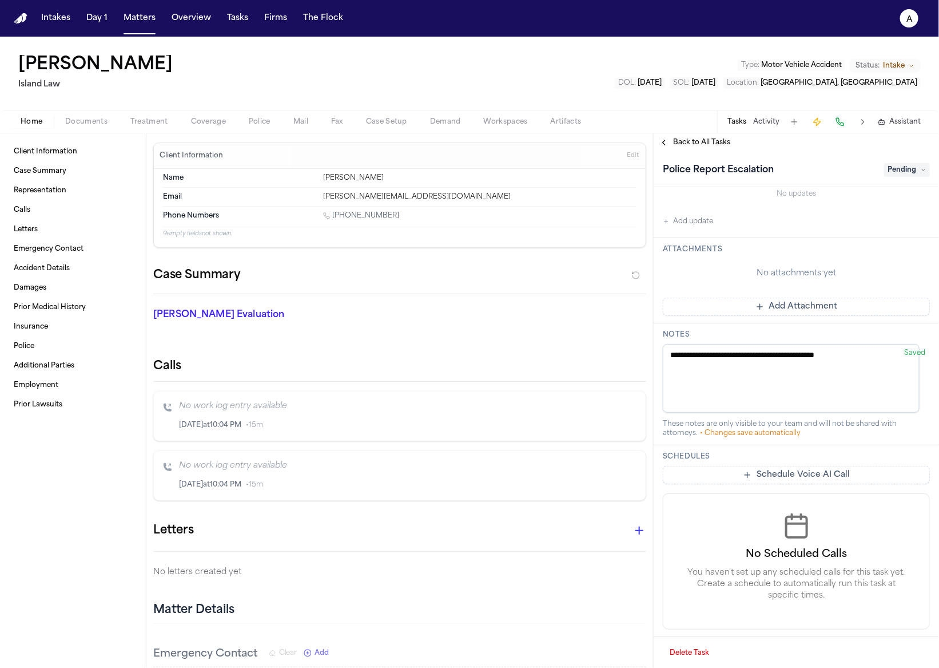
drag, startPoint x: 705, startPoint y: 356, endPoint x: 626, endPoint y: 354, distance: 78.4
click at [627, 355] on div "Client Information Case Summary Representation Calls Letters Emergency Contact …" at bounding box center [469, 400] width 939 height 534
click at [854, 325] on div "**********" at bounding box center [796, 384] width 285 height 122
click at [860, 371] on textarea "**********" at bounding box center [791, 378] width 257 height 69
type textarea "**********"
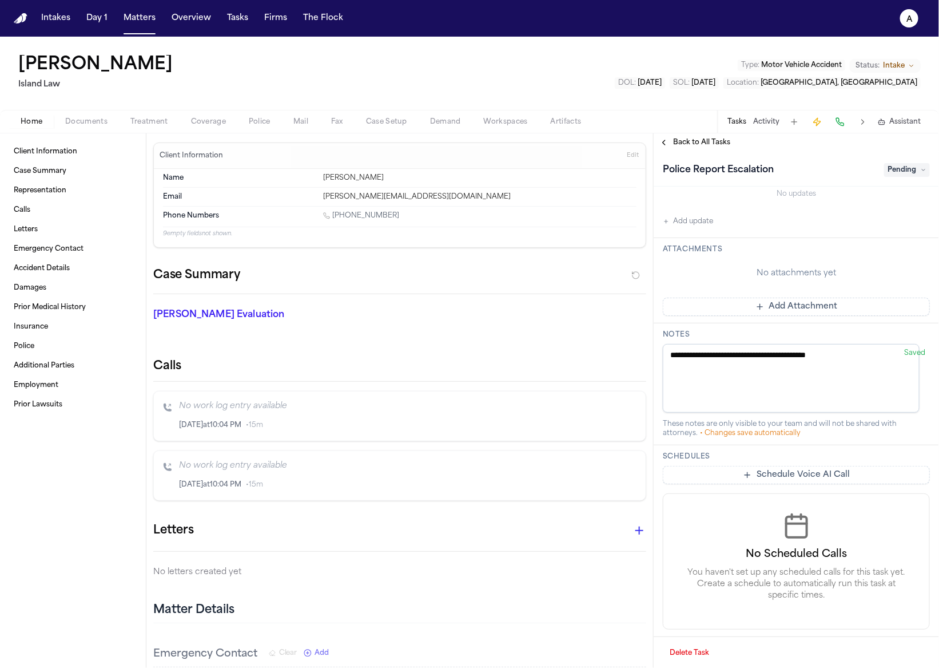
click at [691, 141] on span "Back to All Tasks" at bounding box center [701, 142] width 57 height 9
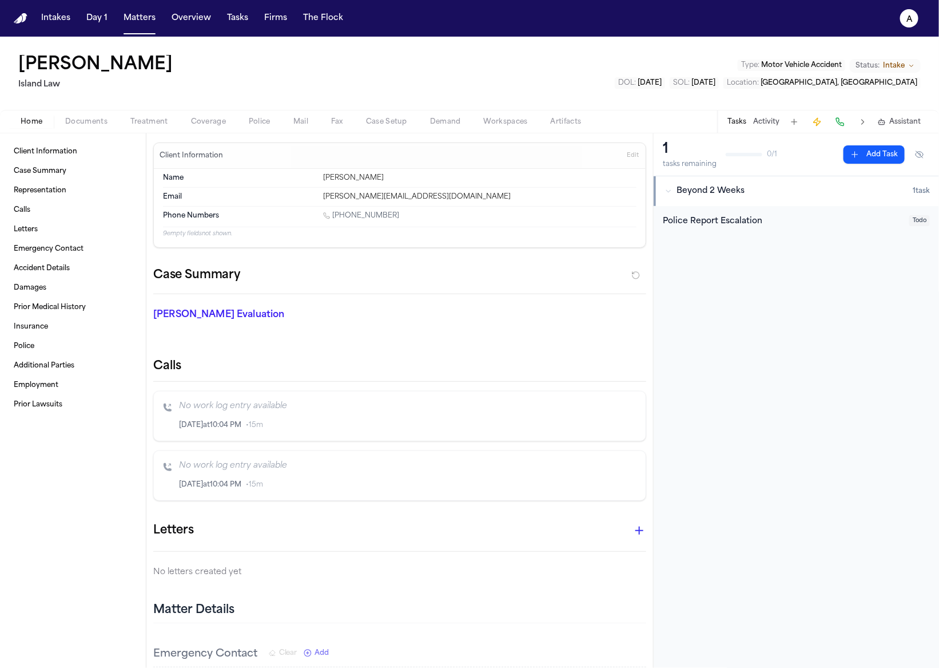
click at [776, 209] on div "Police Report Escalation Todo" at bounding box center [796, 224] width 285 height 36
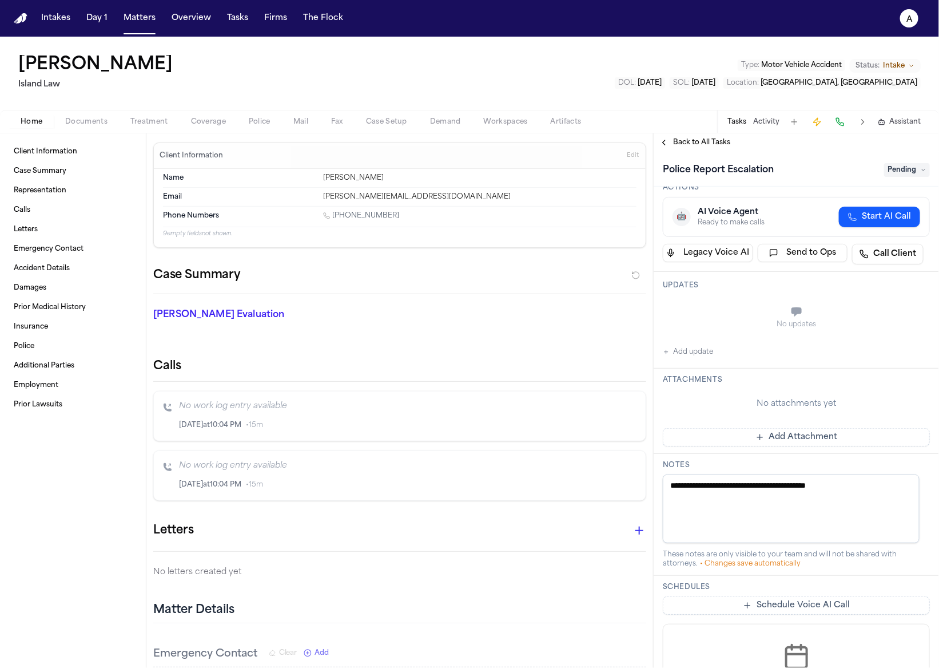
scroll to position [221, 0]
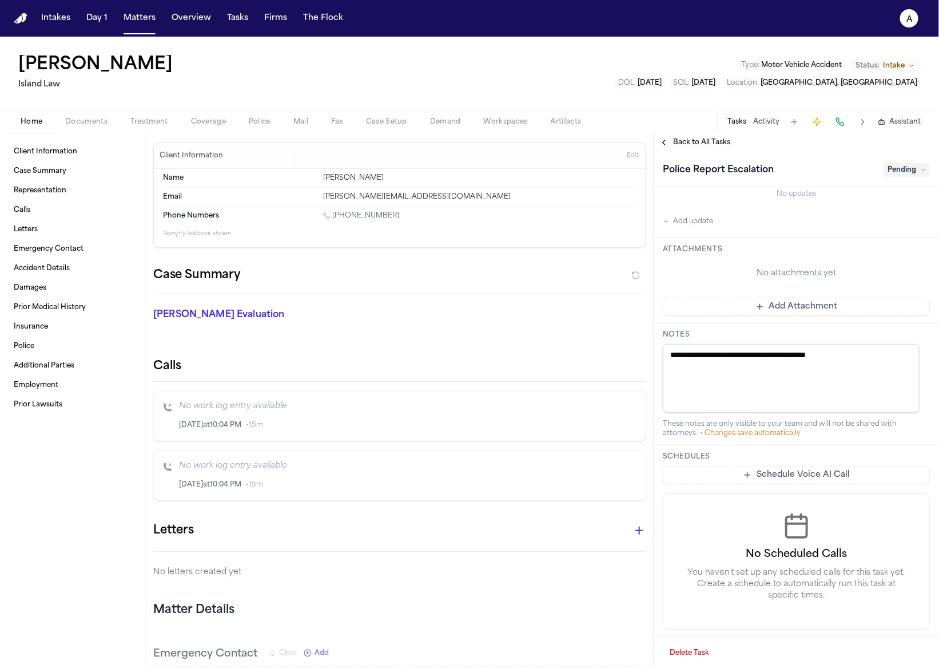
click at [845, 351] on textarea "**********" at bounding box center [791, 378] width 257 height 69
click at [851, 352] on textarea "**********" at bounding box center [791, 378] width 257 height 69
click at [853, 350] on textarea "**********" at bounding box center [791, 378] width 257 height 69
click at [856, 361] on textarea "**********" at bounding box center [791, 378] width 257 height 69
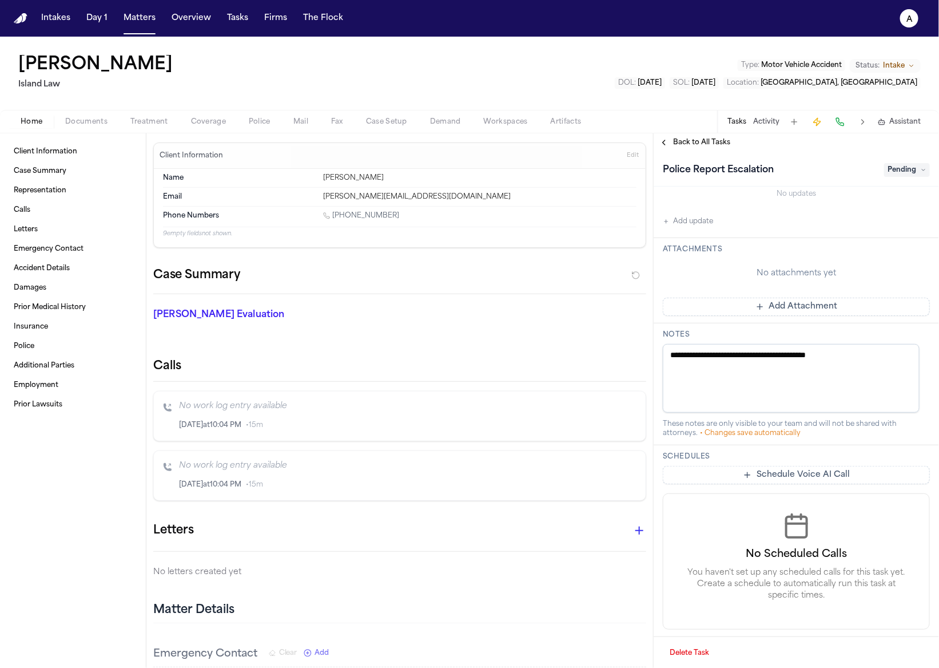
click at [857, 359] on textarea "**********" at bounding box center [791, 378] width 257 height 69
click at [856, 356] on textarea "**********" at bounding box center [791, 378] width 257 height 69
type textarea "**********"
click at [710, 142] on span "Back to All Tasks" at bounding box center [701, 142] width 57 height 9
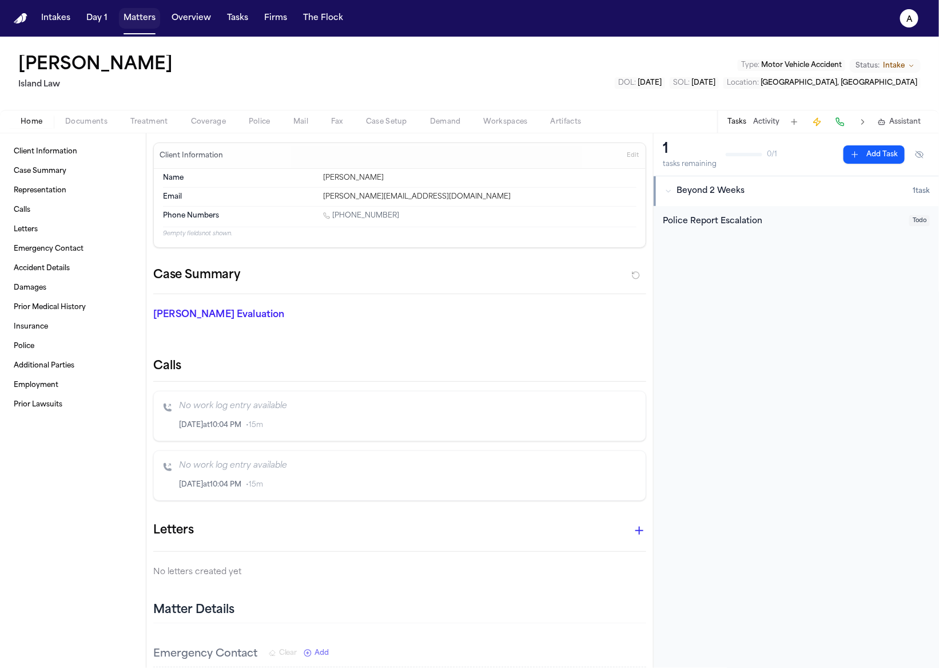
click at [140, 22] on button "Matters" at bounding box center [139, 18] width 41 height 21
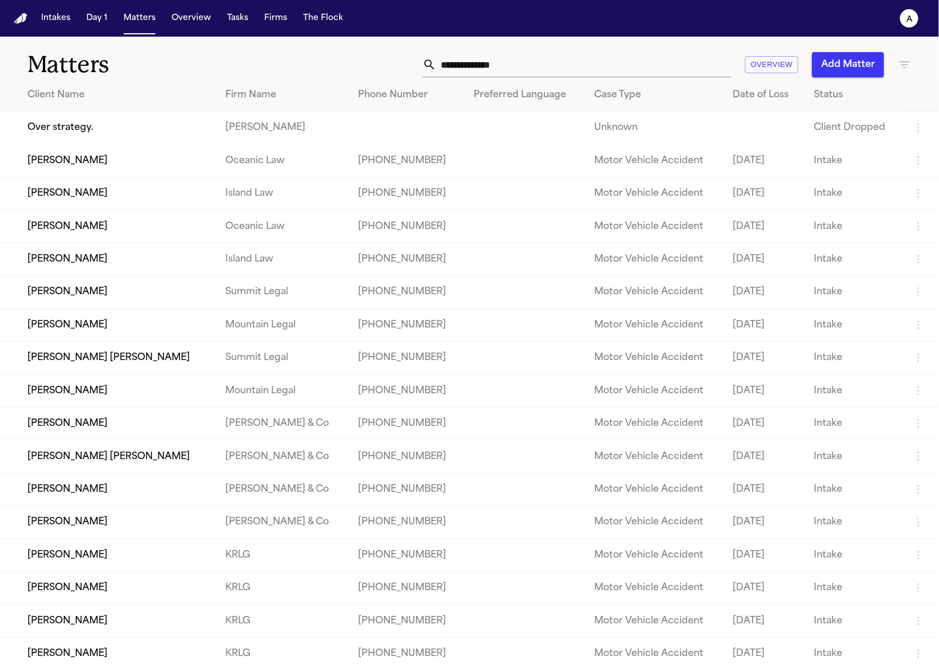
click at [135, 228] on td "[PERSON_NAME]" at bounding box center [108, 226] width 216 height 33
